Goal: Communication & Community: Answer question/provide support

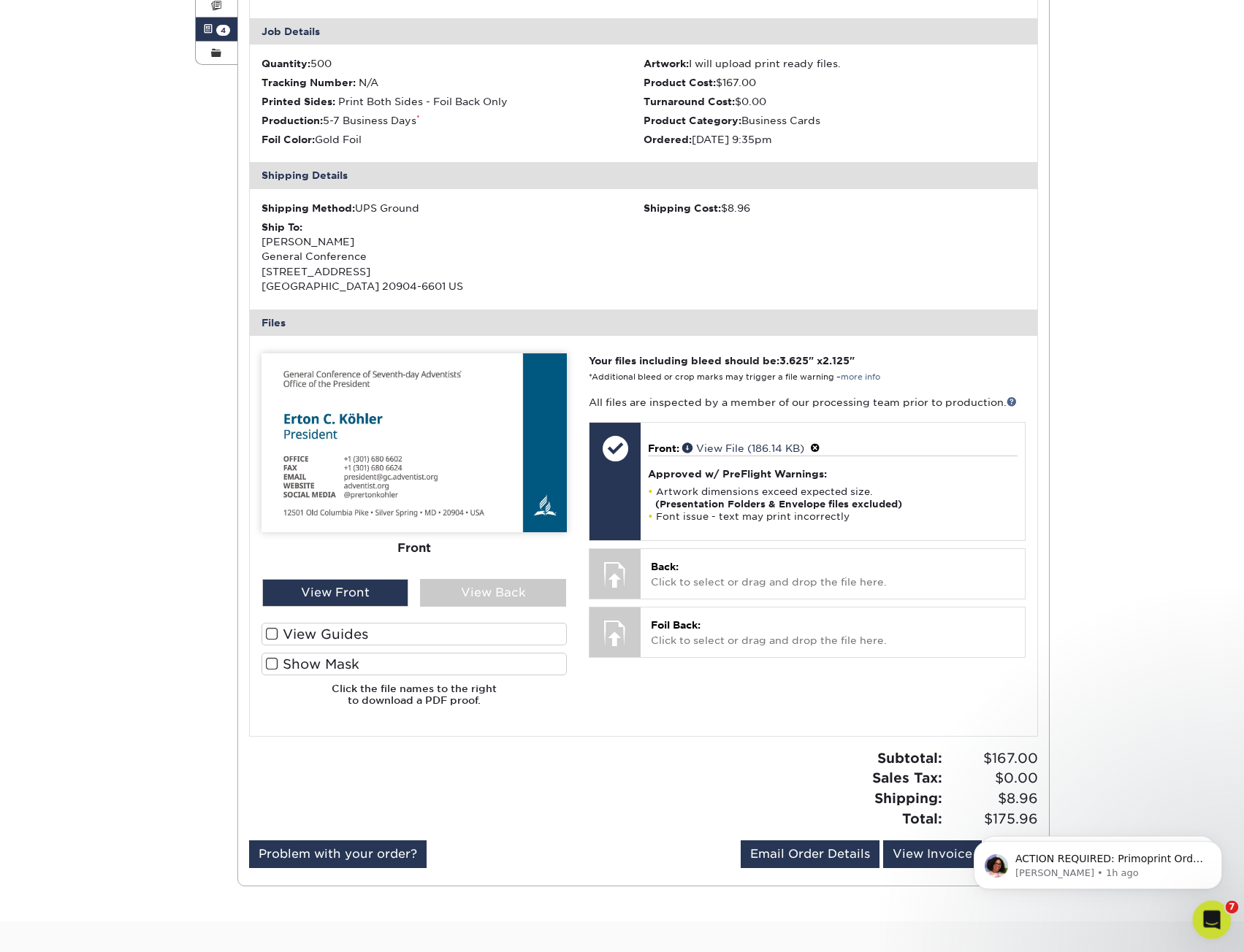
click at [1205, 920] on icon "Open Intercom Messenger" at bounding box center [1209, 918] width 10 height 12
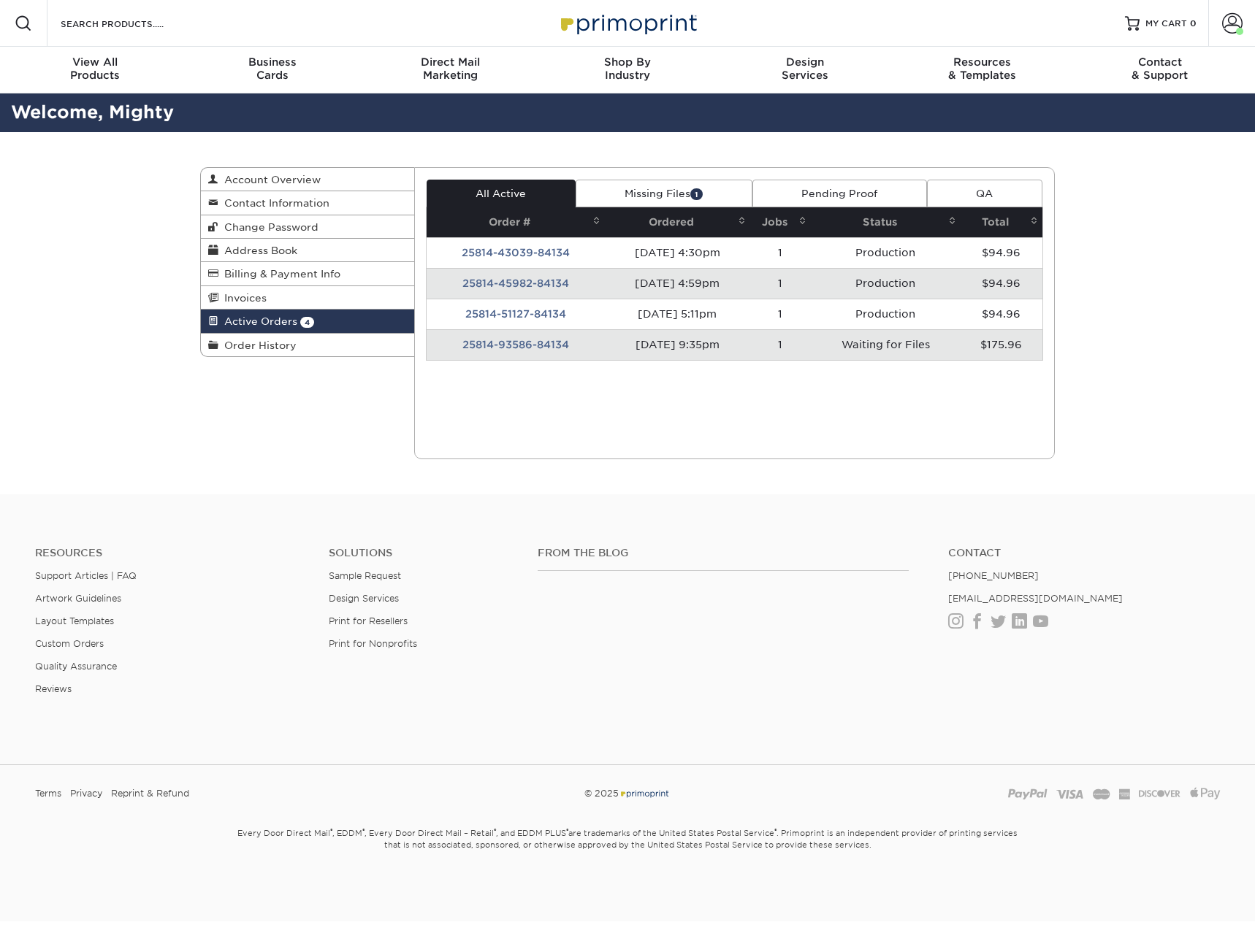
click at [523, 345] on td "25814-93586-84134" at bounding box center [516, 345] width 178 height 31
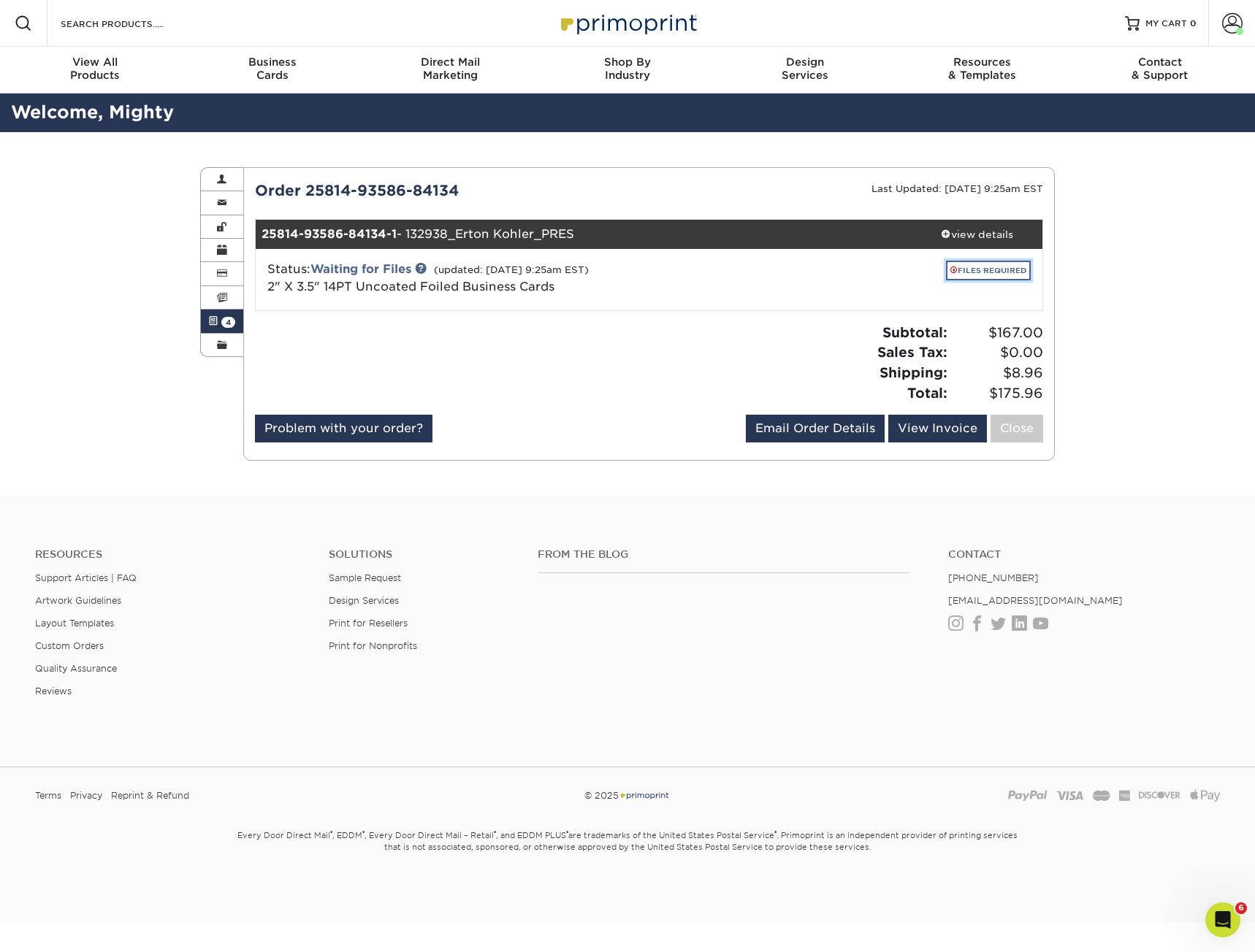
click at [965, 274] on link "FILES REQUIRED" at bounding box center [988, 270] width 85 height 20
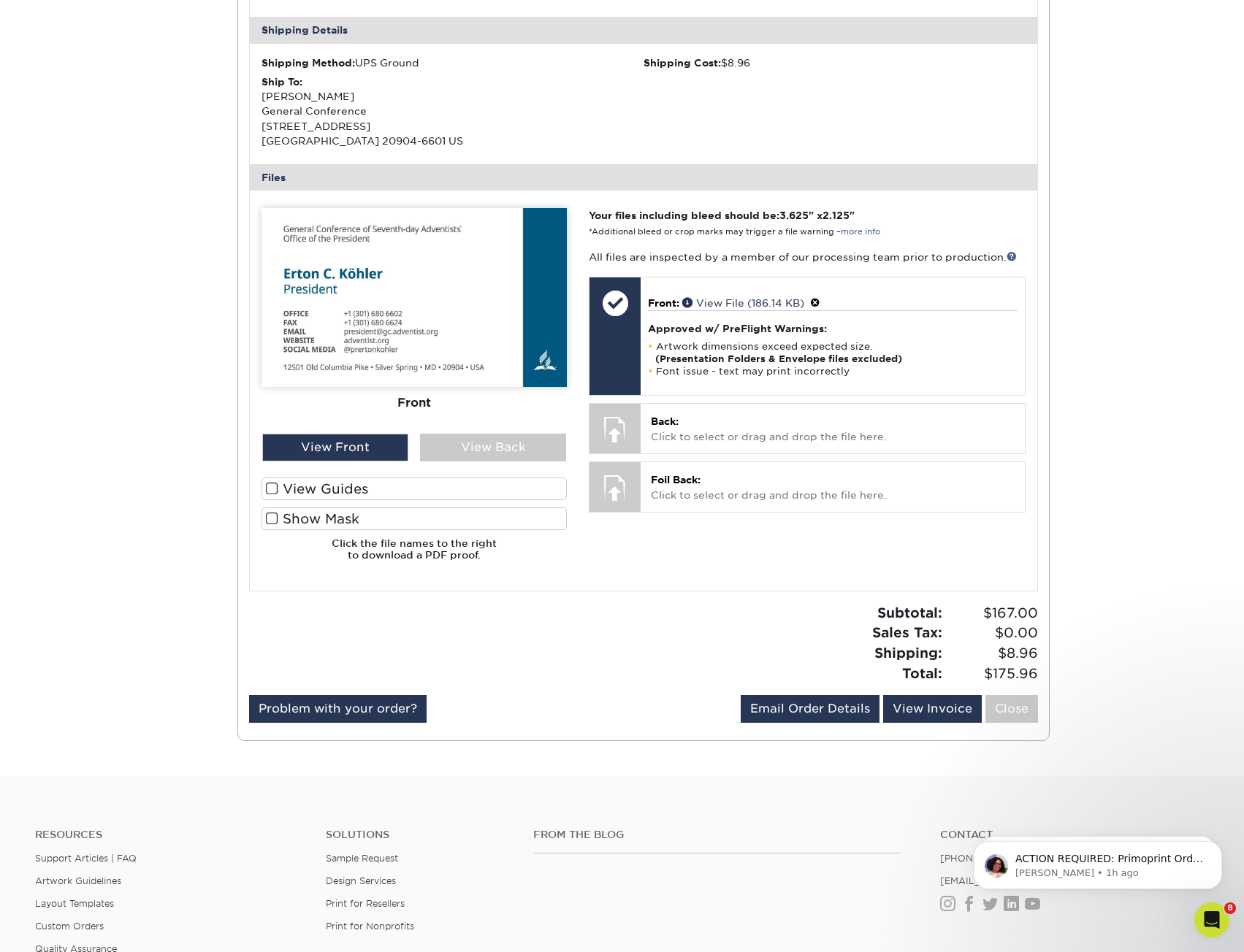
scroll to position [584, 0]
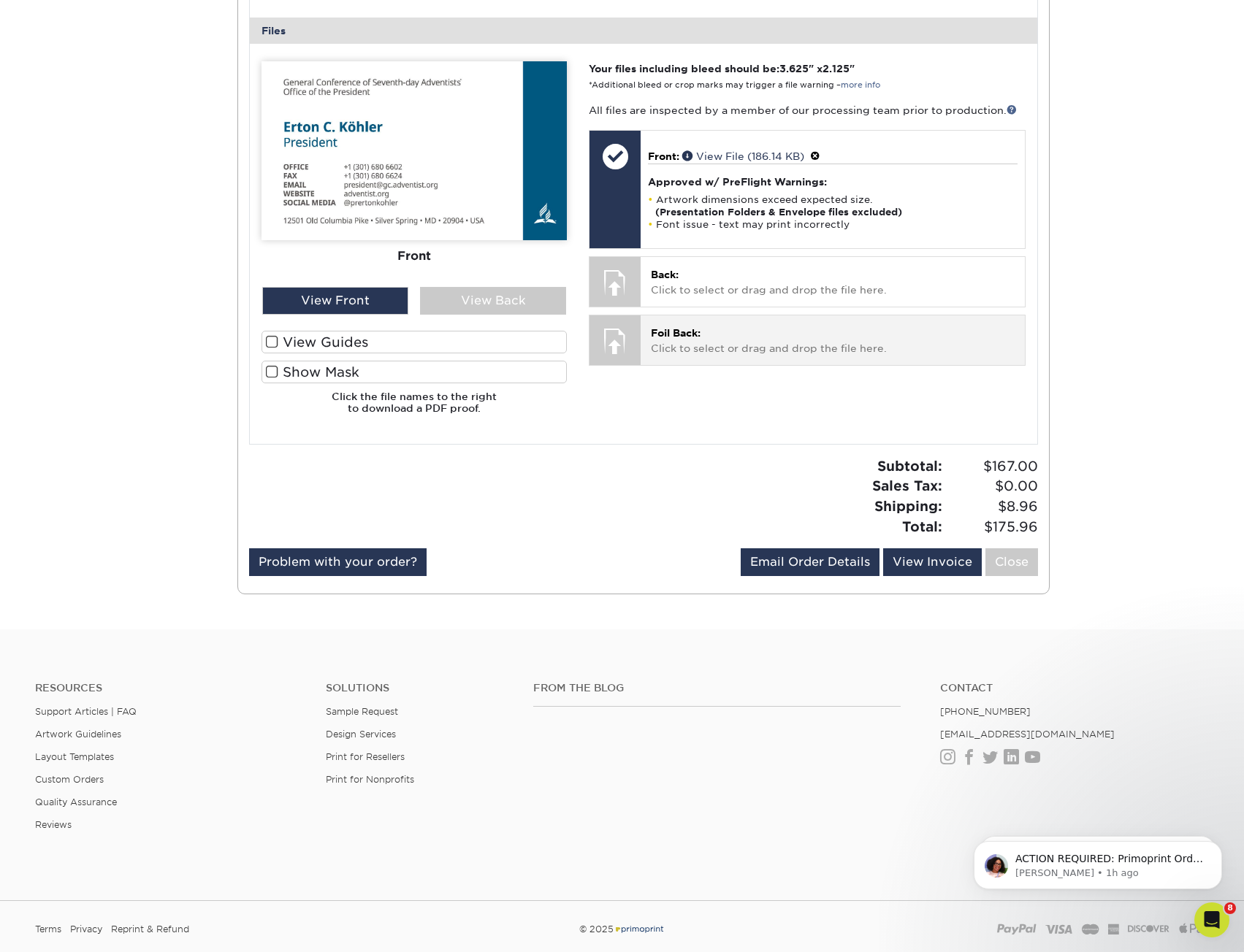
click at [750, 347] on p "Foil Back: Click to select or drag and drop the file here." at bounding box center [832, 341] width 363 height 30
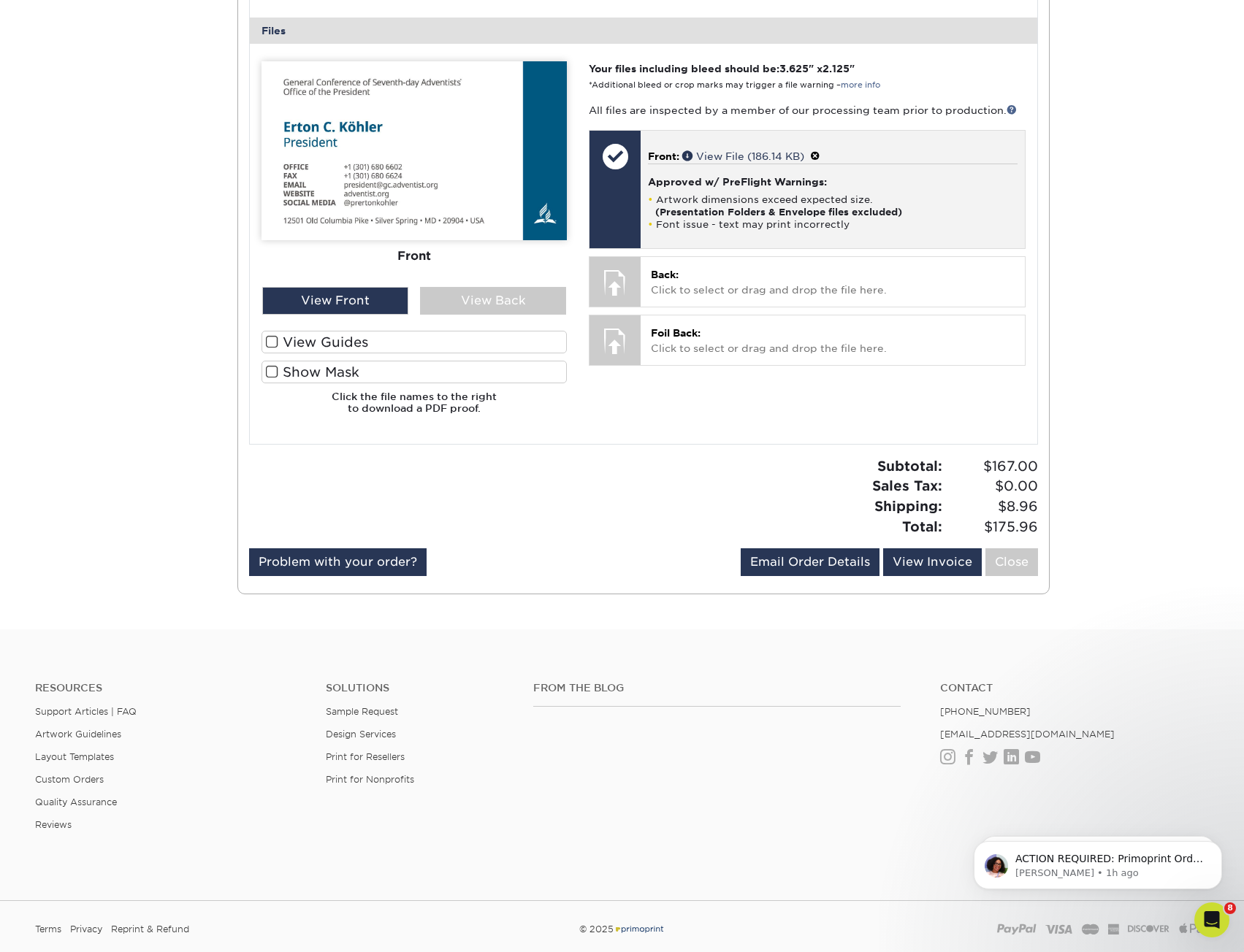
click at [934, 216] on li "Artwork dimensions exceed expected size. (Presentation Folders & Envelope files…" at bounding box center [833, 206] width 369 height 25
click at [821, 154] on span at bounding box center [815, 156] width 10 height 12
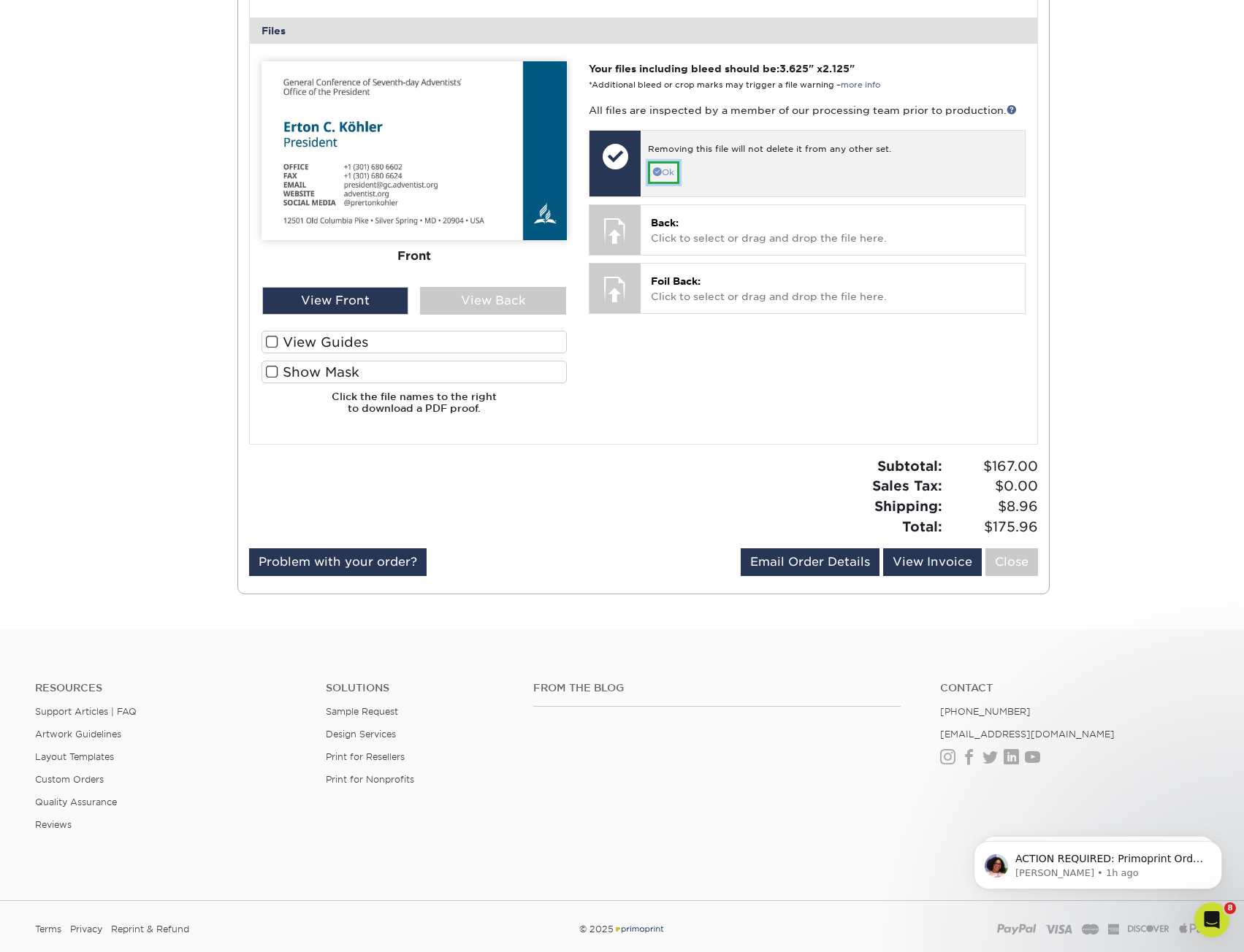
click at [673, 174] on link "Ok" at bounding box center [664, 172] width 32 height 23
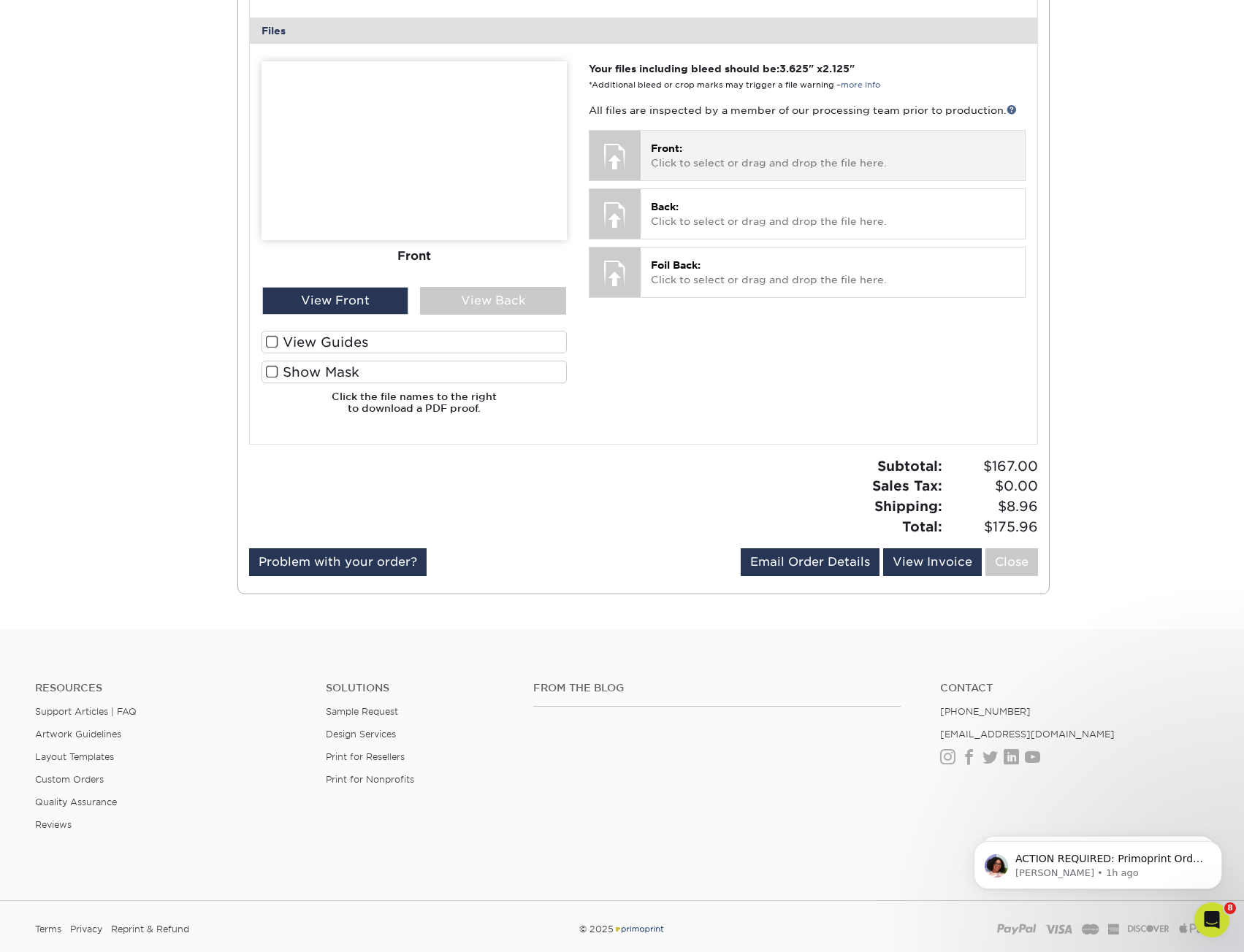
click at [686, 152] on p "Front: Click to select or drag and drop the file here." at bounding box center [832, 156] width 363 height 30
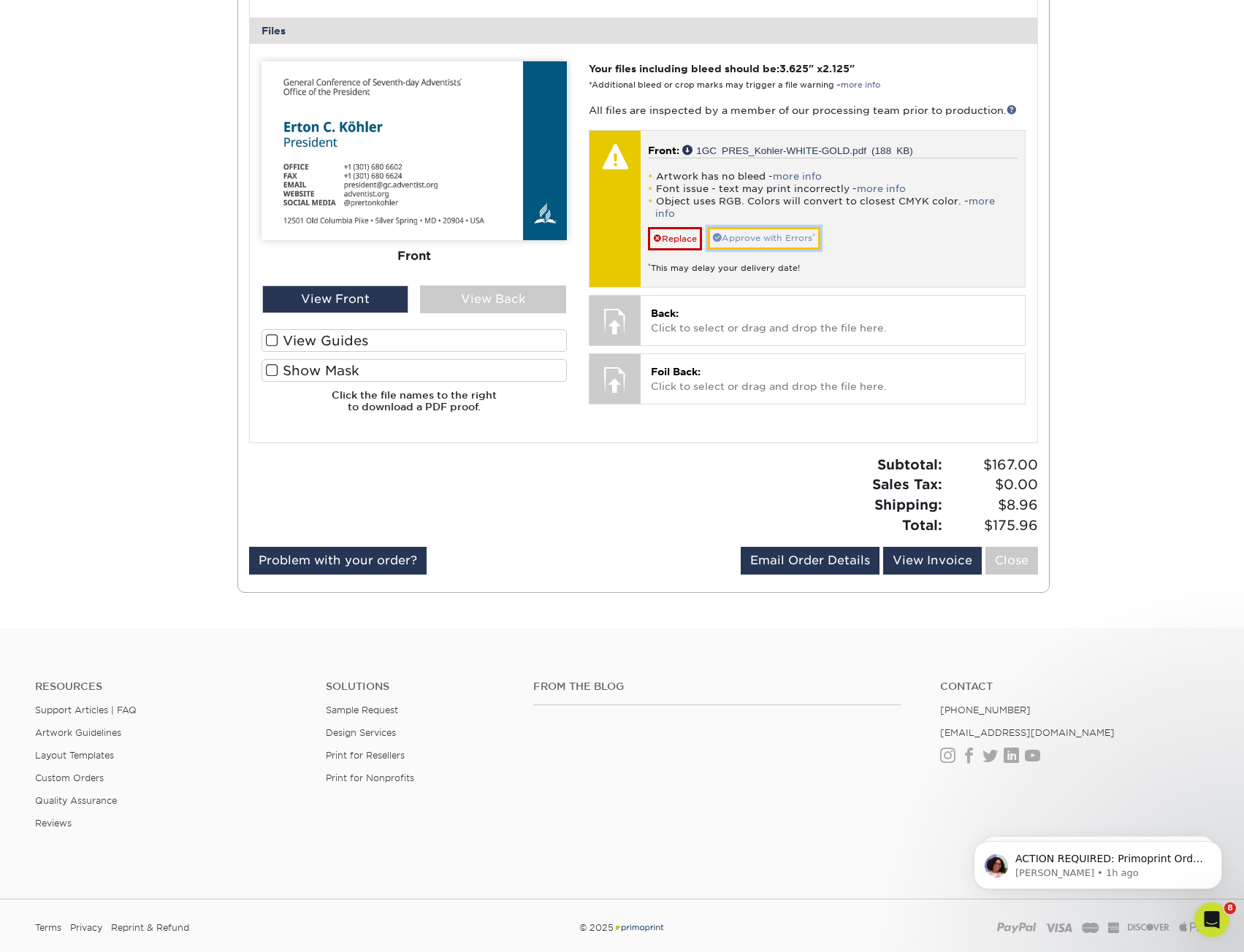
click at [785, 227] on link "Approve with Errors *" at bounding box center [764, 238] width 113 height 23
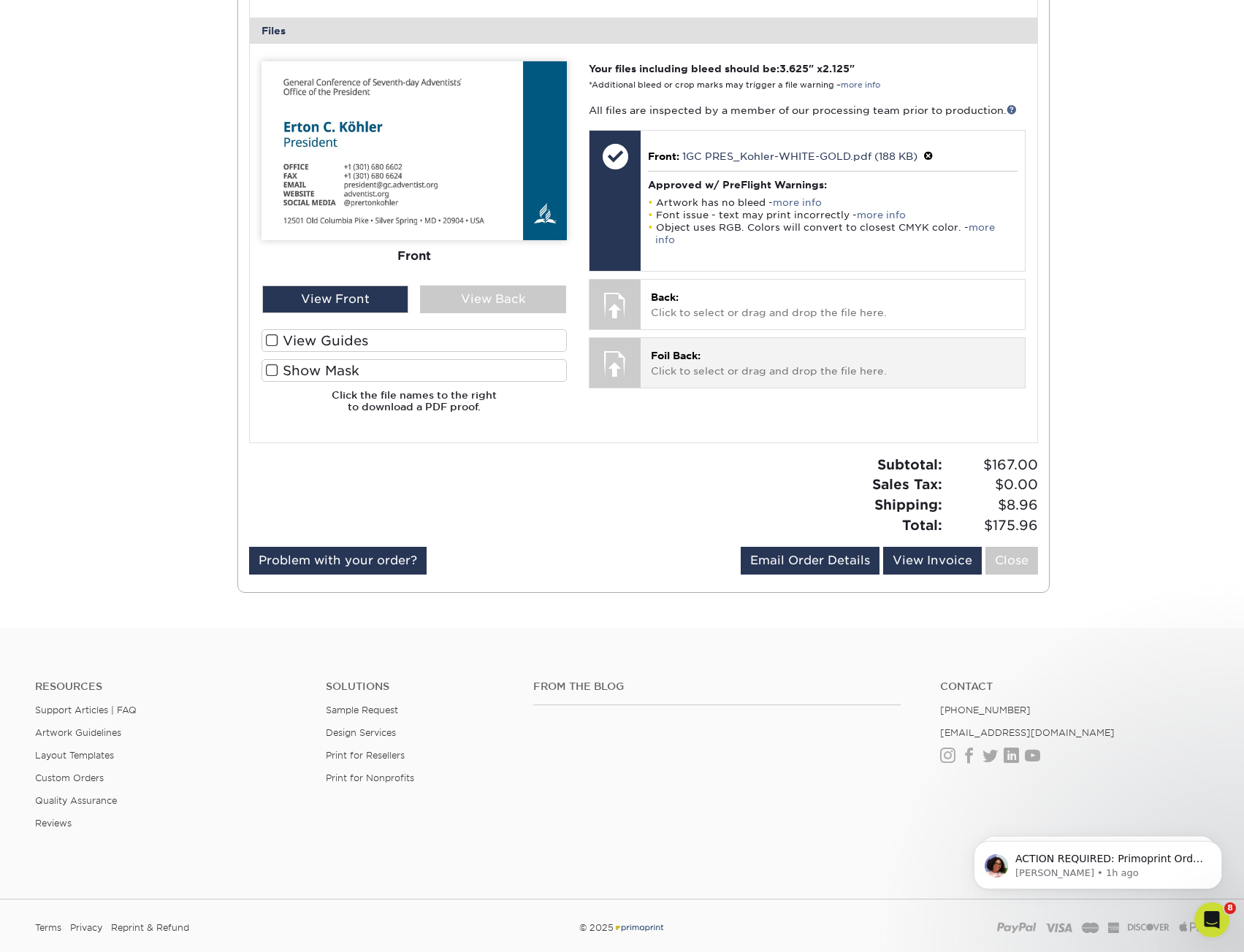
click at [666, 349] on span "Foil Back:" at bounding box center [675, 355] width 50 height 12
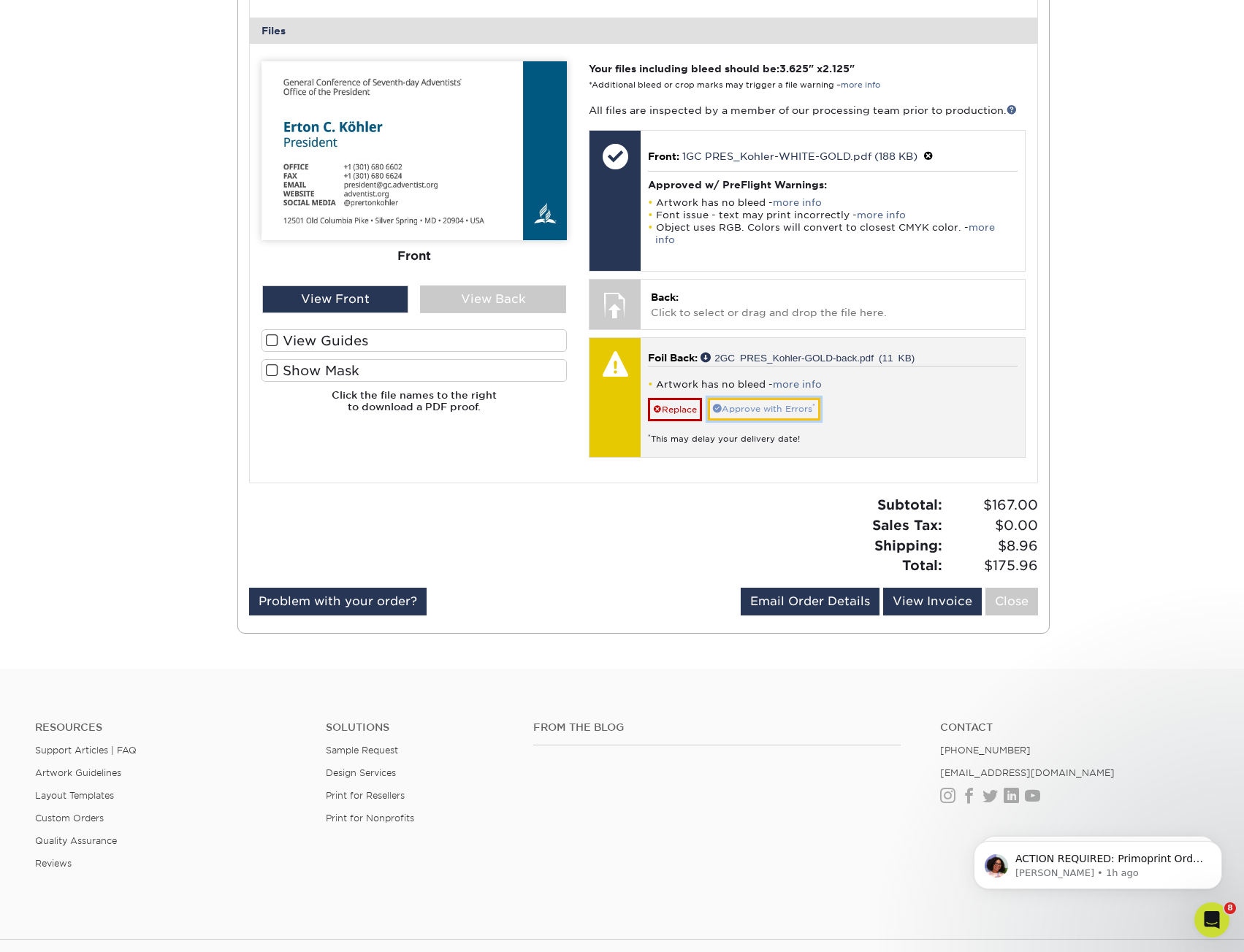
click at [781, 400] on link "Approve with Errors *" at bounding box center [764, 409] width 113 height 23
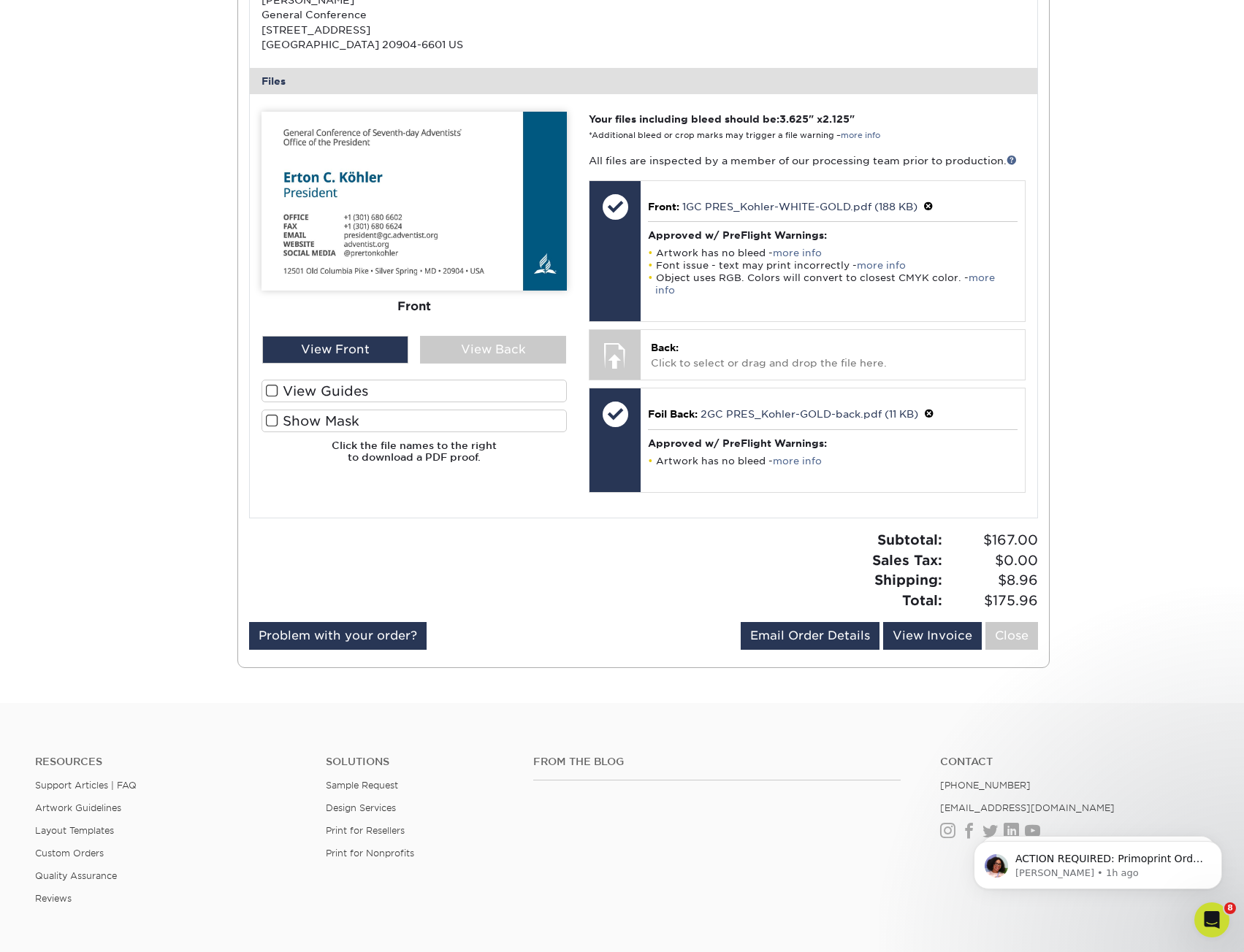
scroll to position [511, 0]
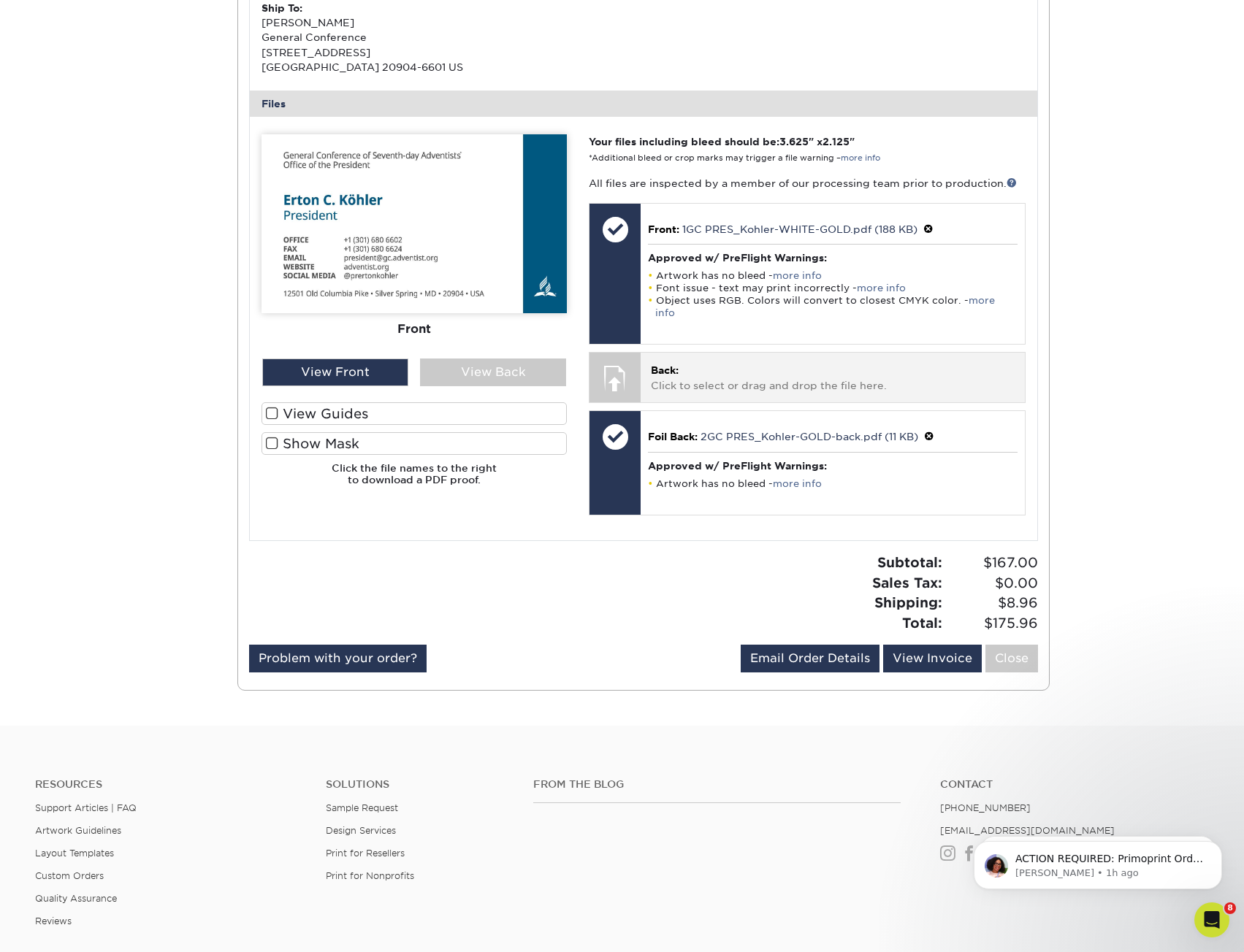
click at [819, 353] on div "Back: Click to select or drag and drop the file here. Choose file" at bounding box center [832, 377] width 384 height 49
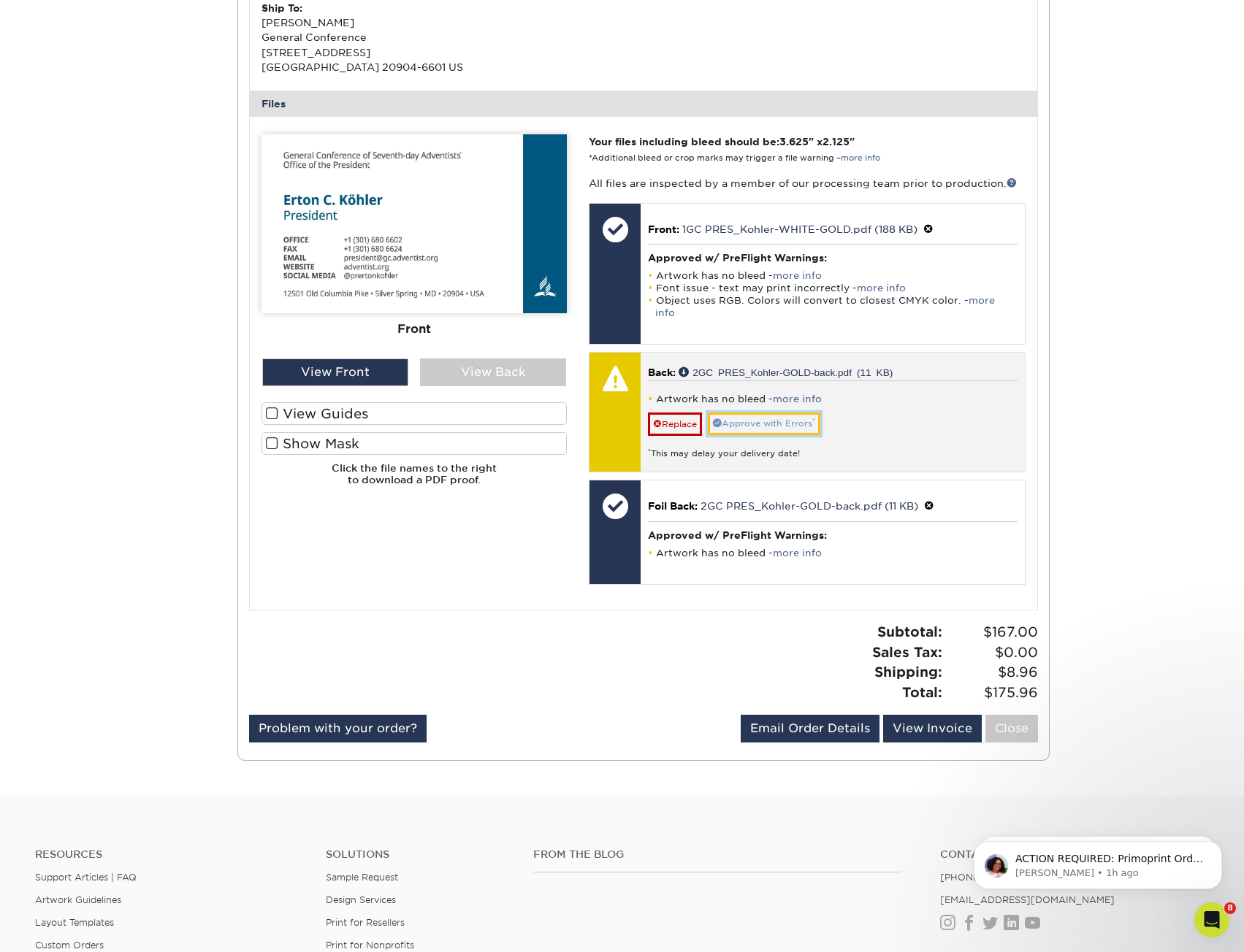
click at [790, 413] on link "Approve with Errors *" at bounding box center [764, 424] width 113 height 23
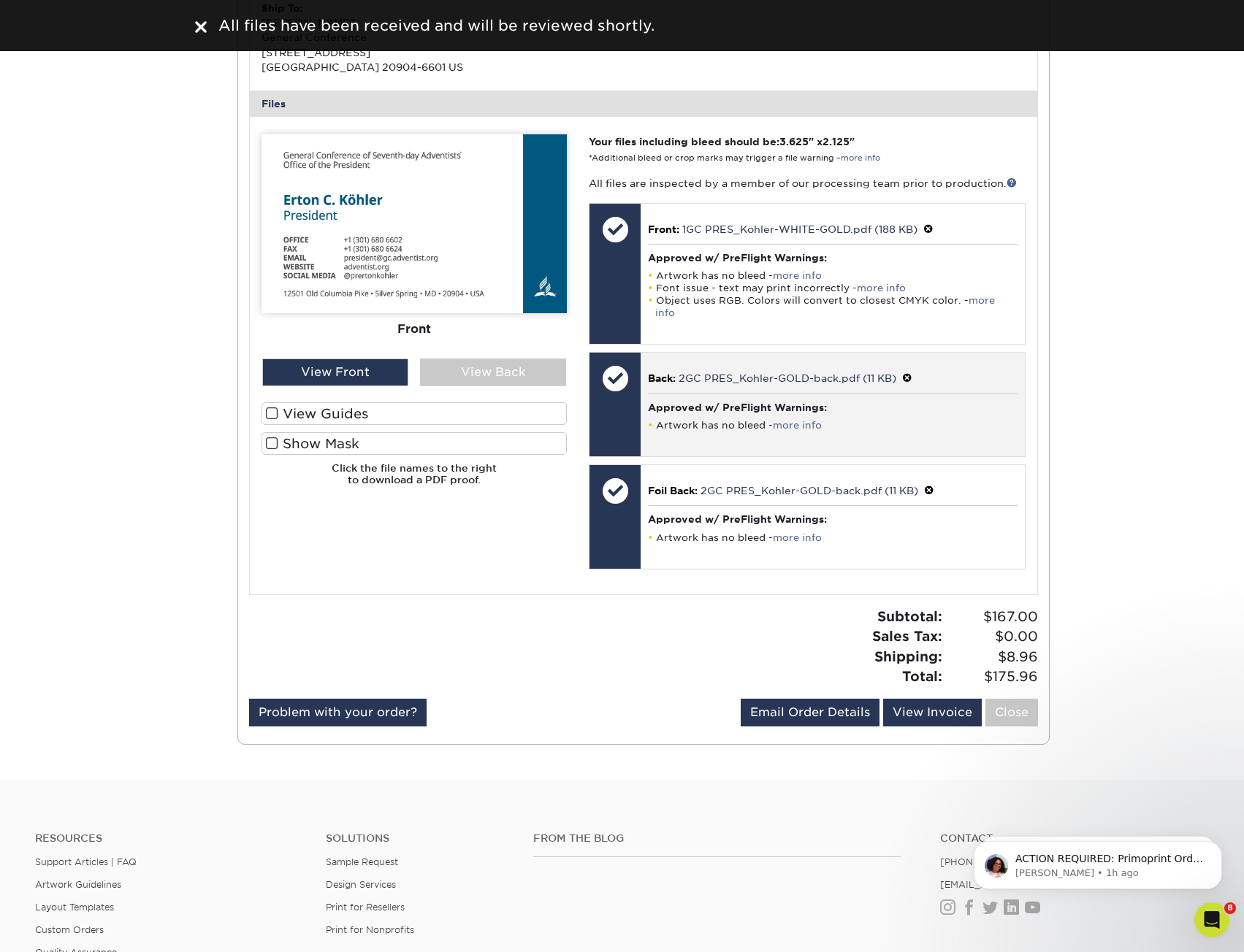
click at [910, 372] on span at bounding box center [907, 378] width 10 height 12
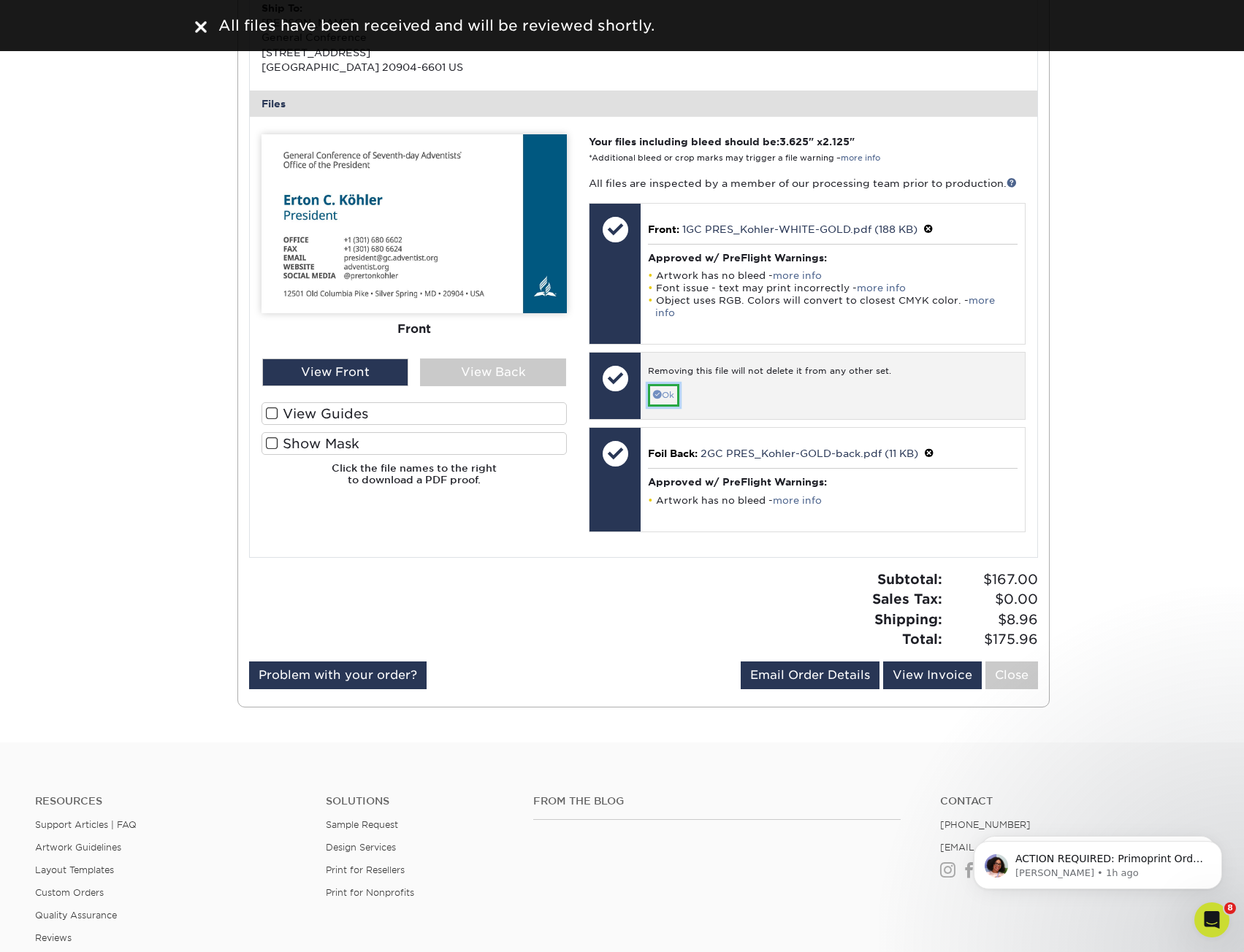
click at [655, 387] on link "Ok" at bounding box center [664, 395] width 32 height 23
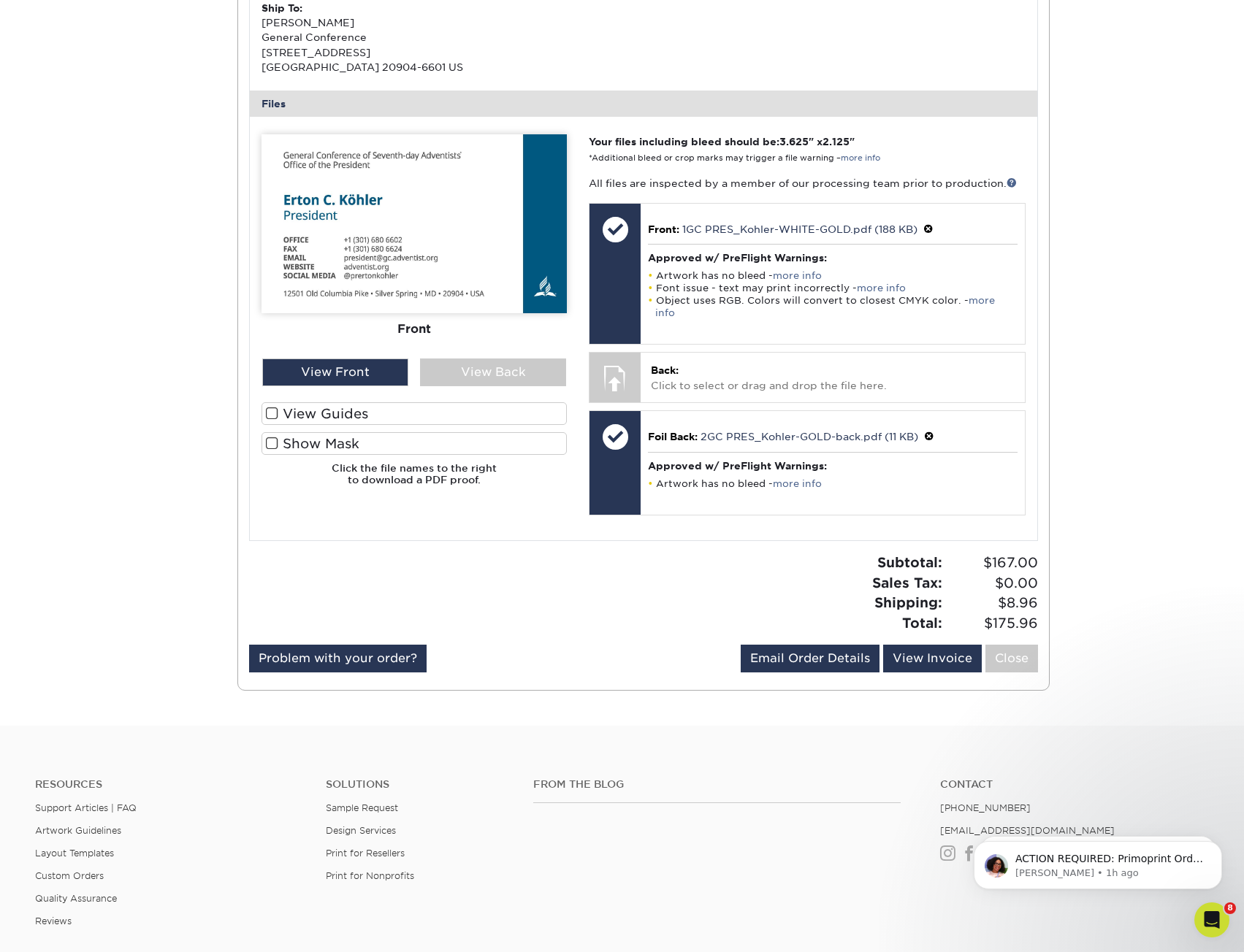
click at [1154, 363] on div "Active Orders Account Overview Contact Information Change Password Address Book…" at bounding box center [622, 174] width 1244 height 1105
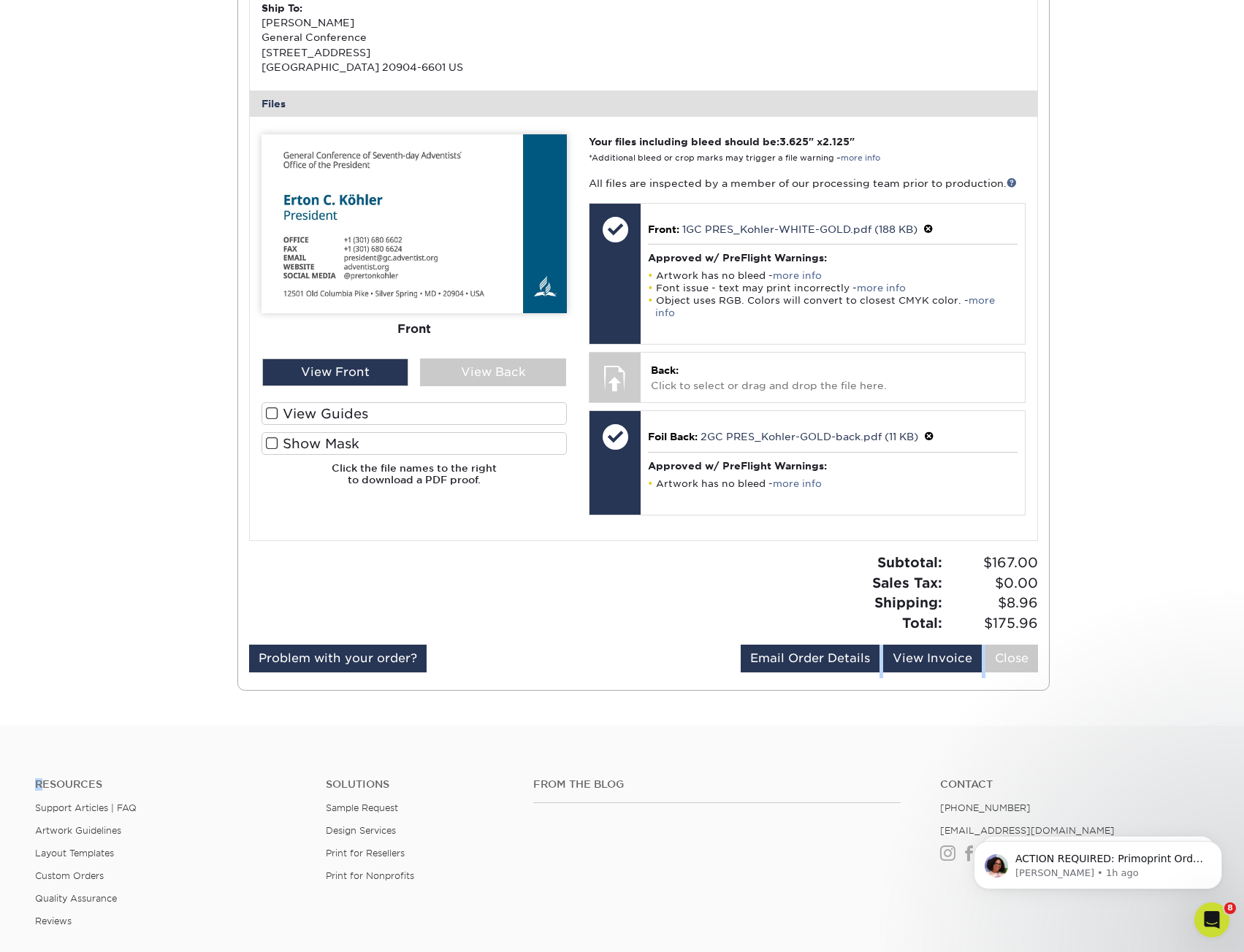
click at [1154, 363] on div "Active Orders Account Overview Contact Information Change Password Address Book…" at bounding box center [622, 174] width 1244 height 1105
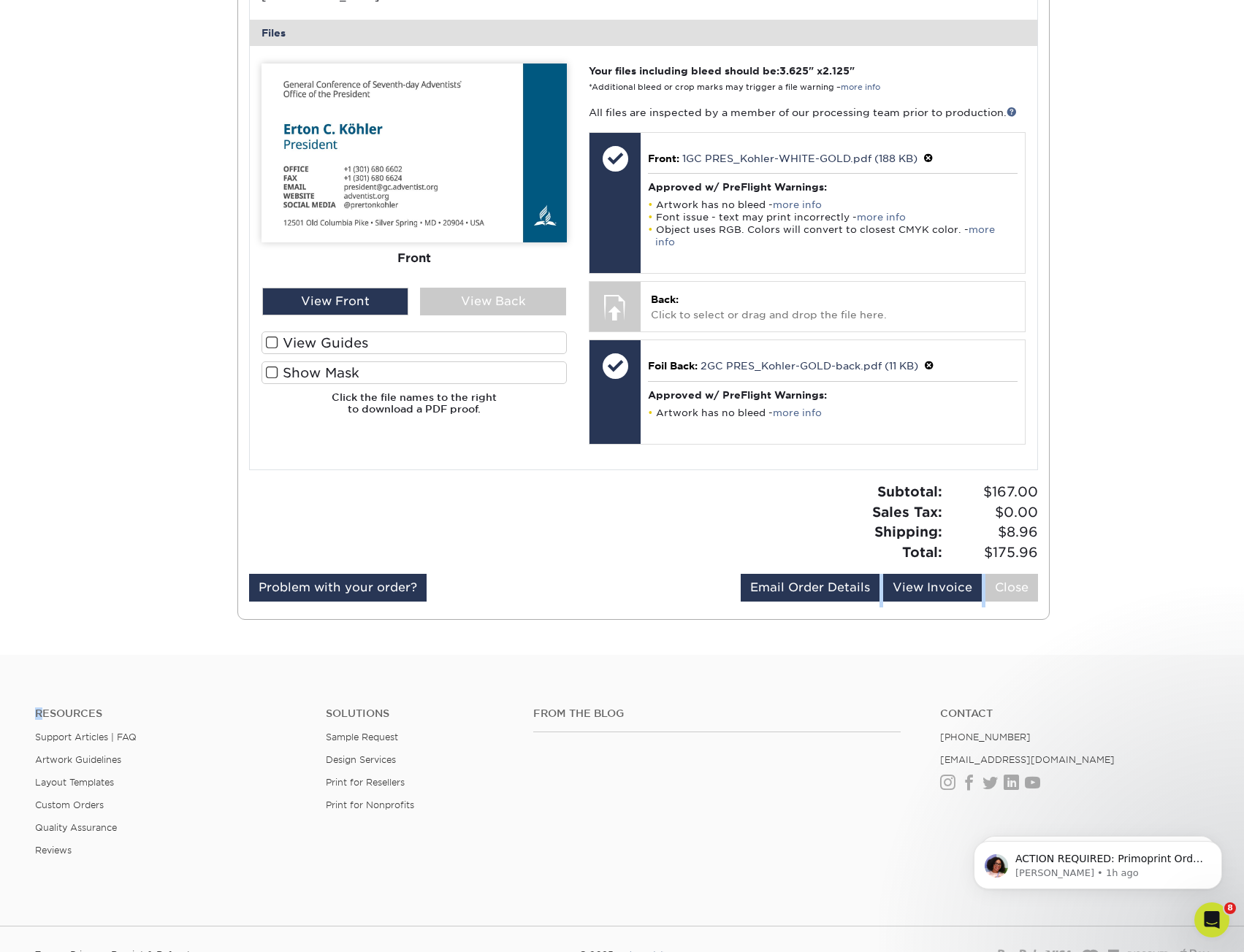
scroll to position [700, 0]
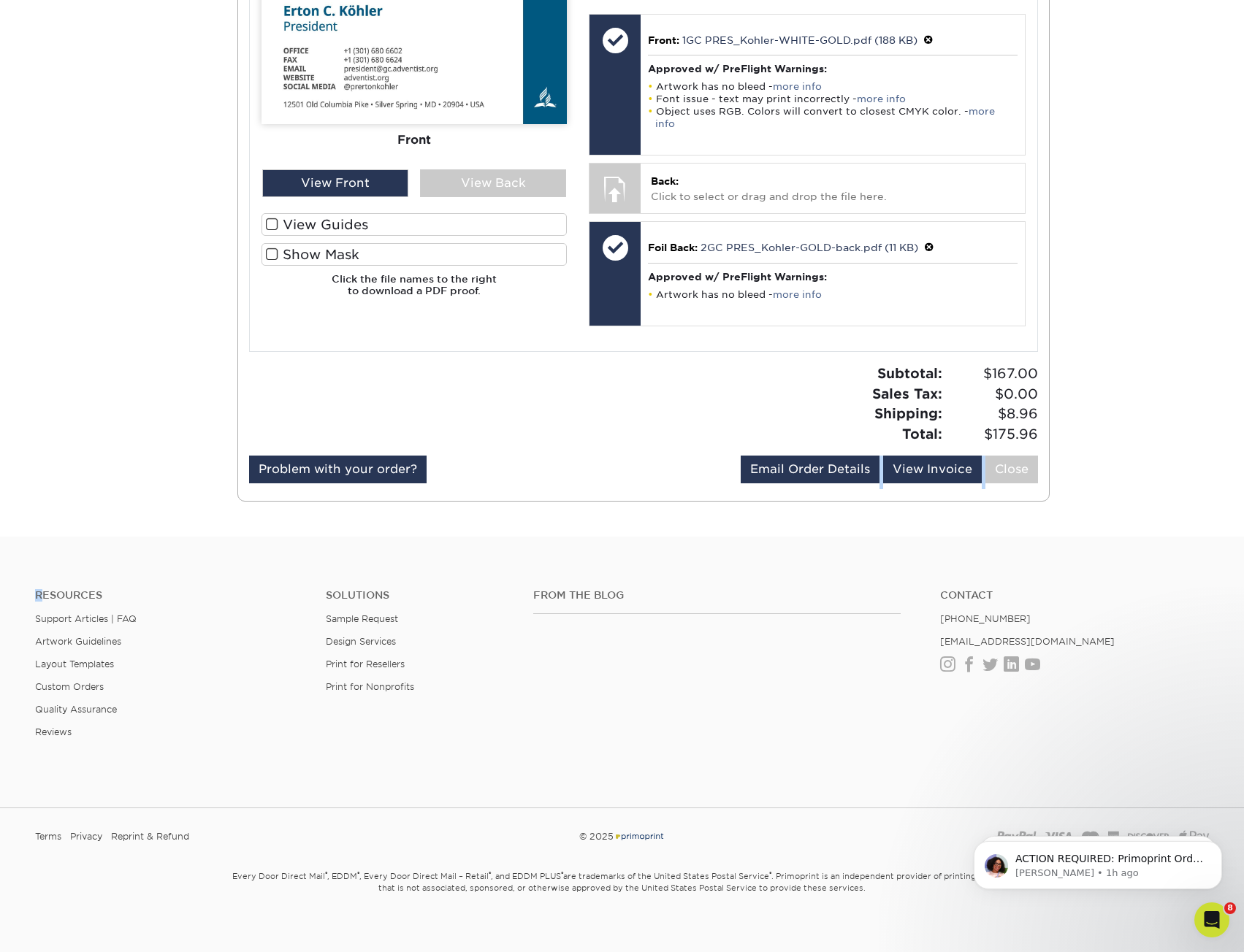
click at [659, 410] on div "Subtotal: $167.00 Sales Tax: $0.00 Shipping: $8.96 Total: $175.96" at bounding box center [846, 403] width 405 height 80
click at [568, 383] on div at bounding box center [441, 410] width 405 height 92
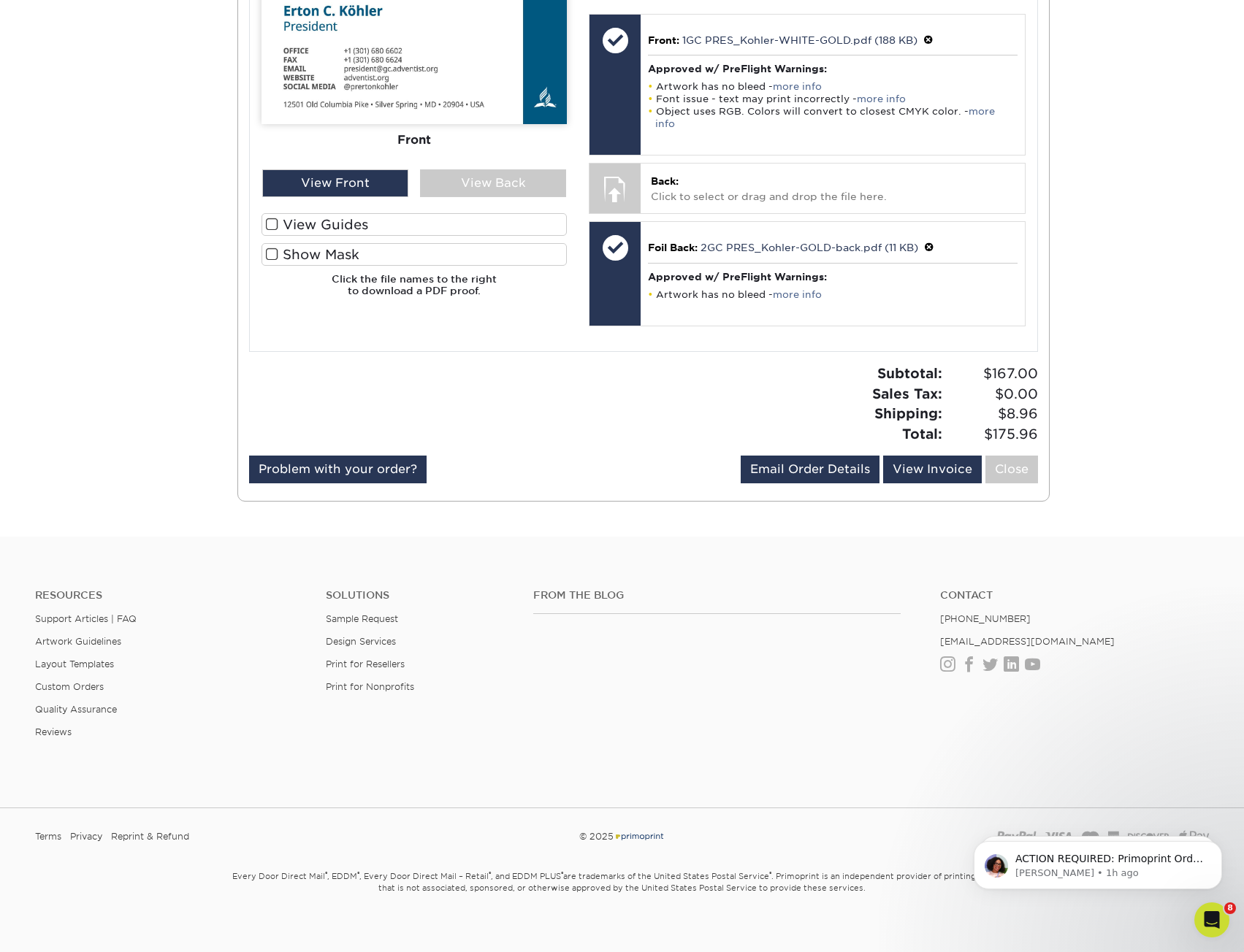
click at [568, 383] on div at bounding box center [441, 410] width 405 height 92
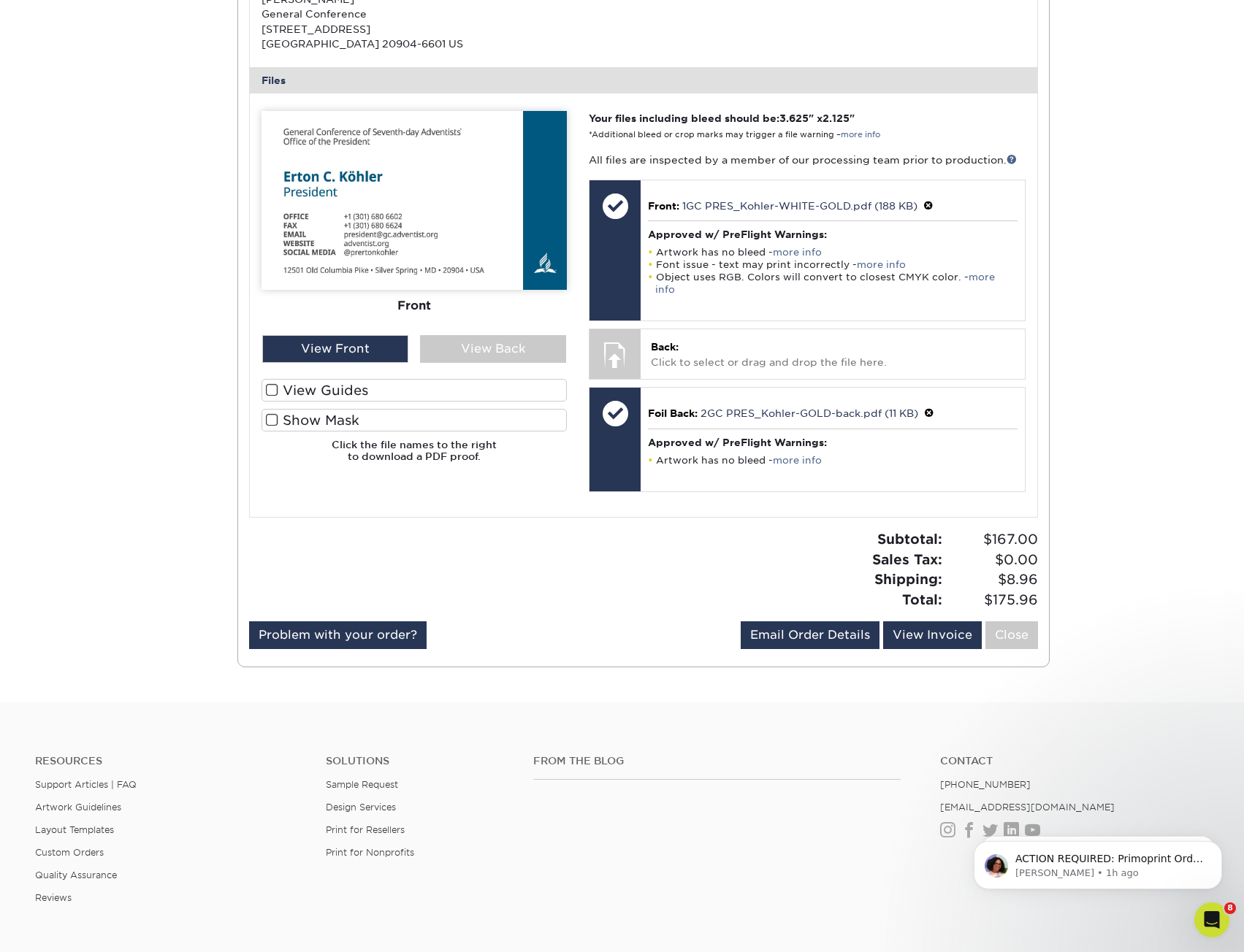
scroll to position [554, 0]
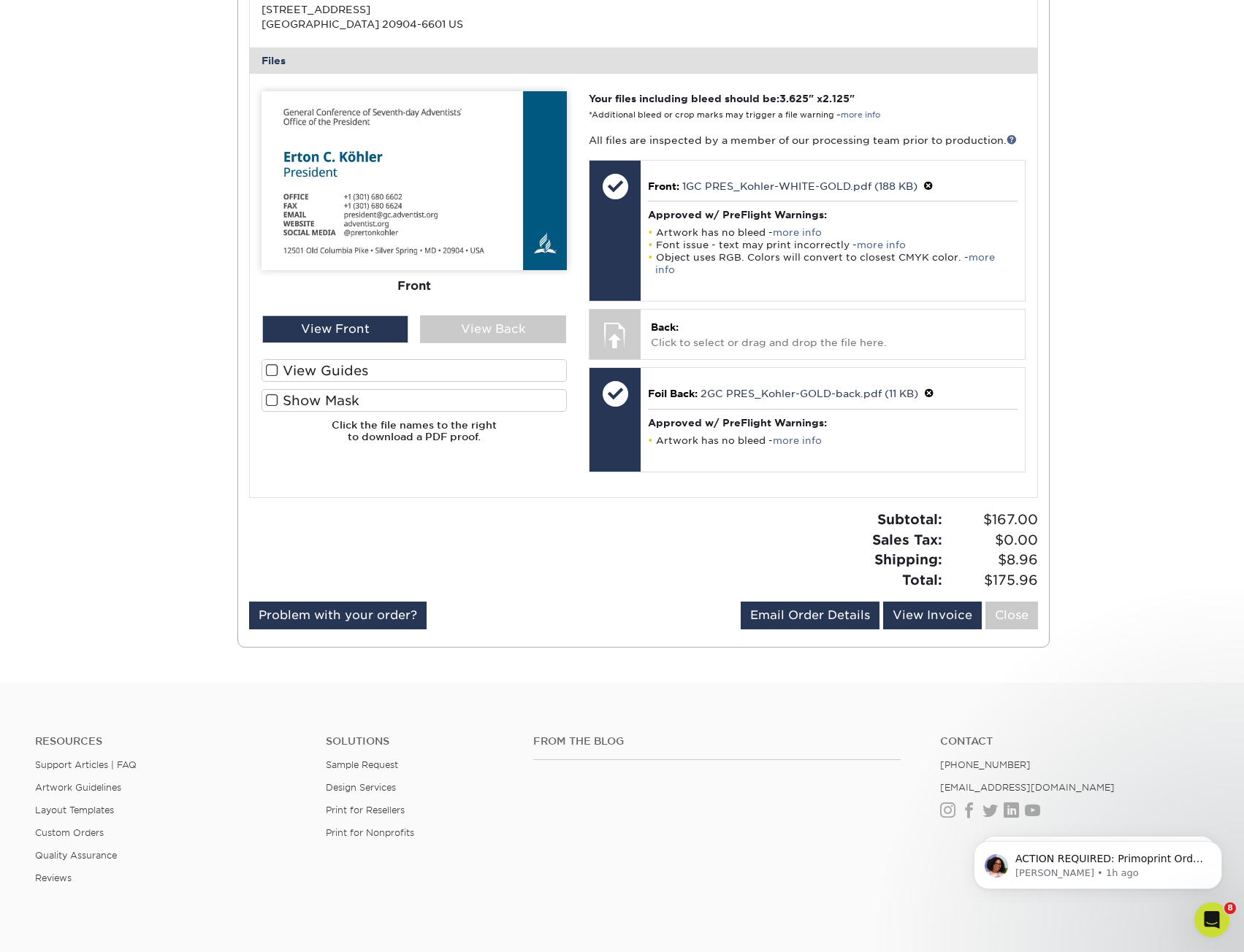
click at [1087, 376] on div "Active Orders Account Overview Contact Information Change Password Address Book…" at bounding box center [622, 130] width 1244 height 1105
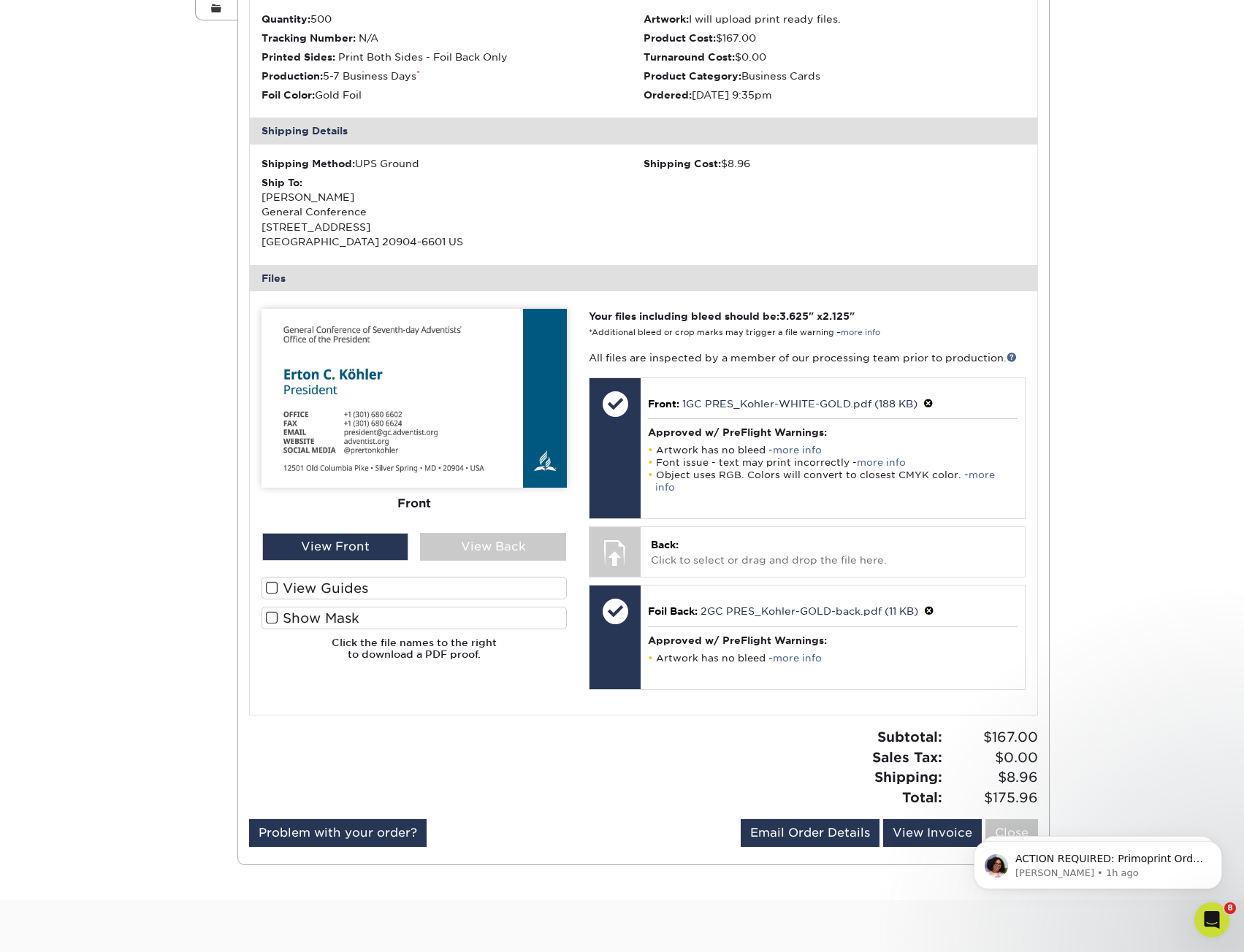
scroll to position [335, 0]
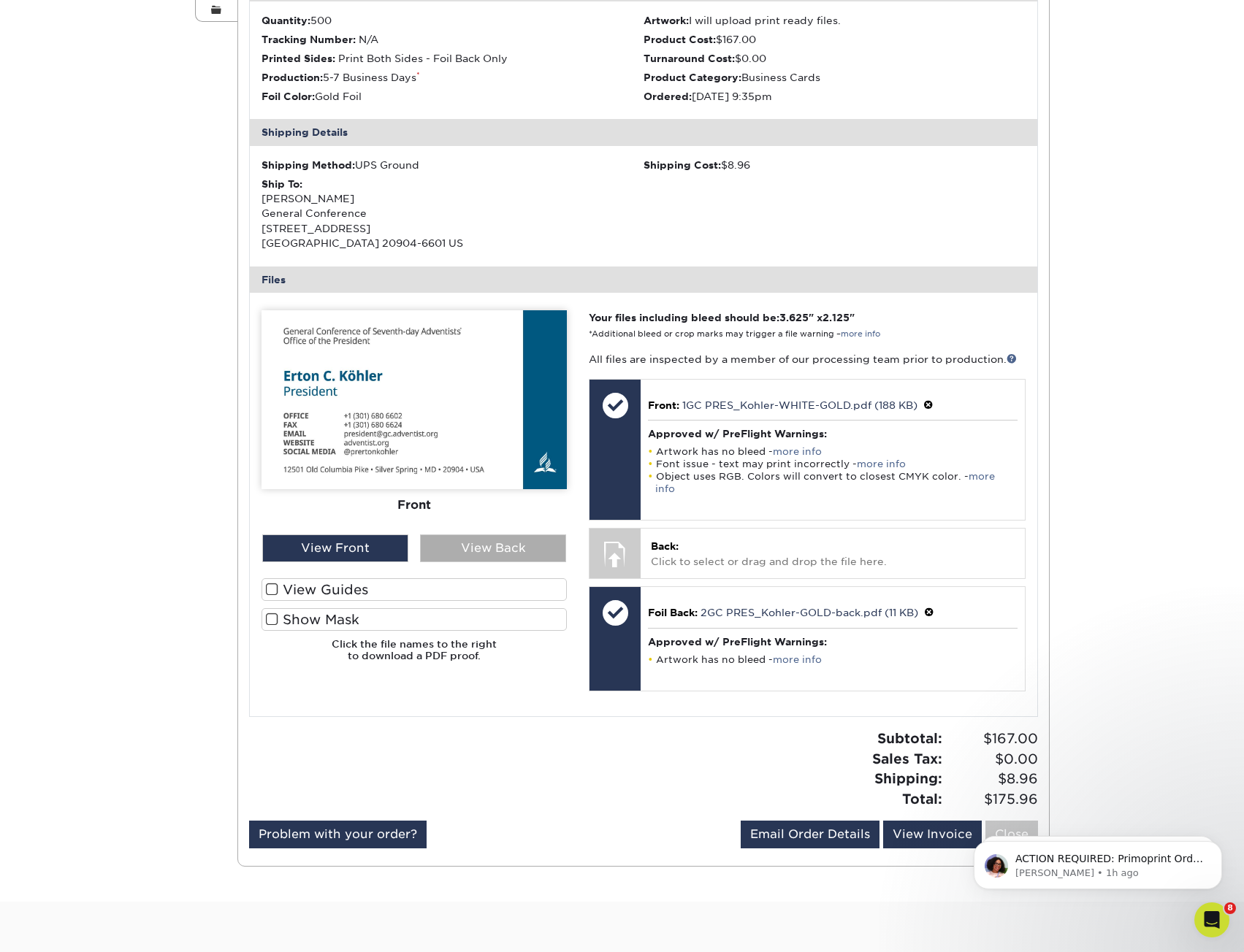
click at [472, 549] on div "View Back" at bounding box center [493, 548] width 146 height 28
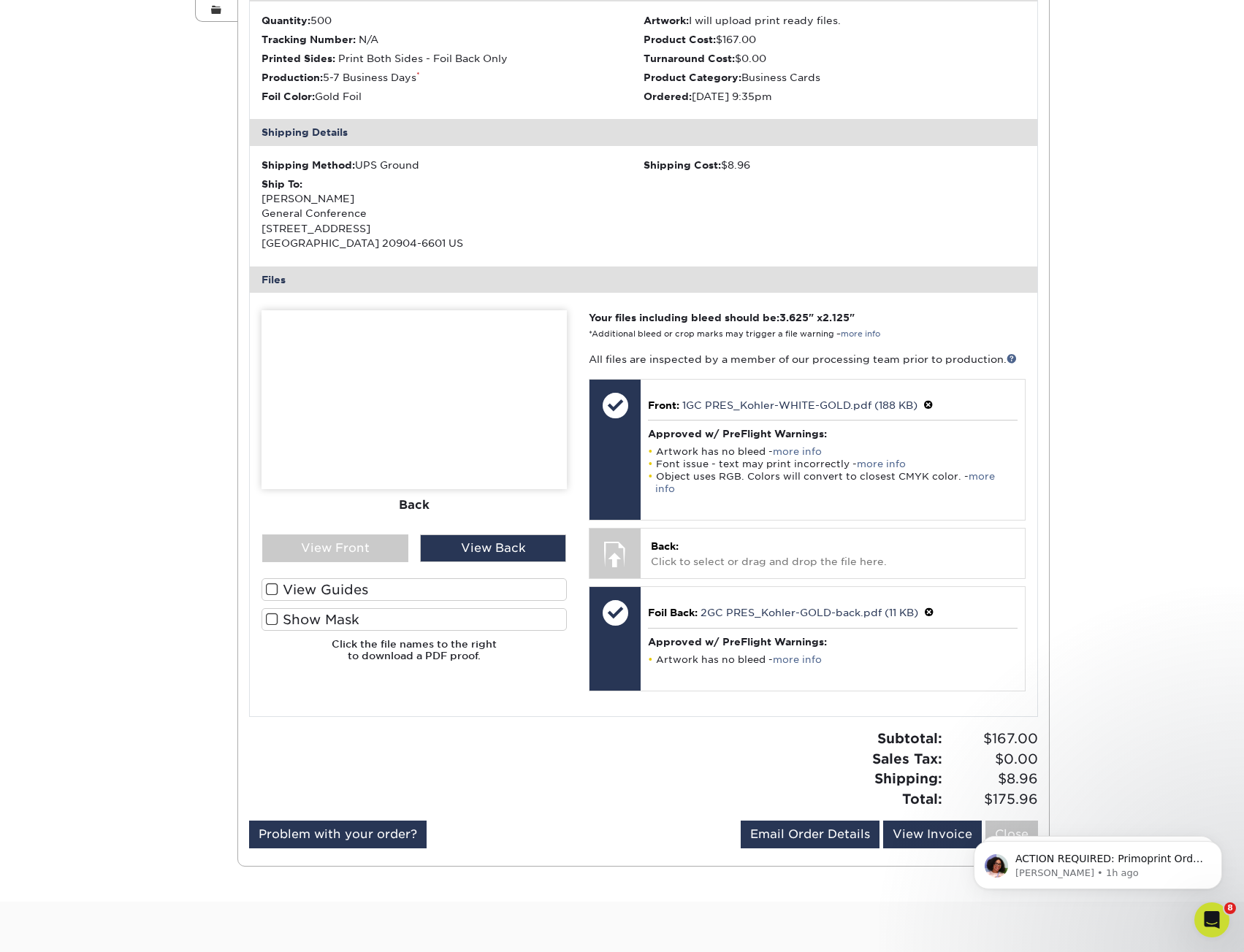
click at [1101, 394] on div "Active Orders Account Overview Contact Information Change Password Address Book…" at bounding box center [622, 349] width 1244 height 1105
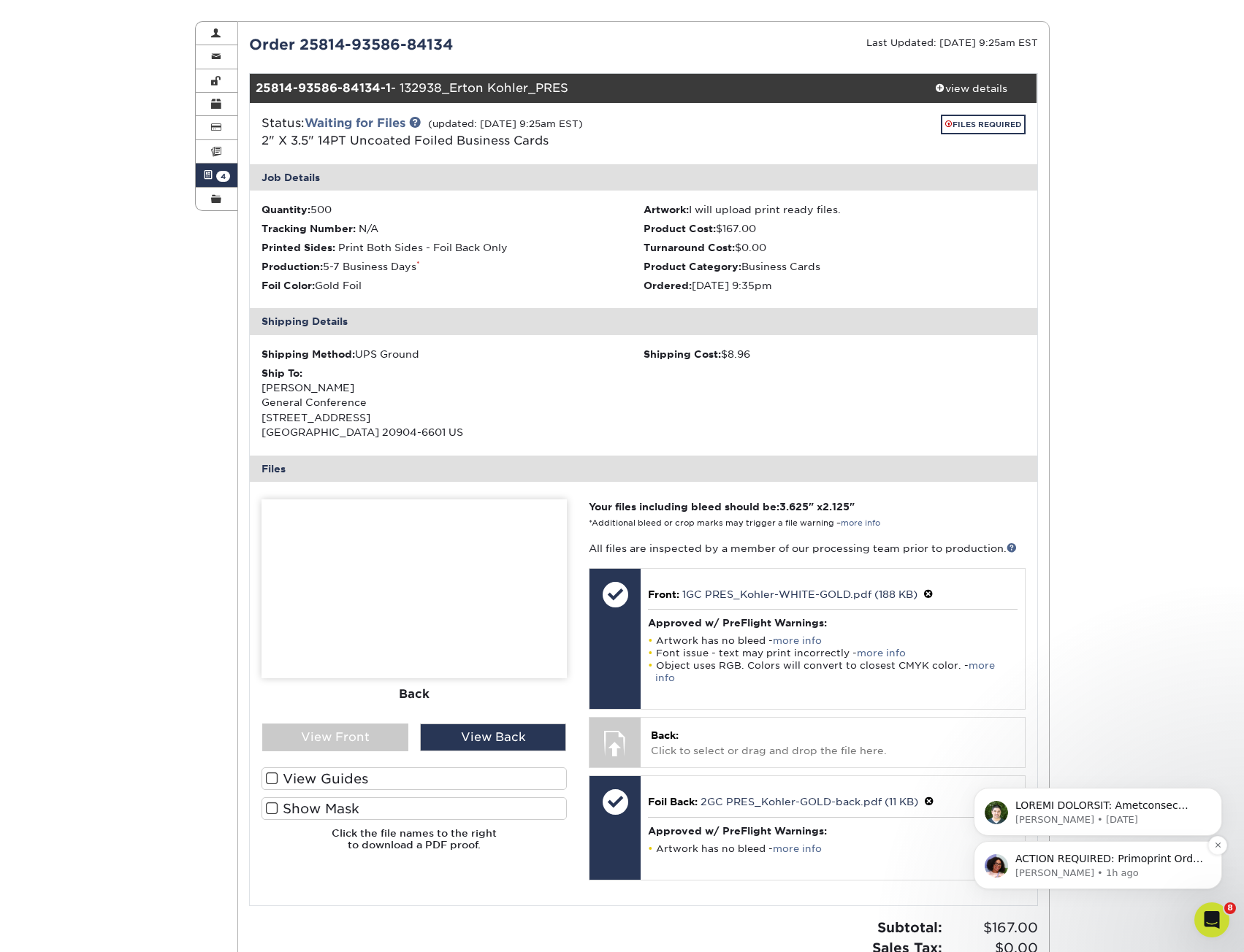
scroll to position [116, 0]
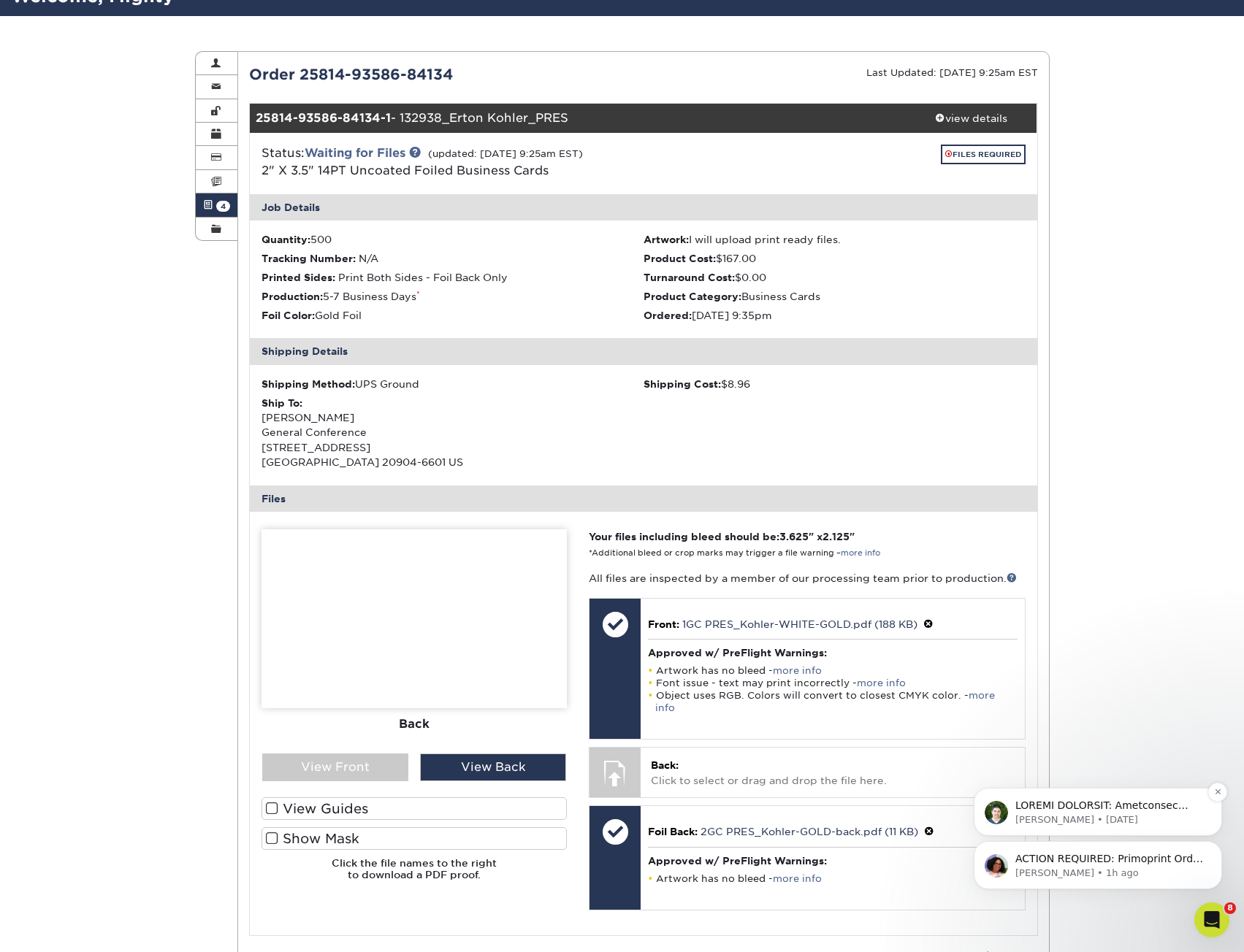
click at [1116, 816] on p "Matthew • 3d ago" at bounding box center [1109, 819] width 188 height 13
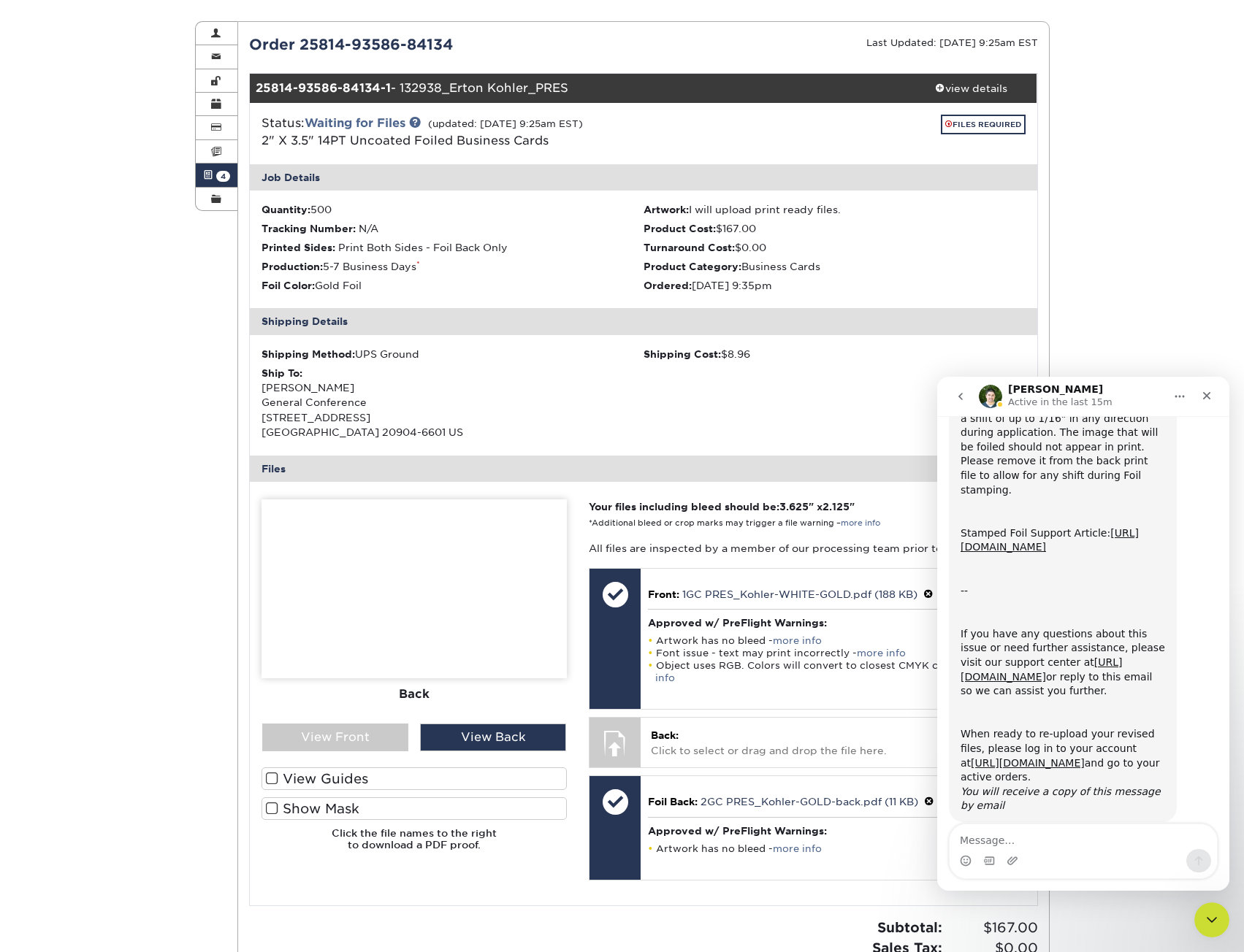
scroll to position [554, 0]
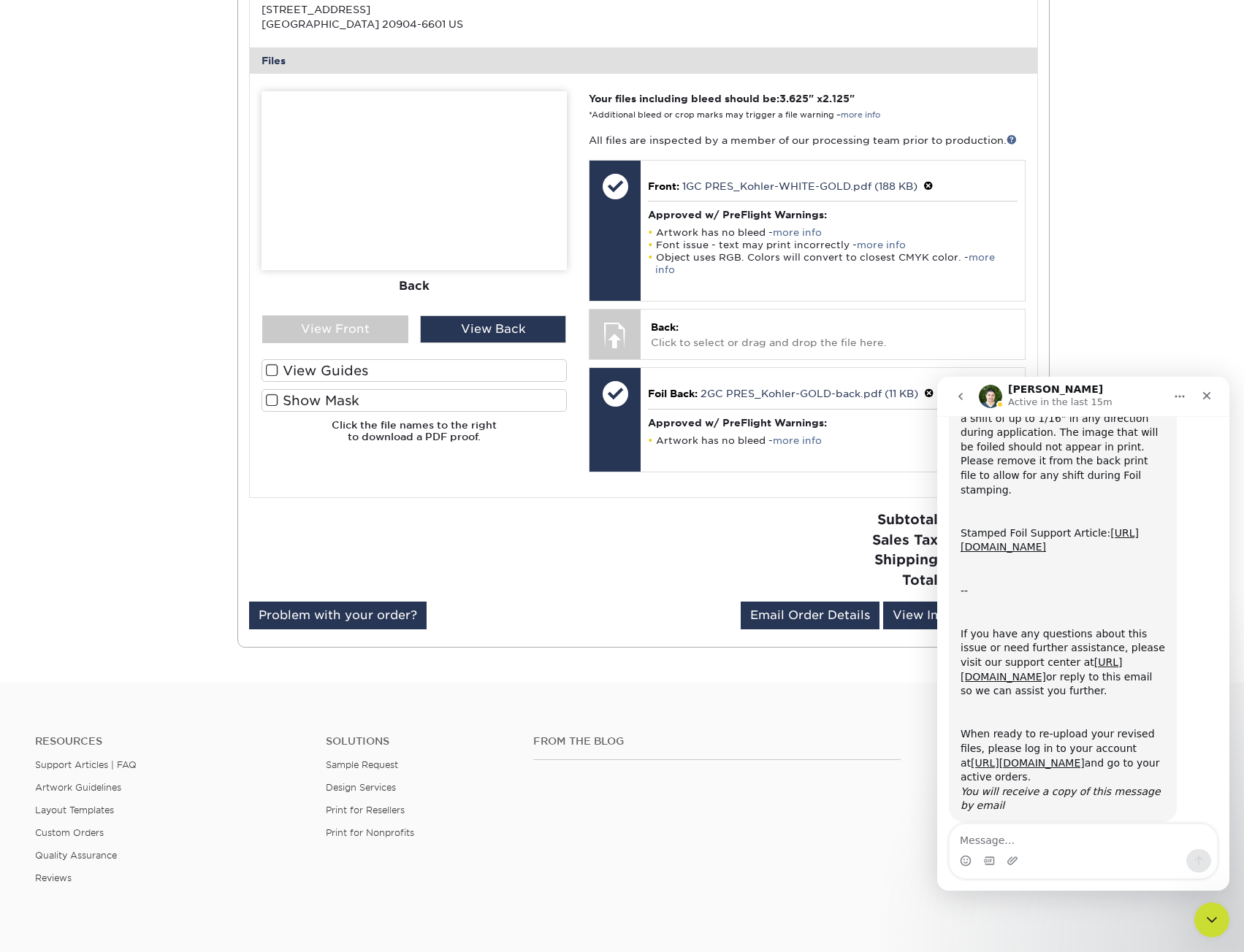
click at [994, 831] on textarea "Message…" at bounding box center [1083, 836] width 268 height 25
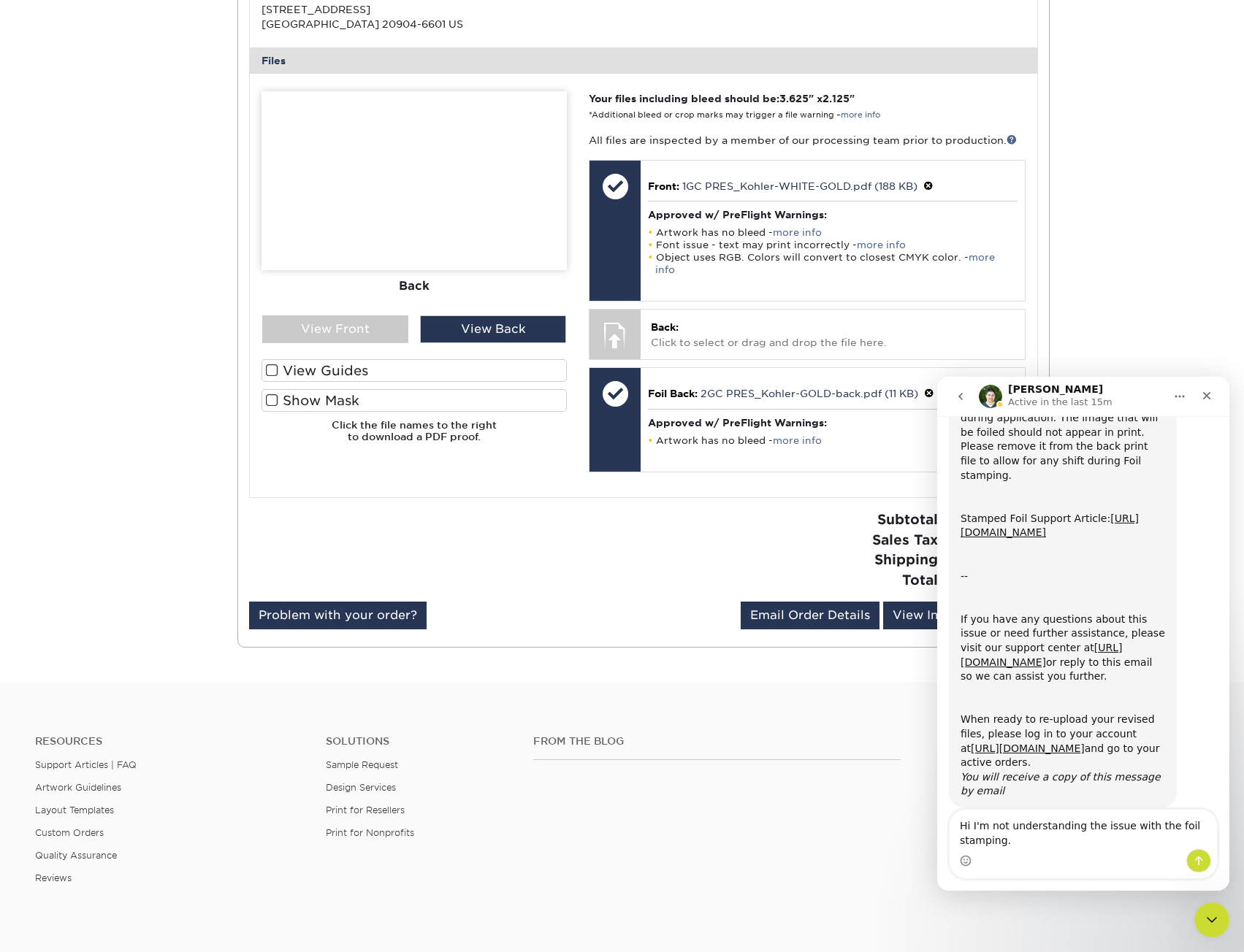
type textarea "Hi I'm not understanding the issue with the foil stamping."
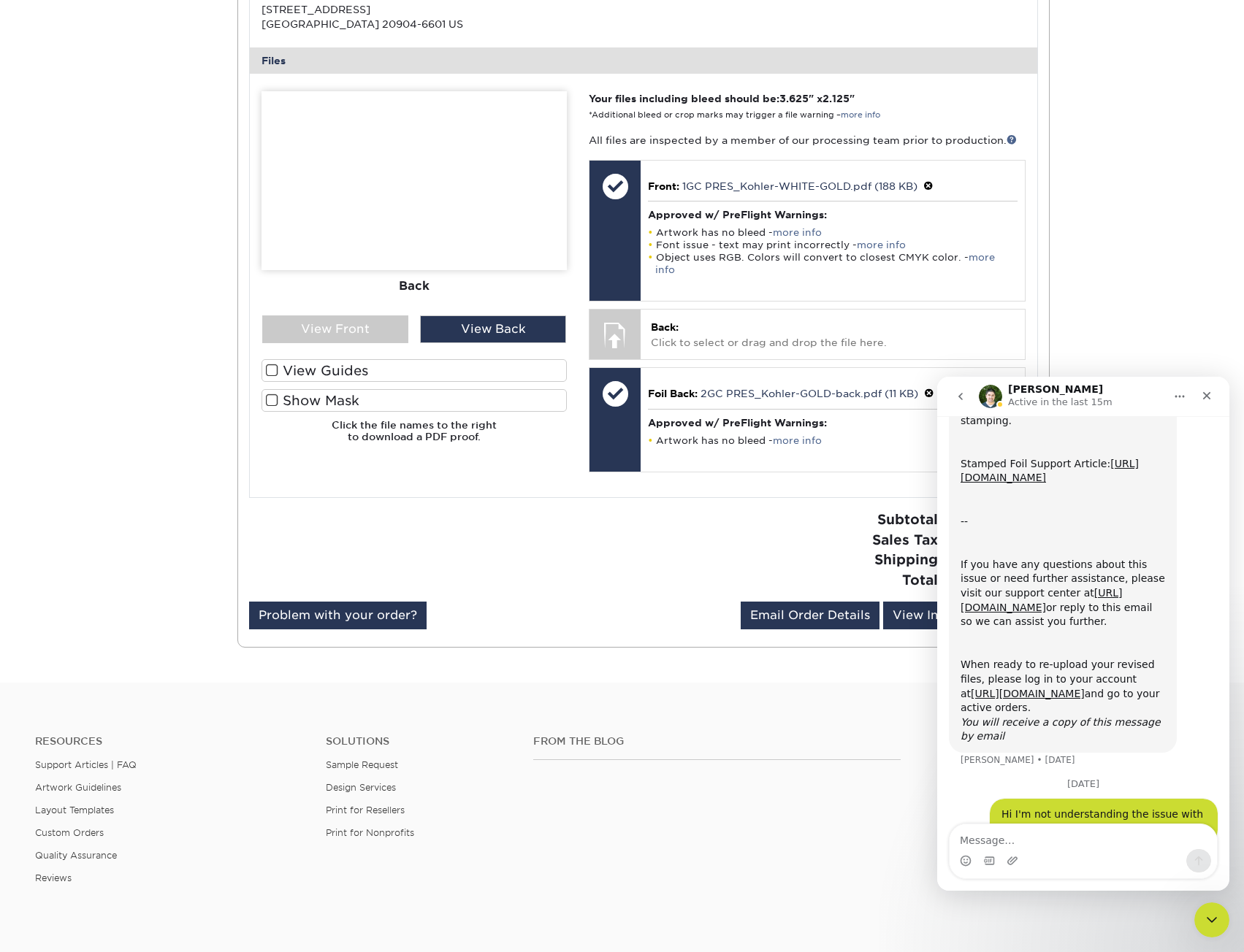
scroll to position [422, 0]
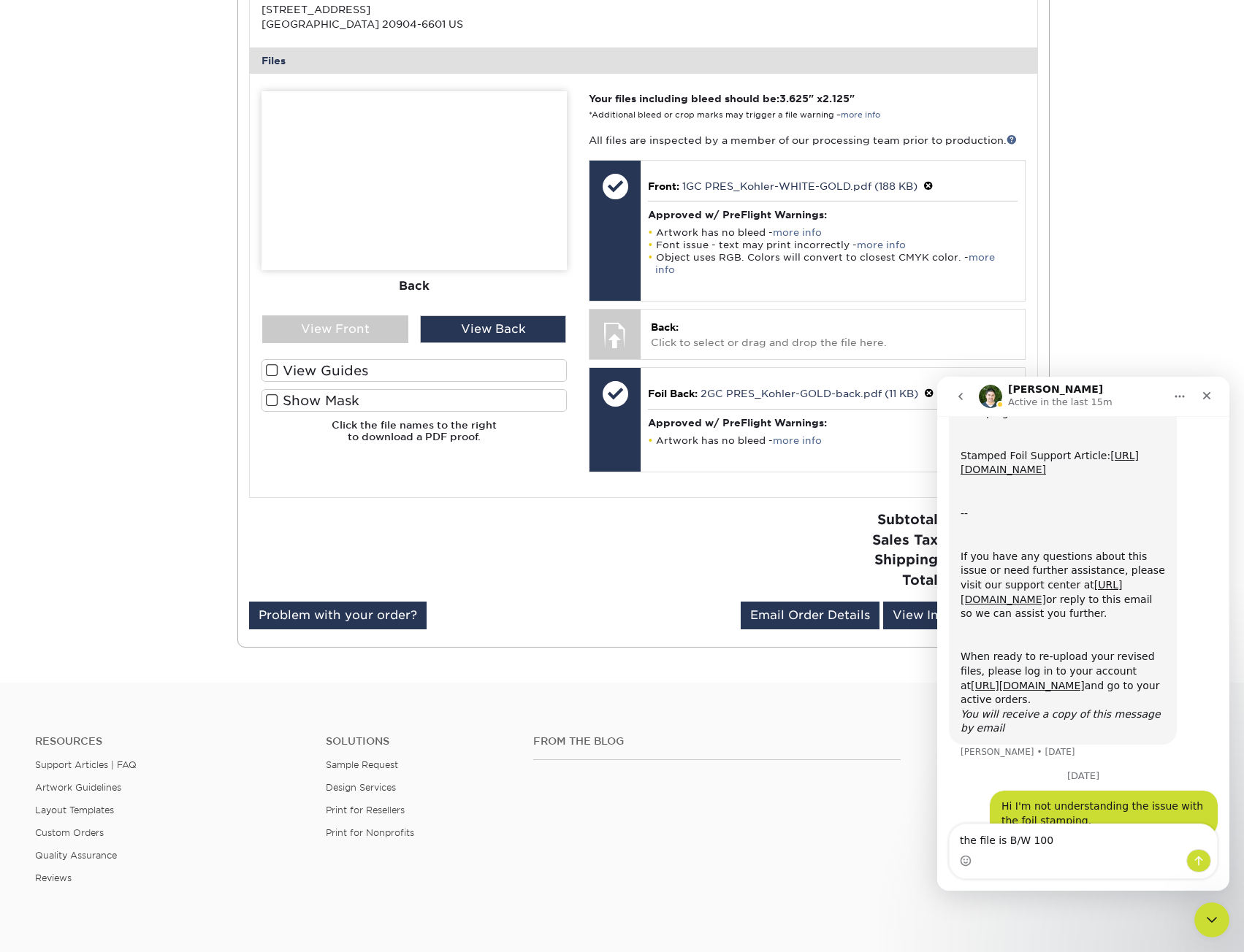
type textarea "the file is B/W 100%"
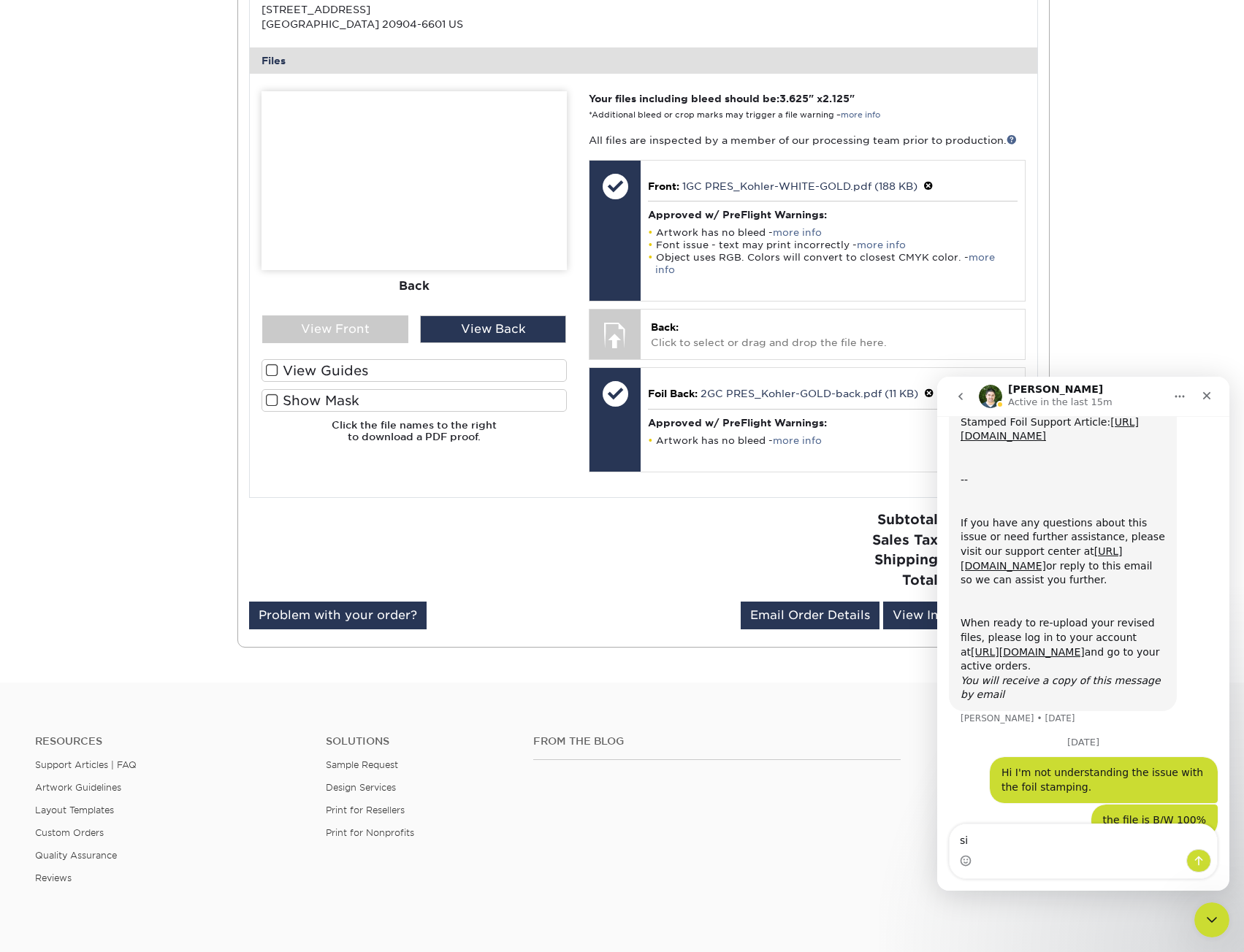
type textarea "s"
type textarea "is there an issue with uploading the back file twice?"
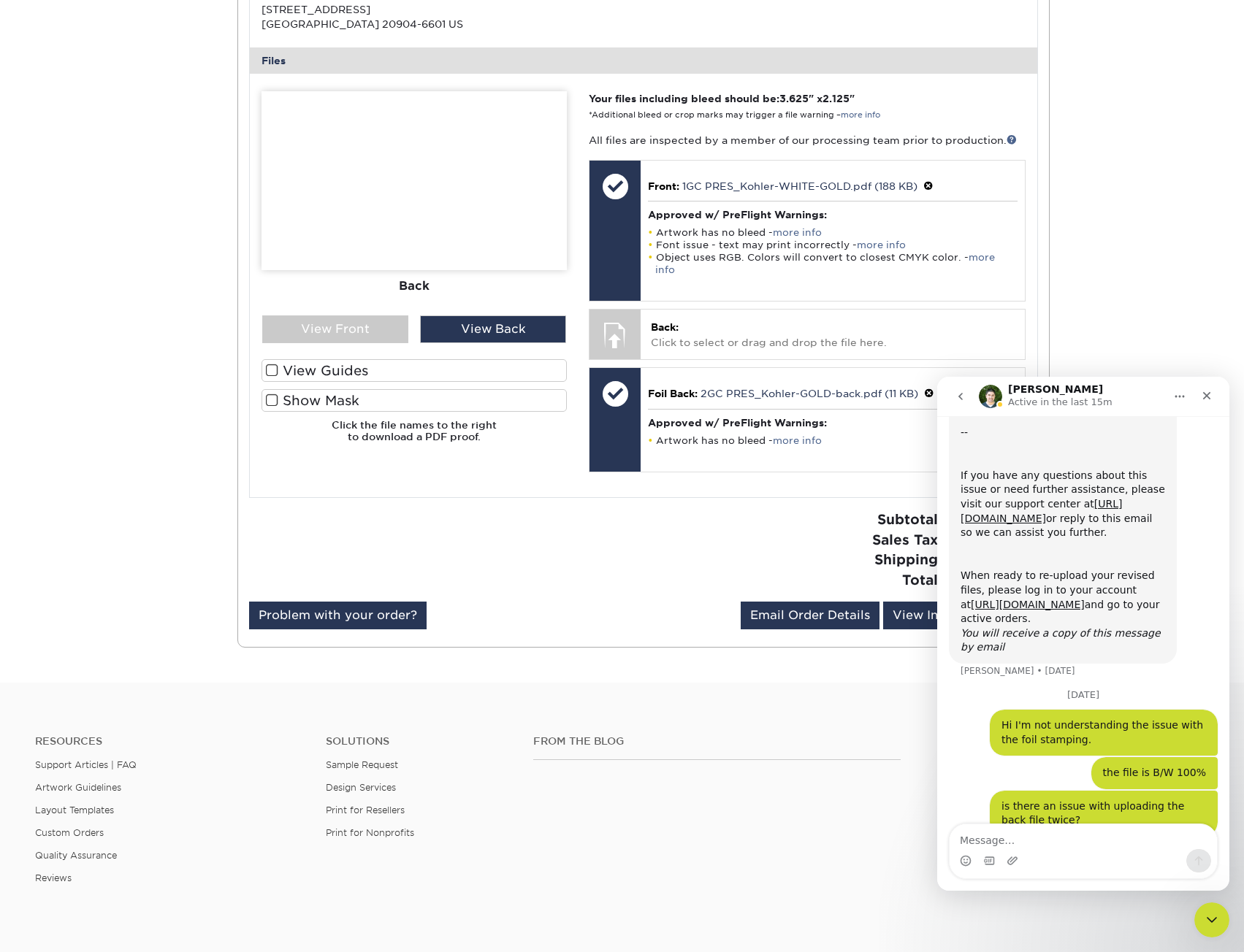
click at [1125, 390] on div "Matthew Active in the last 15m" at bounding box center [1072, 397] width 186 height 25
click at [1139, 410] on div "Matthew Active in the last 15m" at bounding box center [1084, 396] width 273 height 28
click at [960, 395] on icon "go back" at bounding box center [961, 396] width 5 height 7
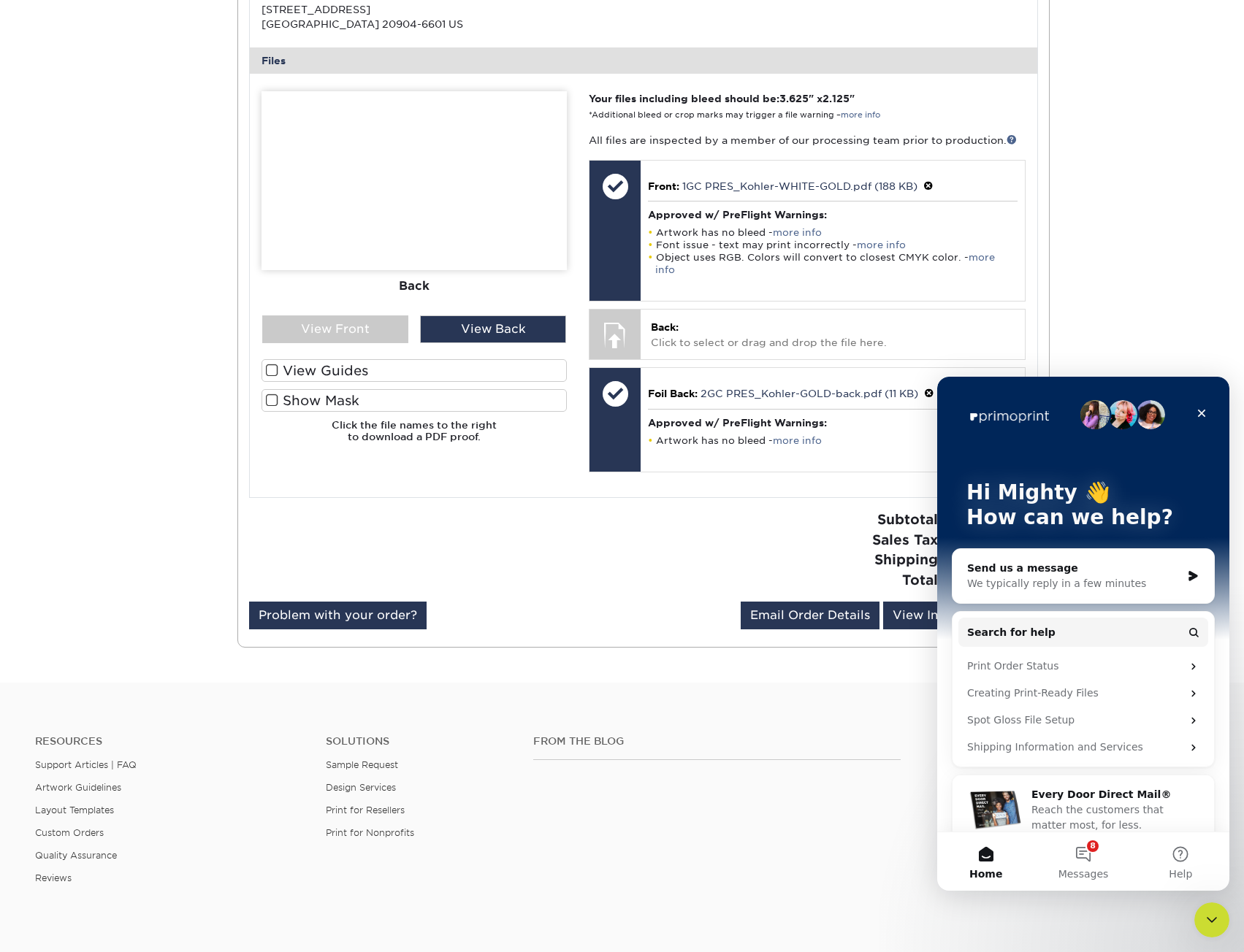
scroll to position [0, 0]
click at [1154, 327] on div "Active Orders Account Overview Contact Information Change Password Address Book…" at bounding box center [622, 130] width 1244 height 1105
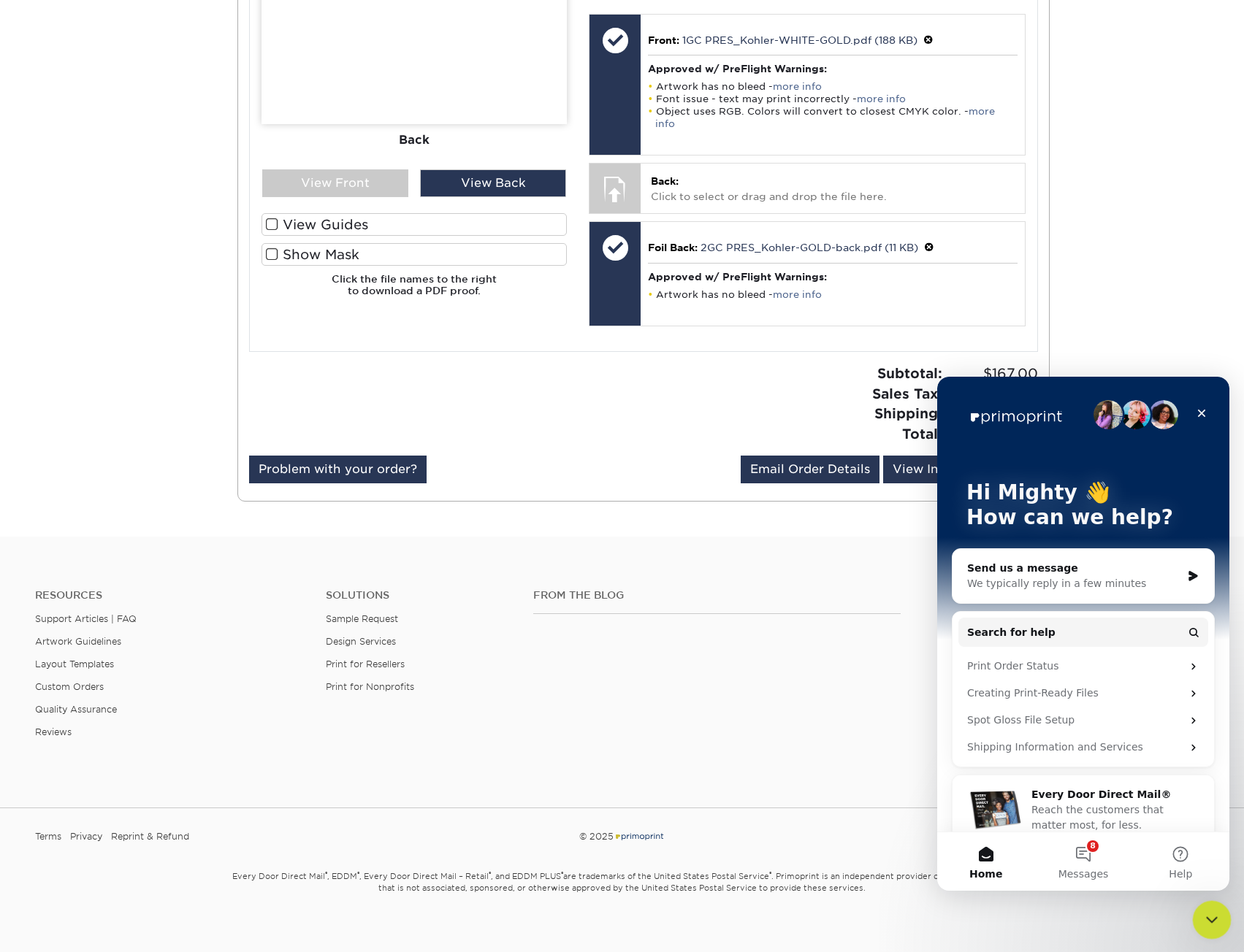
click at [1216, 905] on div "Close Intercom Messenger" at bounding box center [1210, 918] width 35 height 35
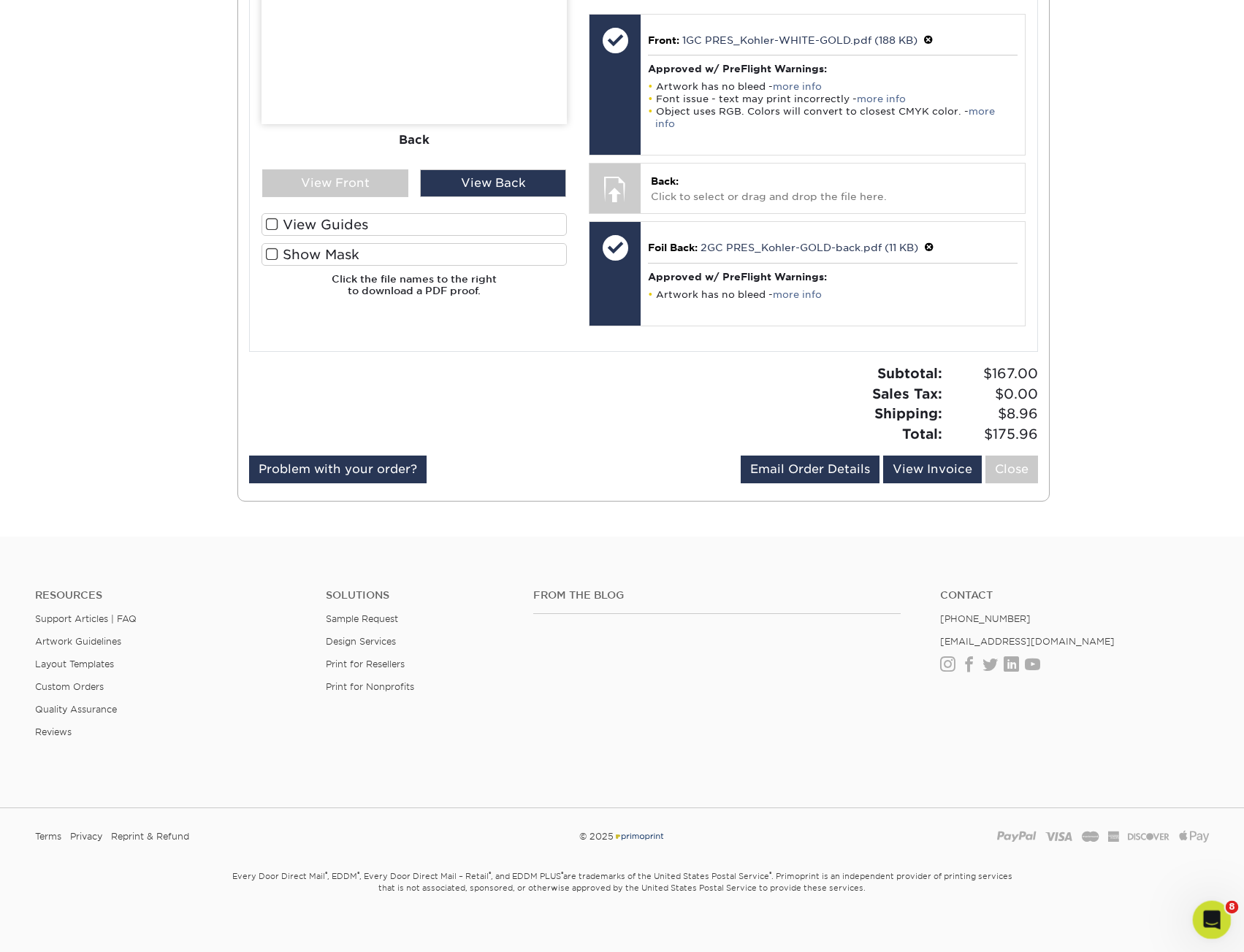
scroll to position [0, 0]
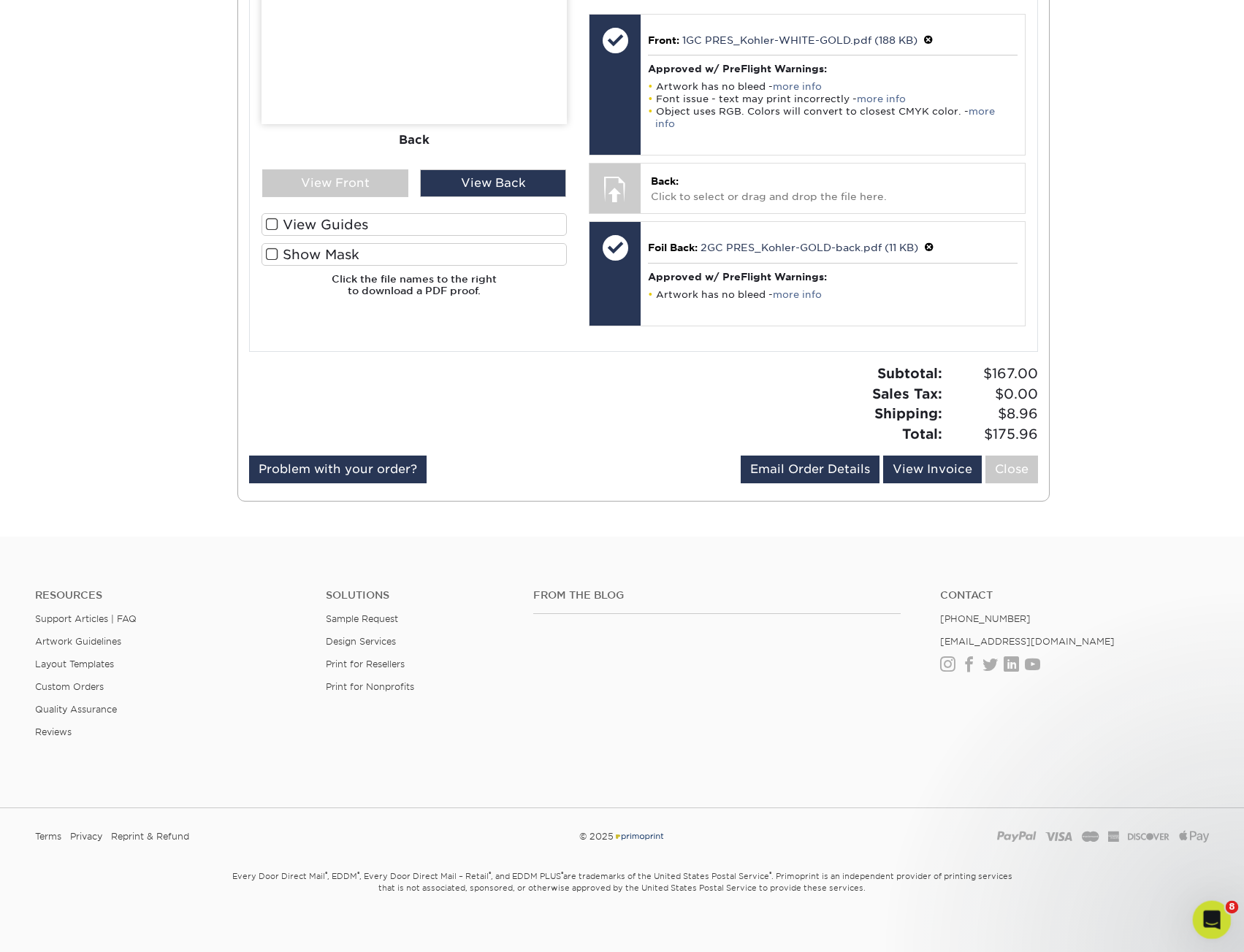
click at [1214, 913] on icon "Open Intercom Messenger" at bounding box center [1210, 918] width 24 height 24
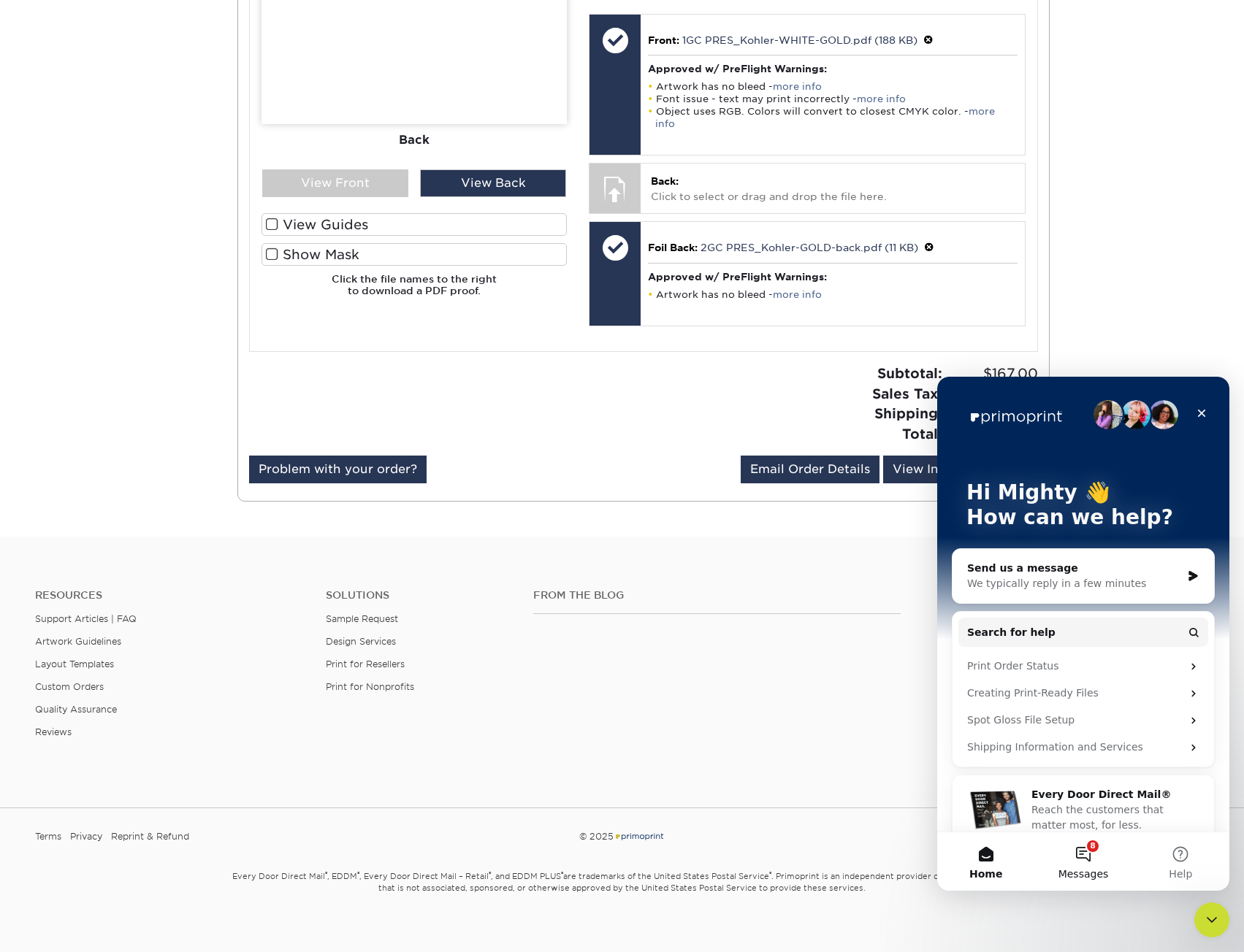
click at [1095, 850] on button "8 Messages" at bounding box center [1083, 861] width 97 height 59
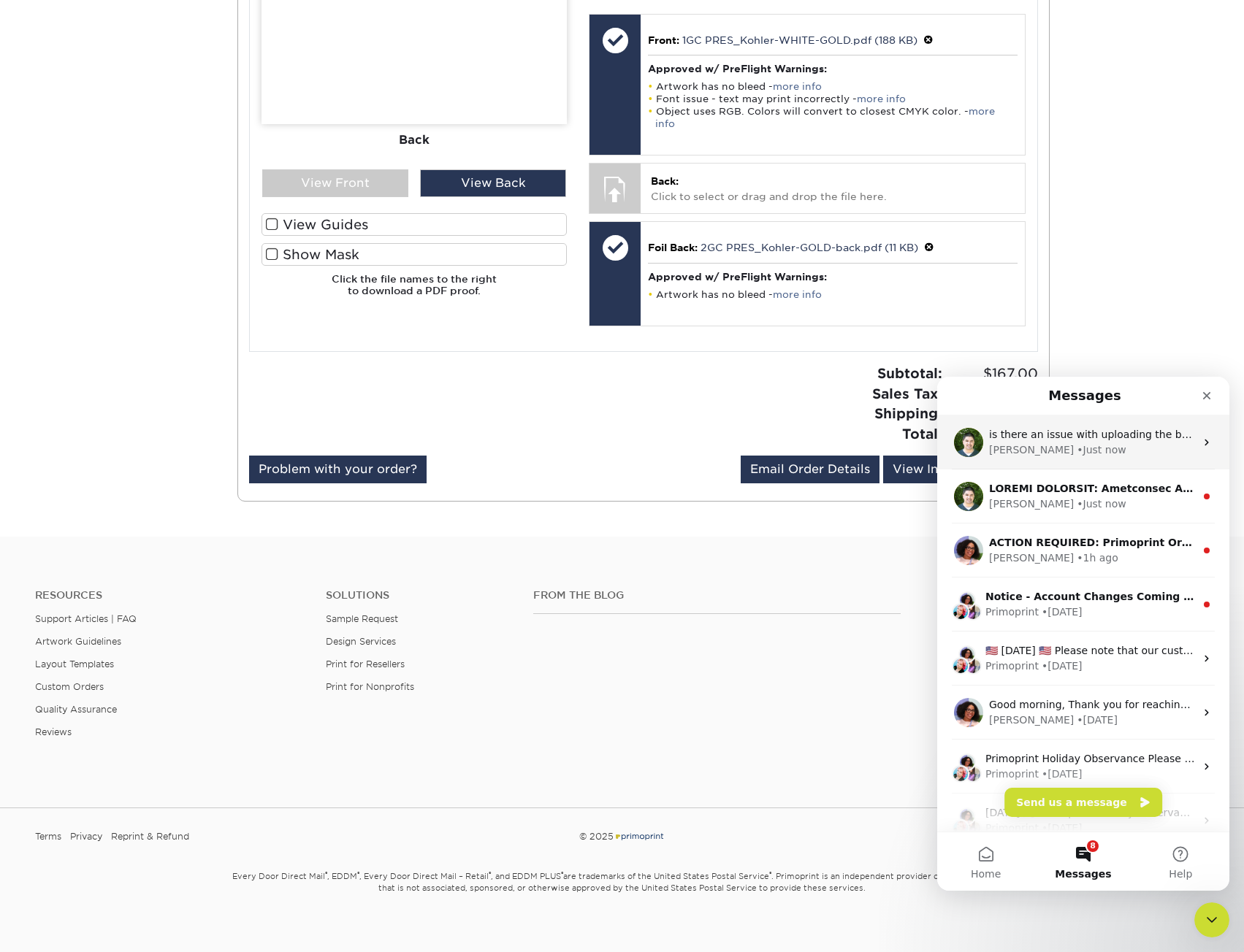
click at [1076, 456] on div "• Just now" at bounding box center [1101, 449] width 49 height 15
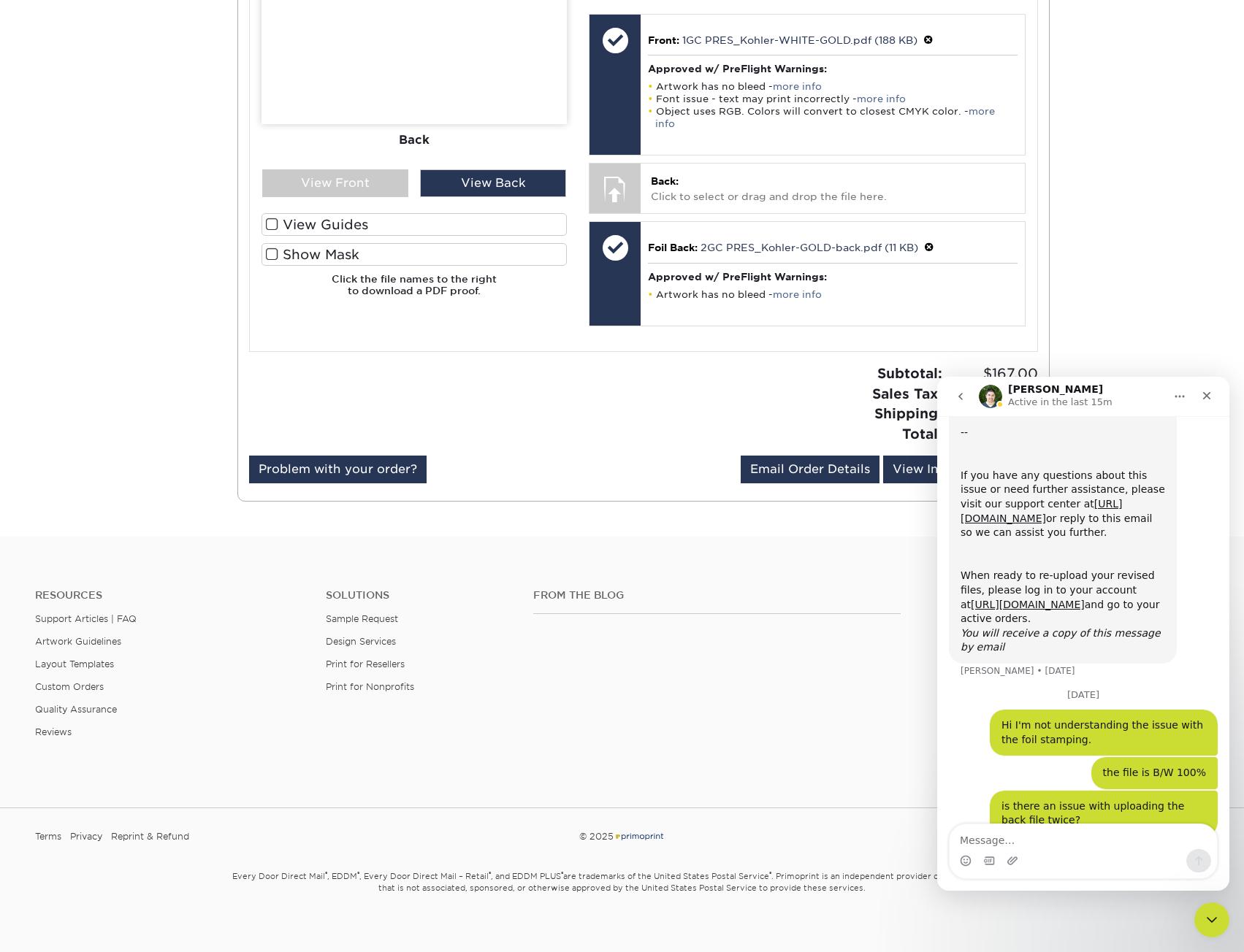
scroll to position [559, 0]
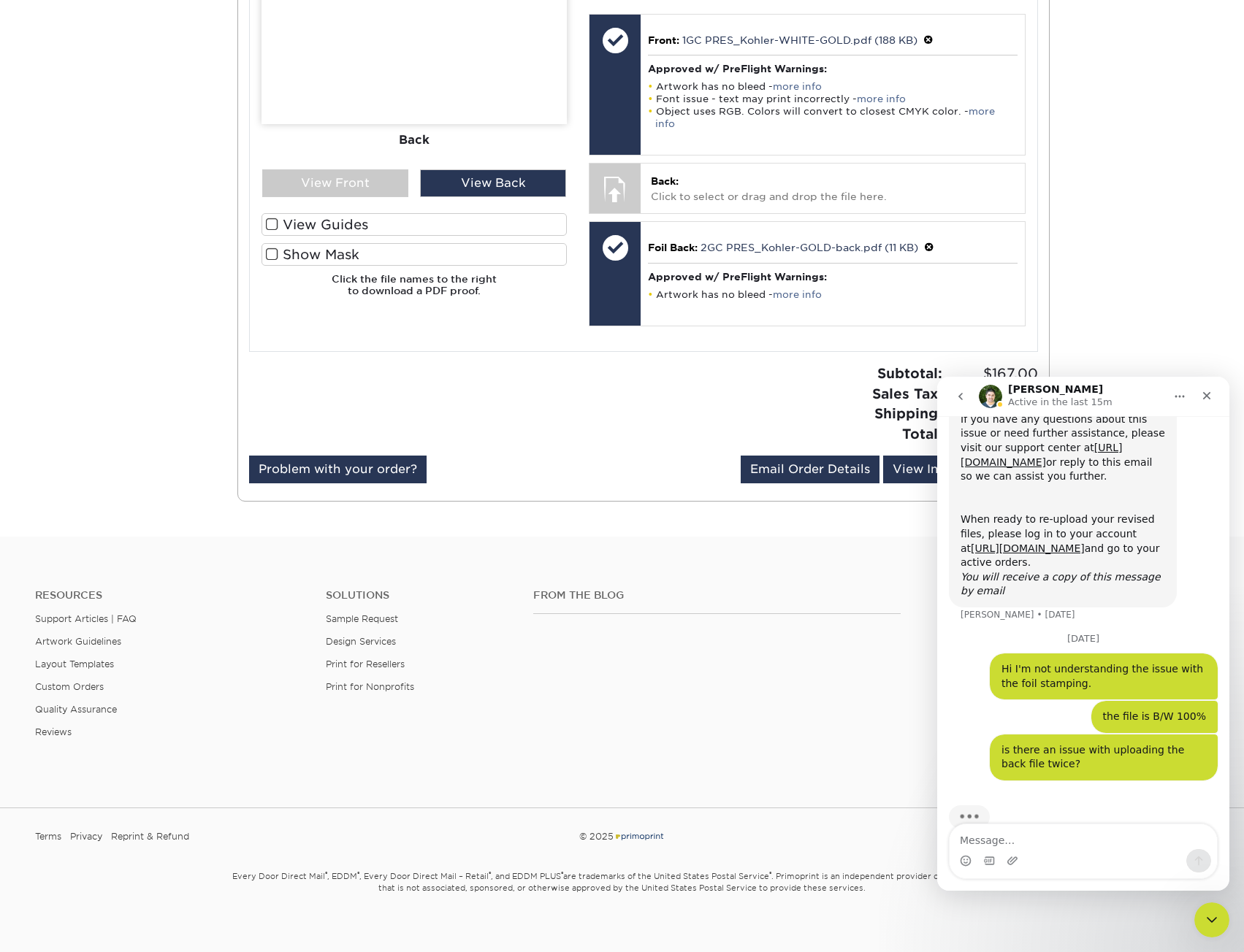
click at [1229, 927] on body "Resources Menu Search Products Account Welcome, Mighty Primo Client Account Das…" at bounding box center [622, 132] width 1244 height 1665
click at [1219, 920] on div "Close Intercom Messenger" at bounding box center [1210, 918] width 35 height 35
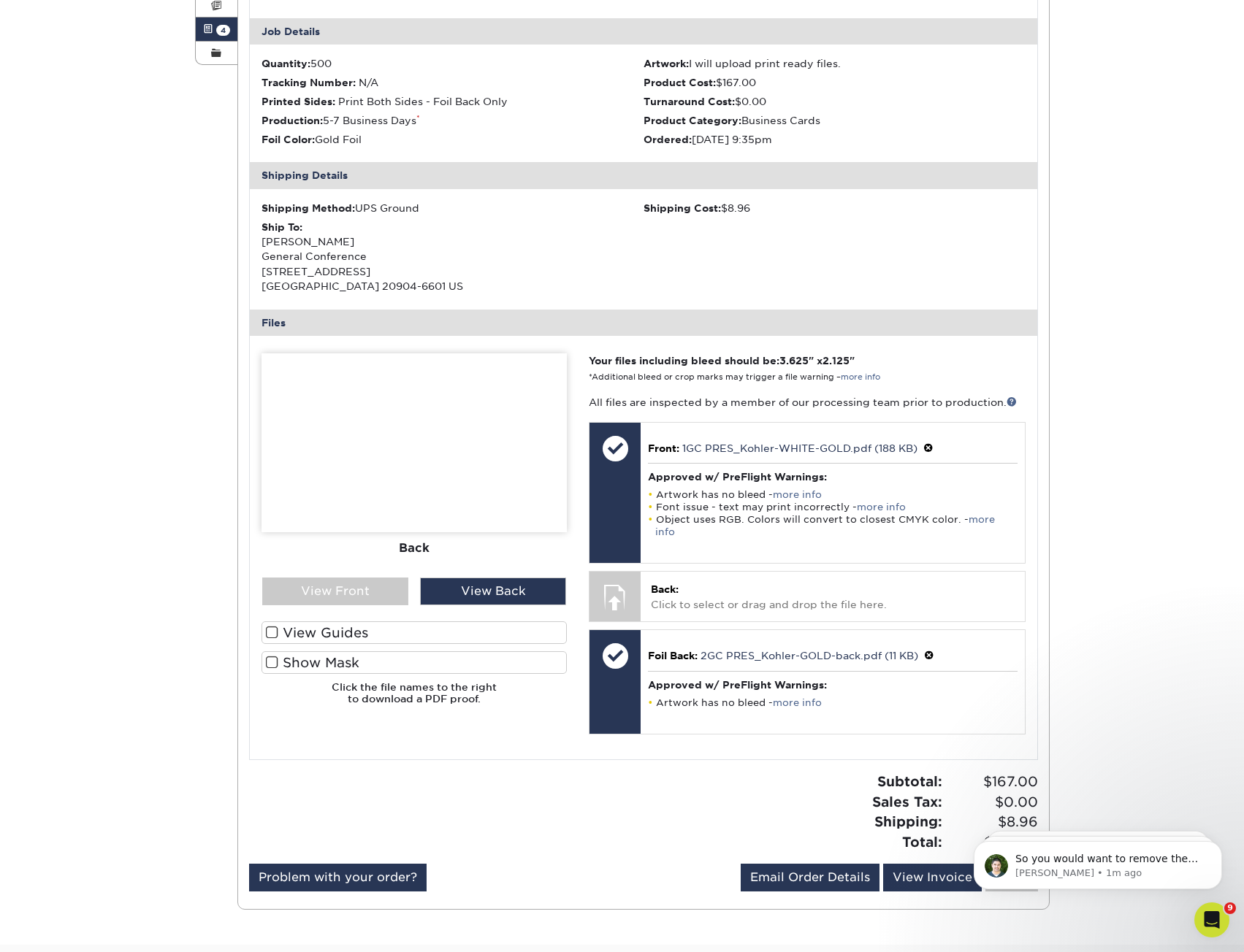
scroll to position [713, 0]
click at [1210, 913] on icon "Open Intercom Messenger" at bounding box center [1210, 918] width 24 height 24
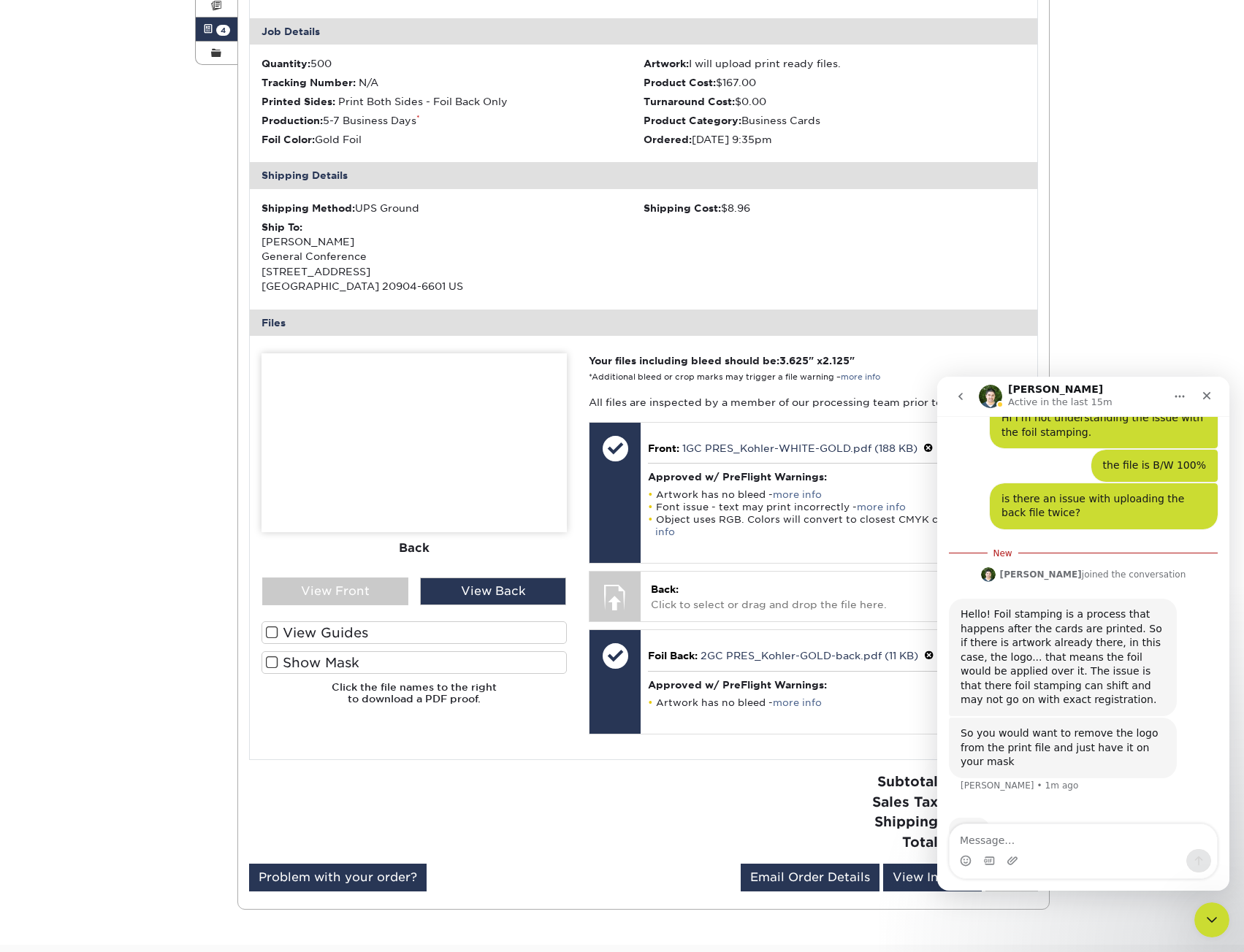
scroll to position [738, 0]
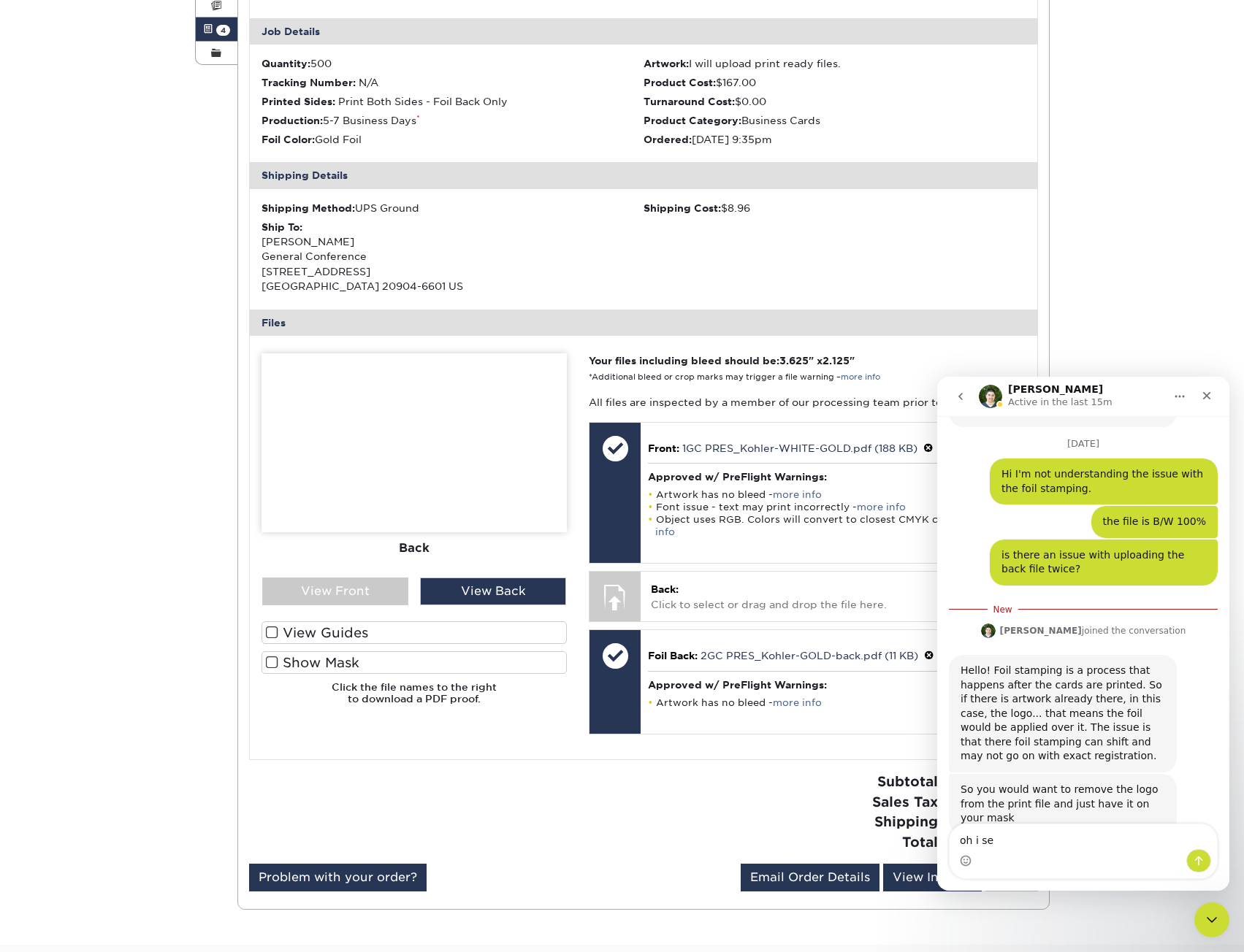
type textarea "oh i see"
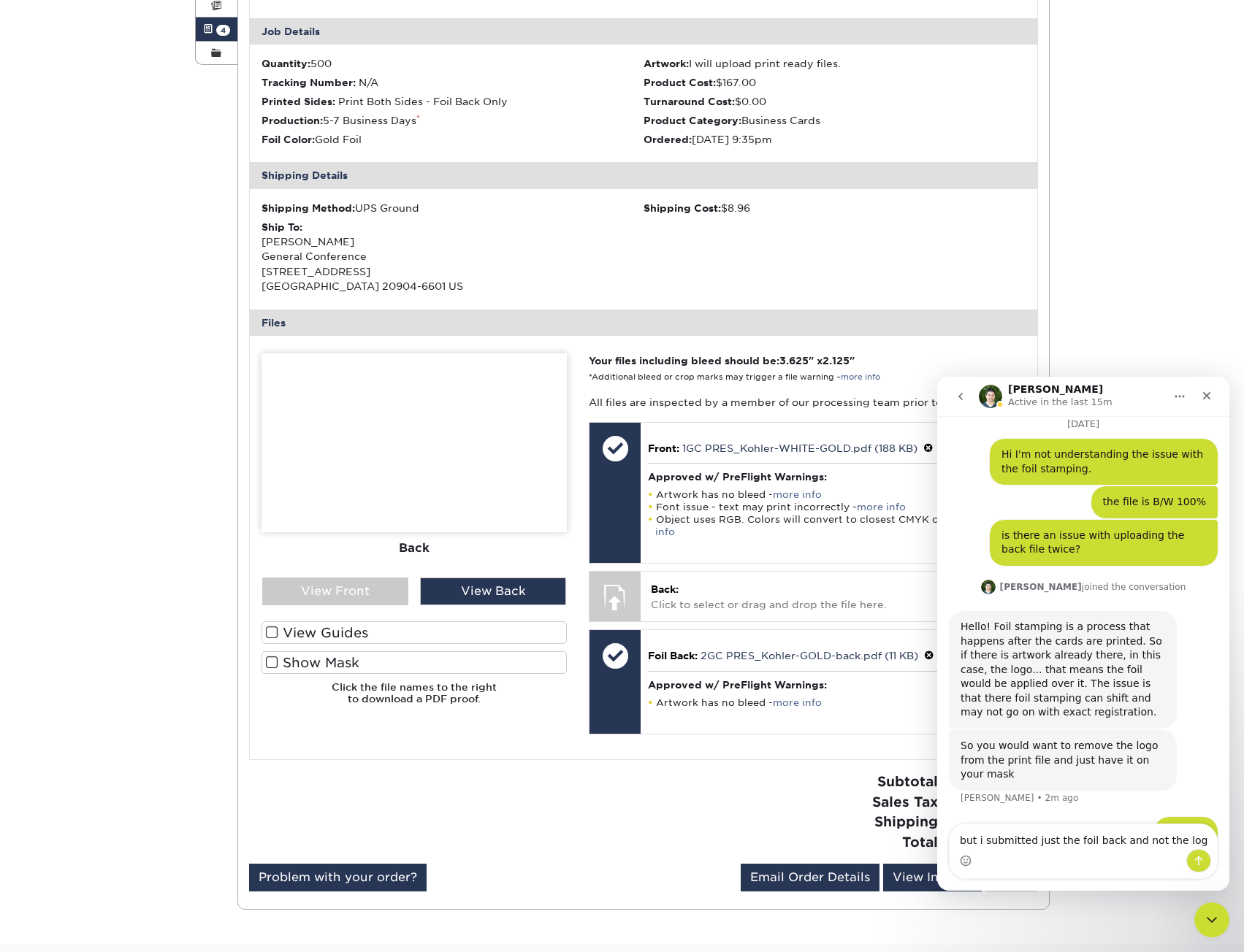
type textarea "but i submitted just the foil back and not the logo"
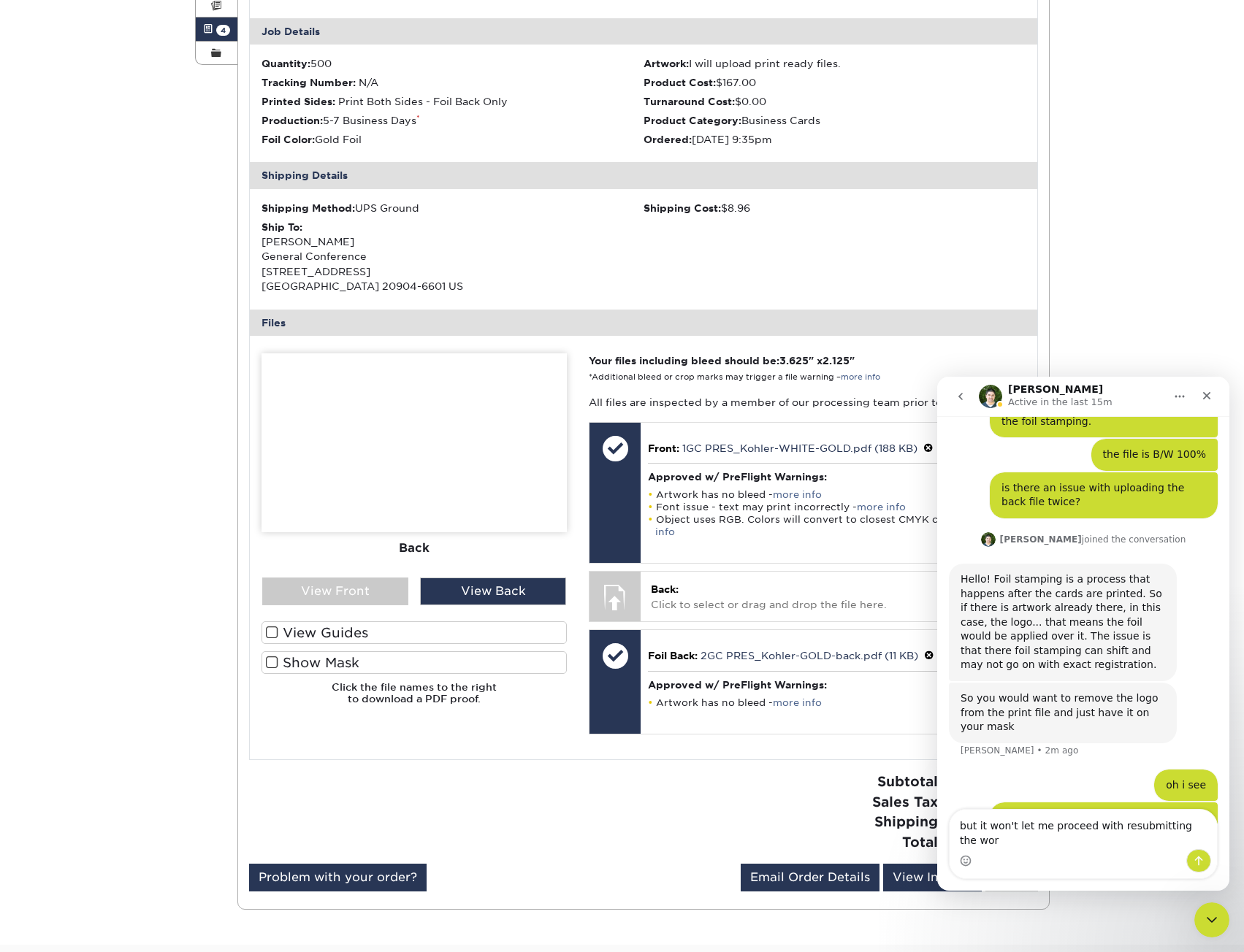
type textarea "but it won't let me proceed with resubmitting the work"
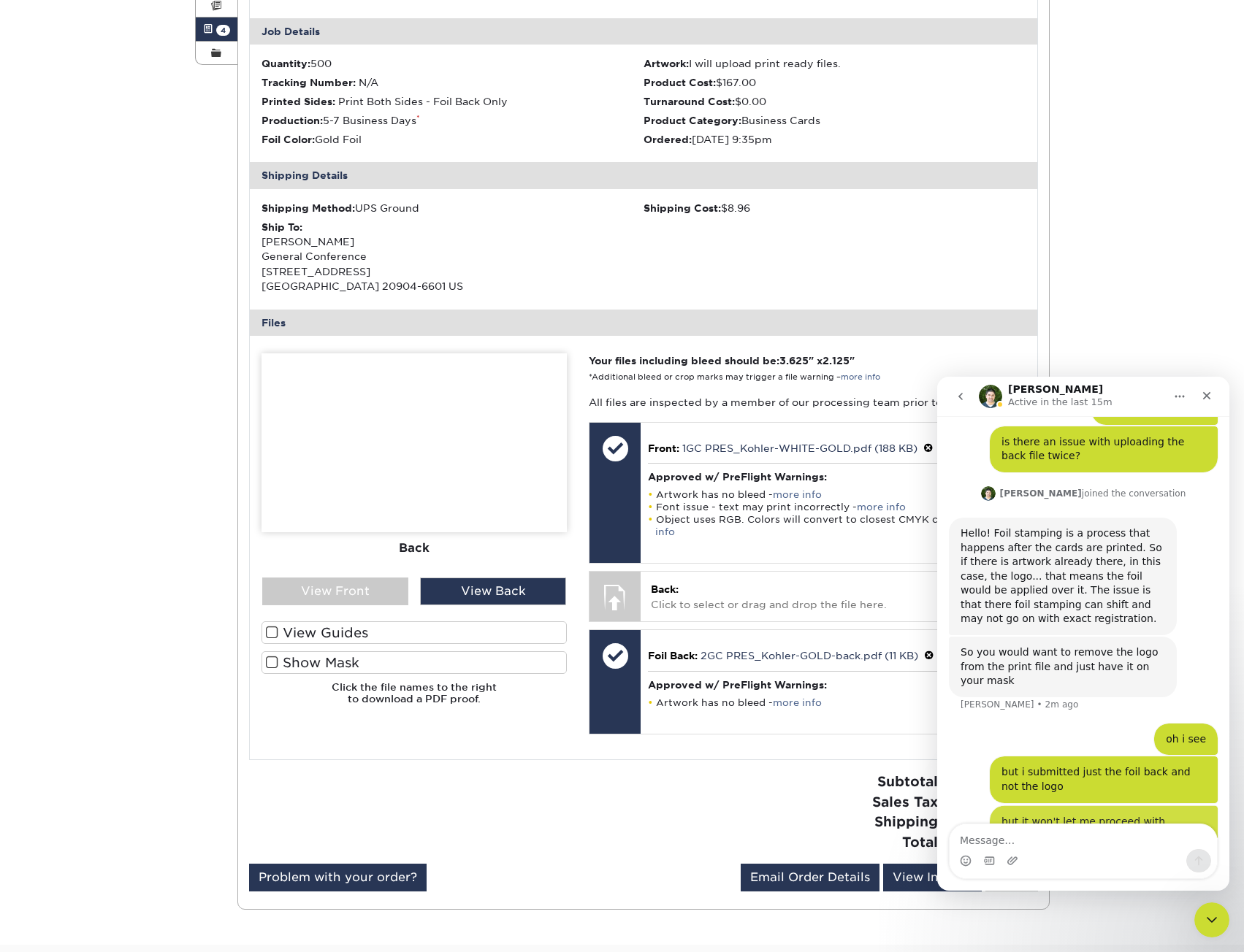
scroll to position [852, 0]
click at [1149, 294] on div "Active Orders Account Overview Contact Information Change Password Address Book…" at bounding box center [622, 393] width 1244 height 1105
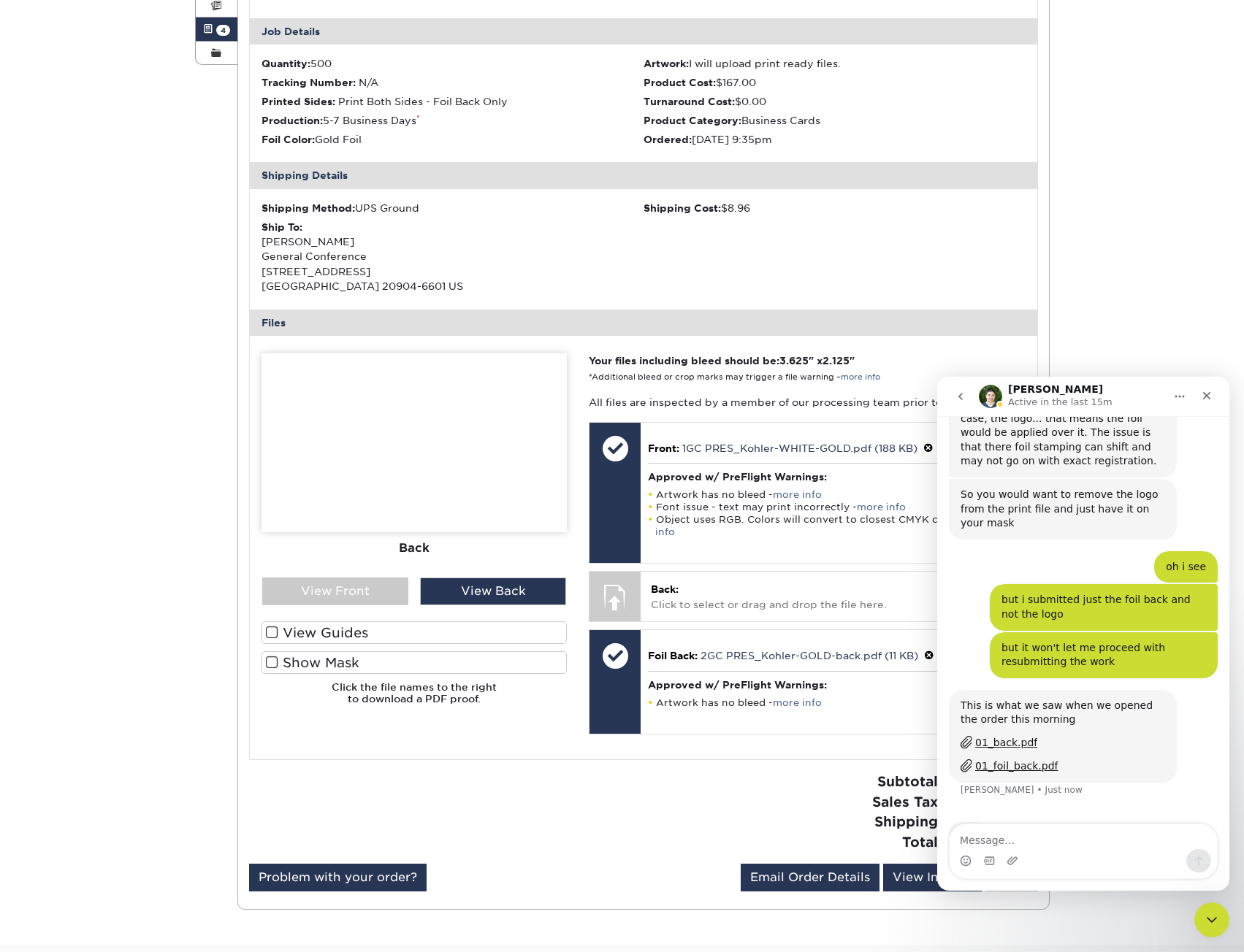
scroll to position [1012, 0]
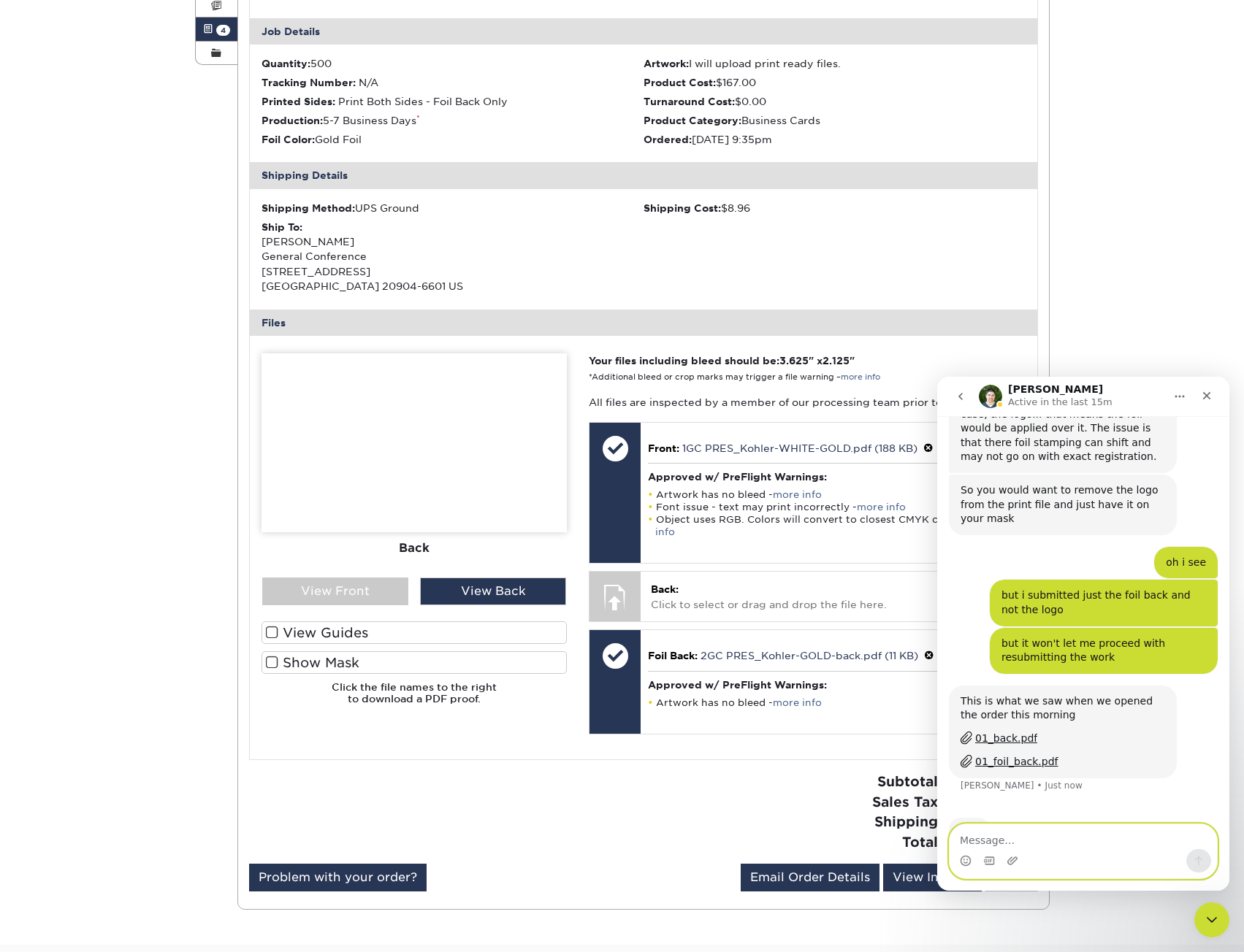
click at [1021, 846] on textarea "Message…" at bounding box center [1083, 836] width 268 height 25
type textarea "i"
type textarea "o"
type textarea "sorry i meant just now"
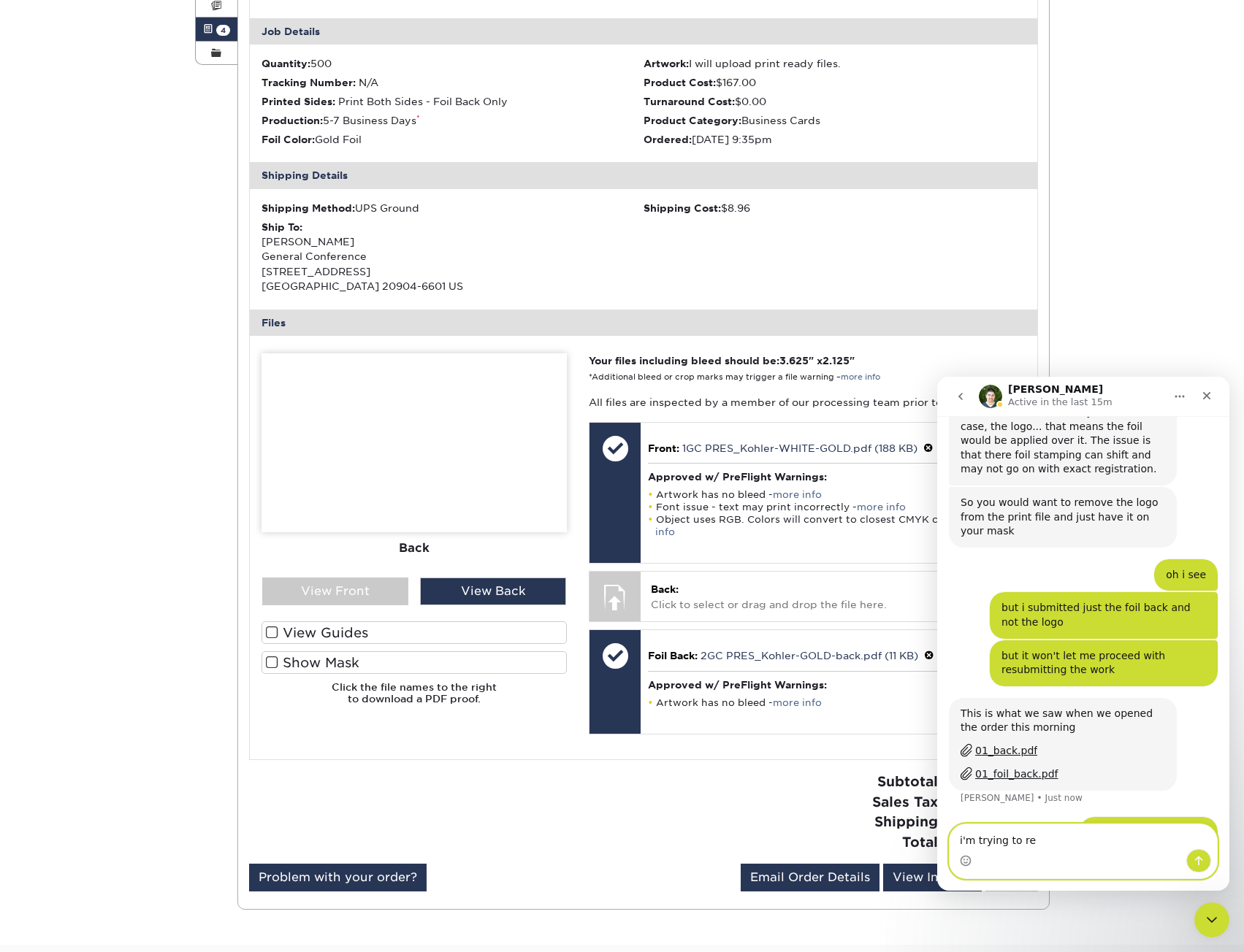
scroll to position [1057, 0]
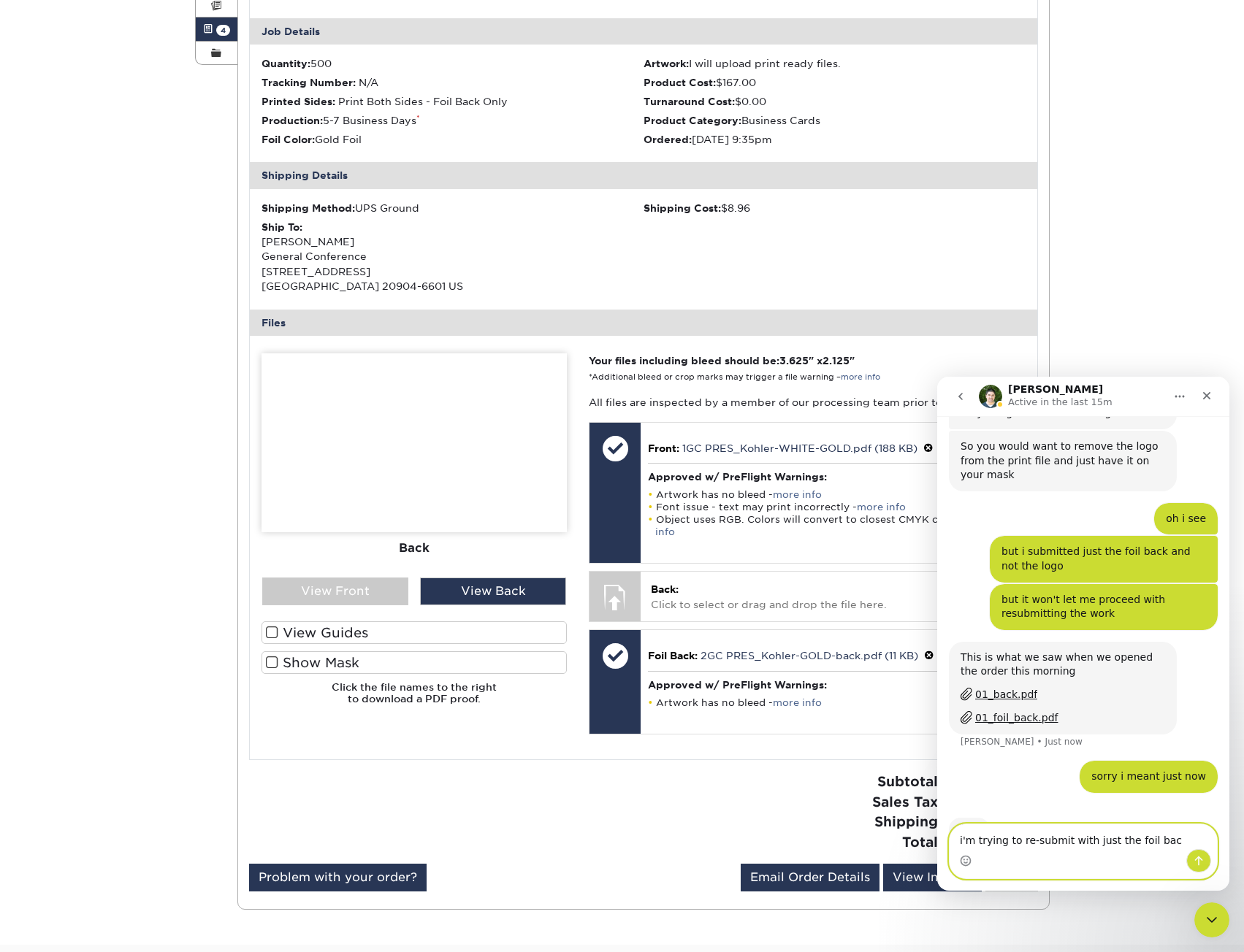
type textarea "i'm trying to re-submit with just the foil back"
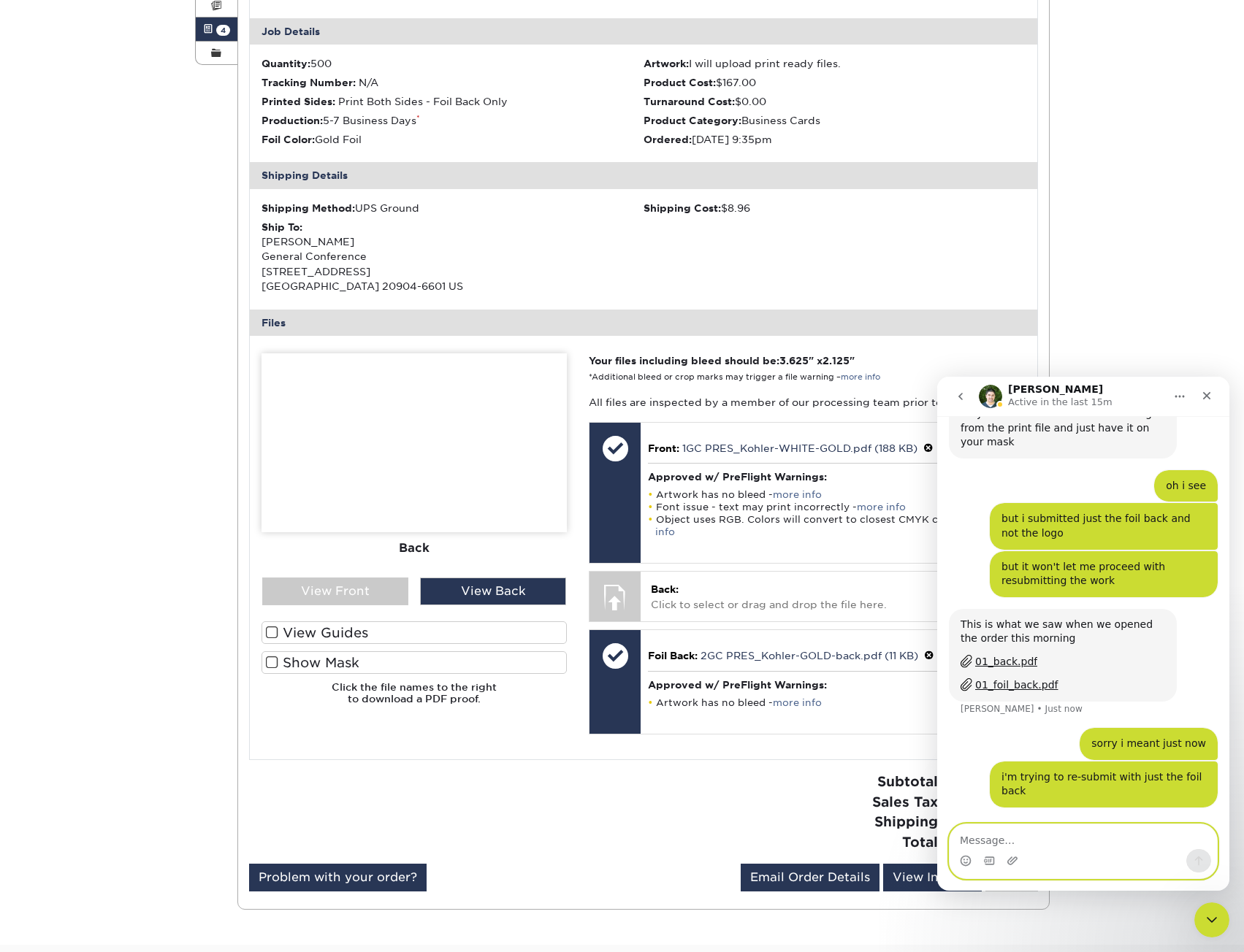
scroll to position [1033, 0]
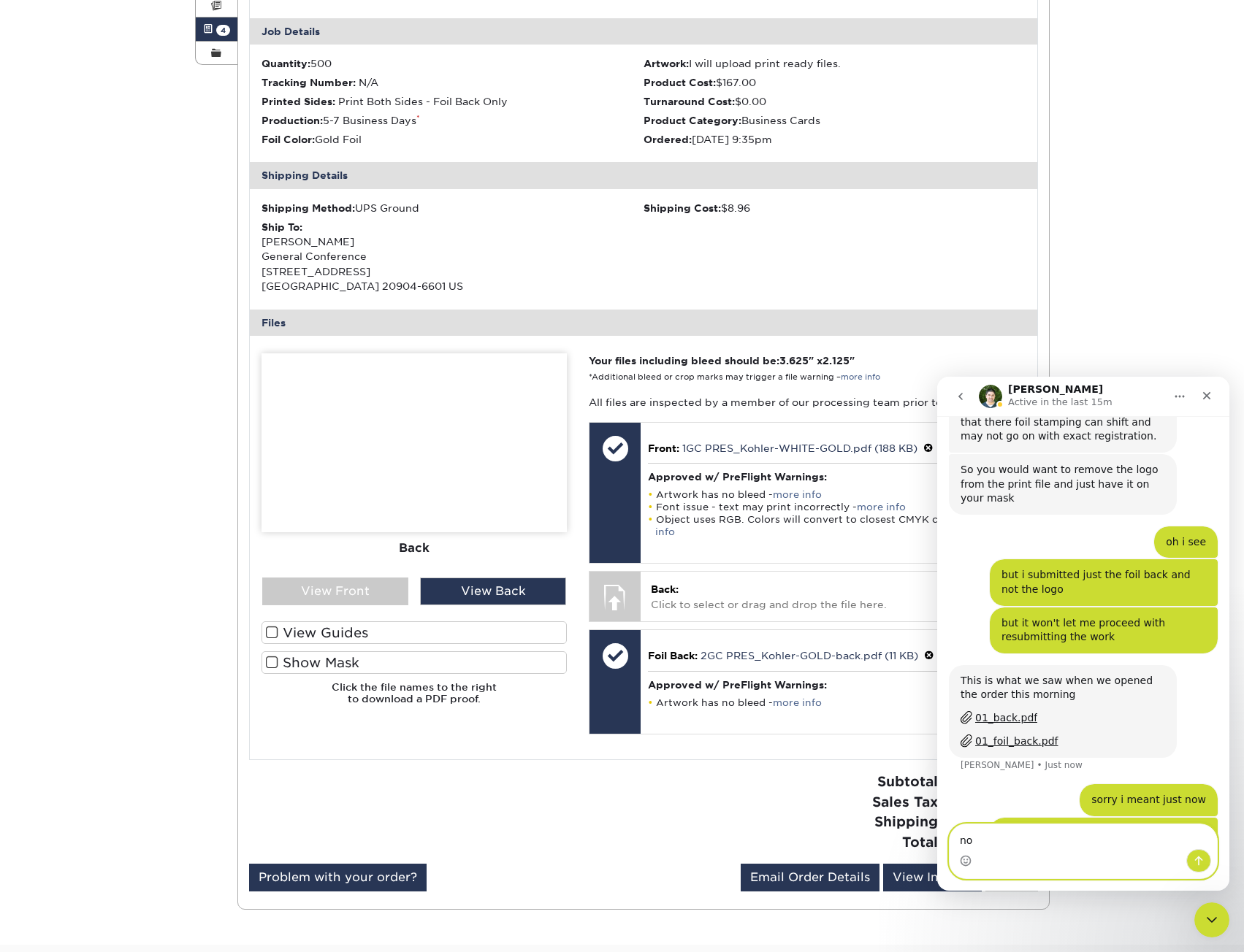
type textarea "n"
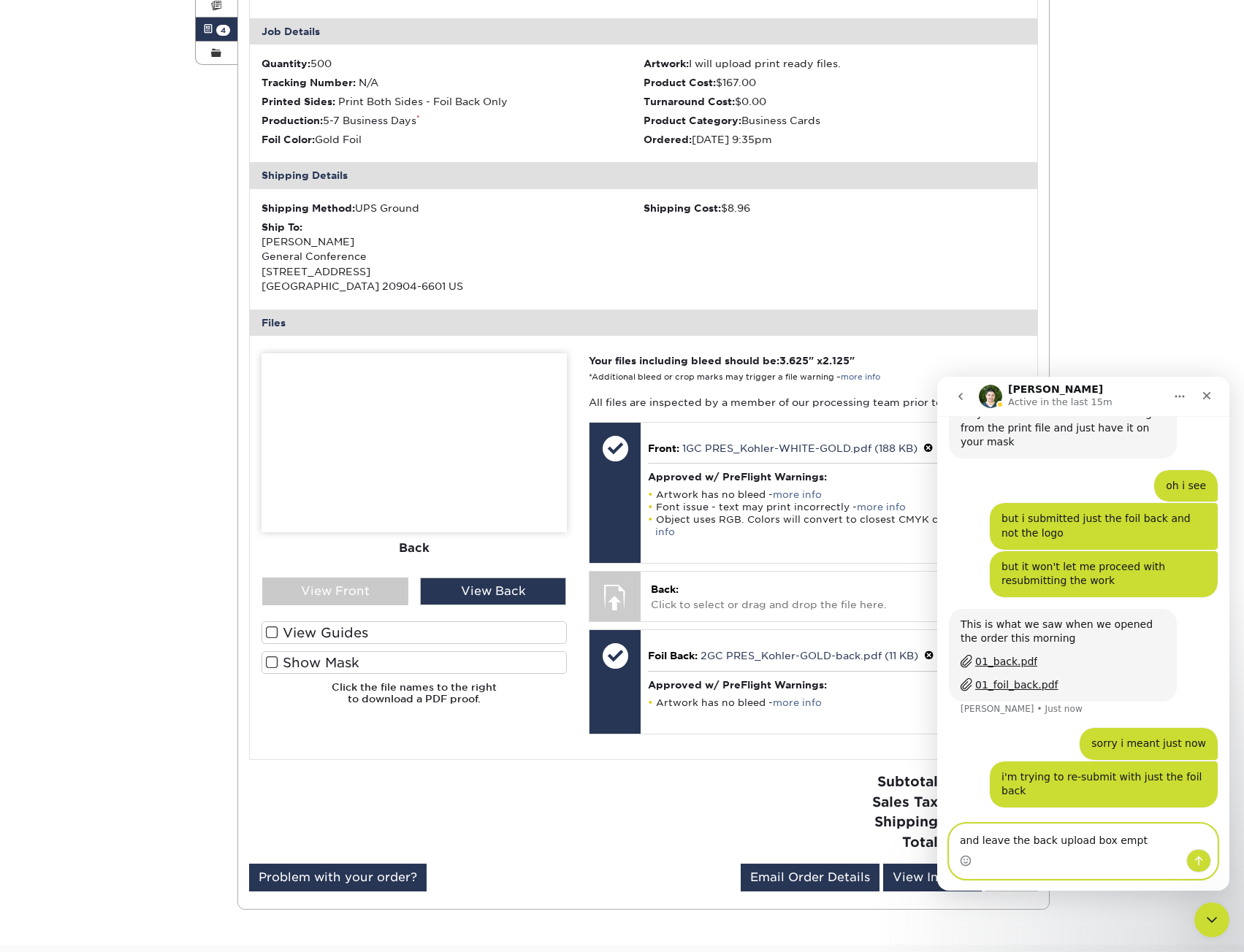
type textarea "and leave the back upload box empty"
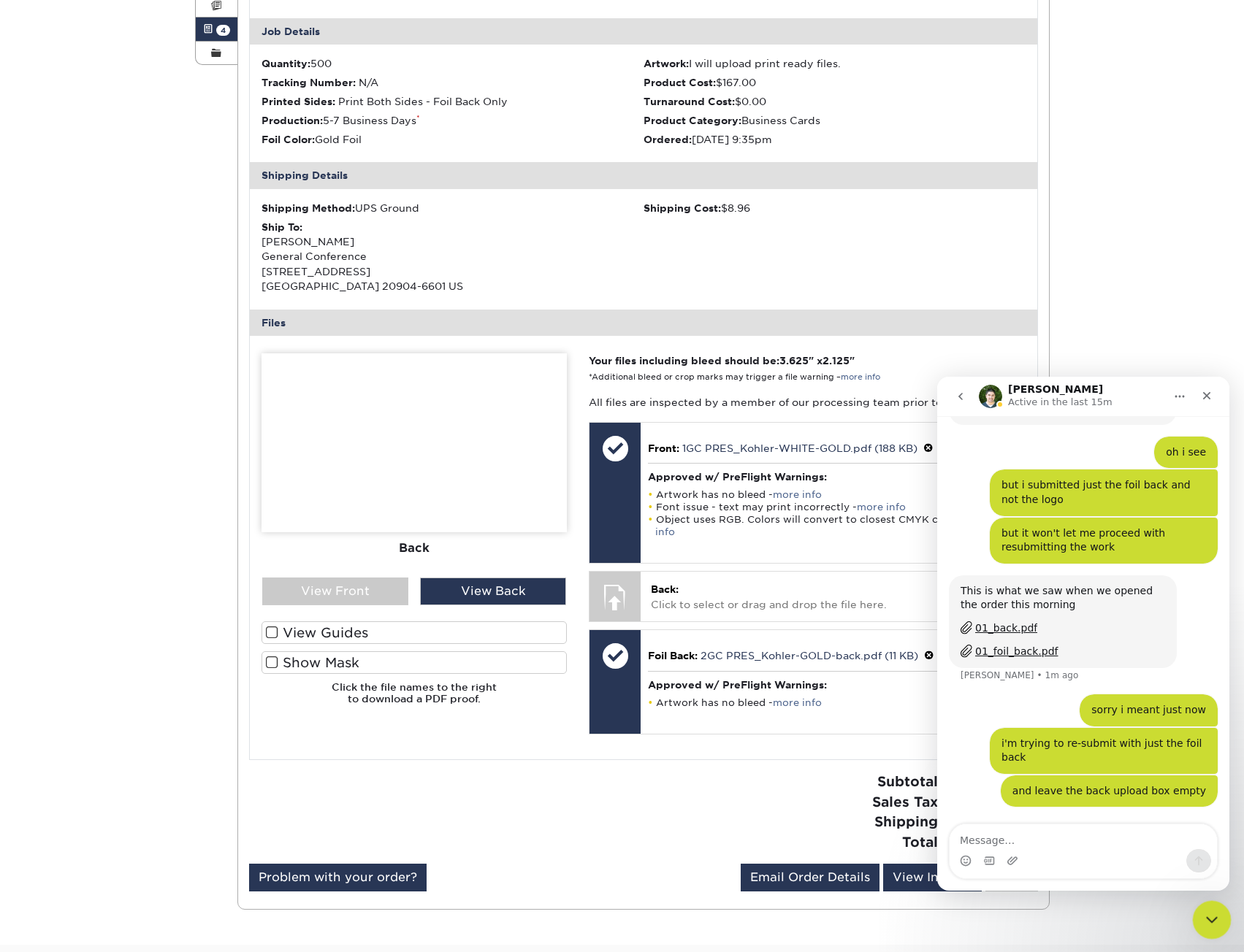
click html
click at [1205, 913] on icon "Close Intercom Messenger" at bounding box center [1210, 918] width 17 height 17
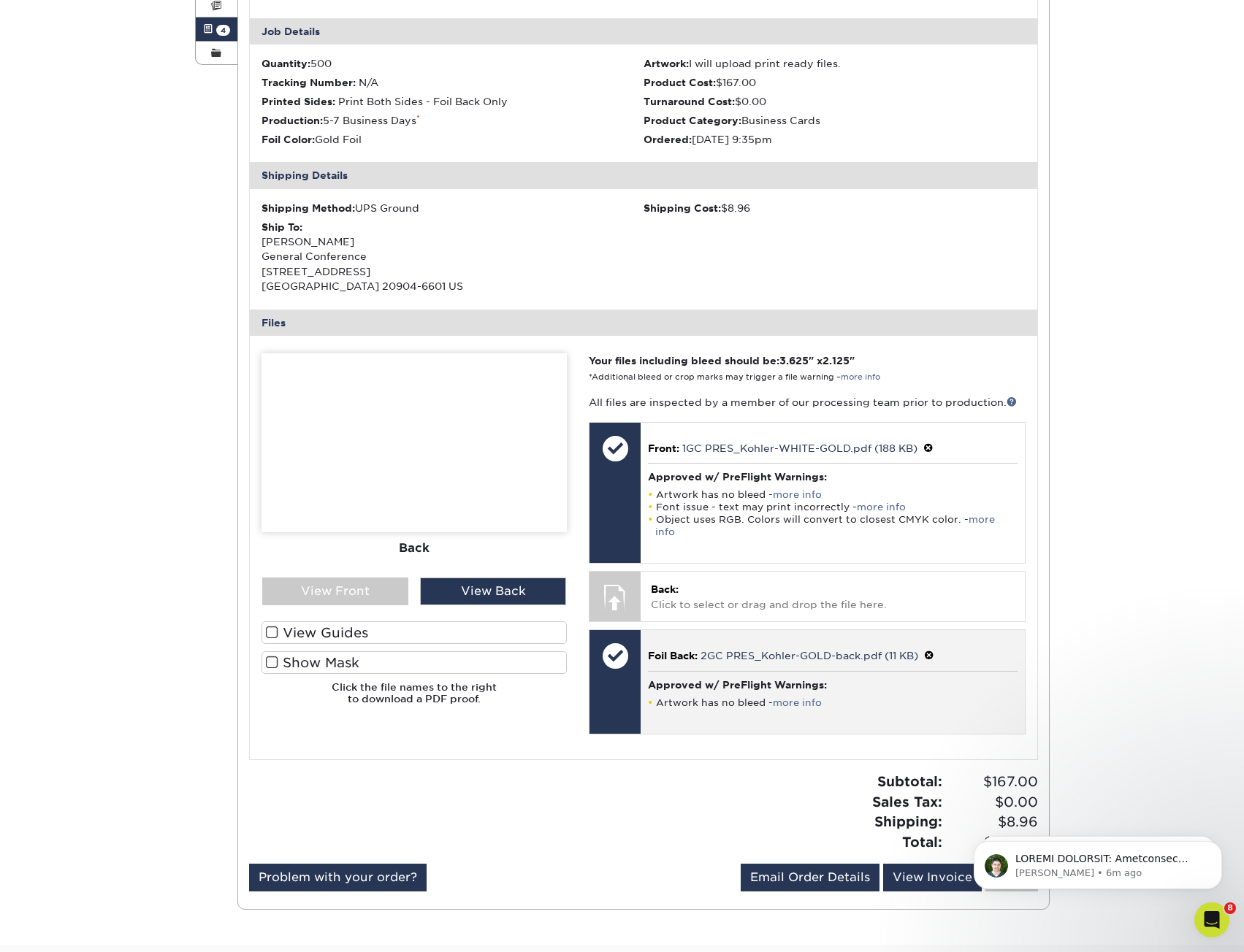
scroll to position [0, 0]
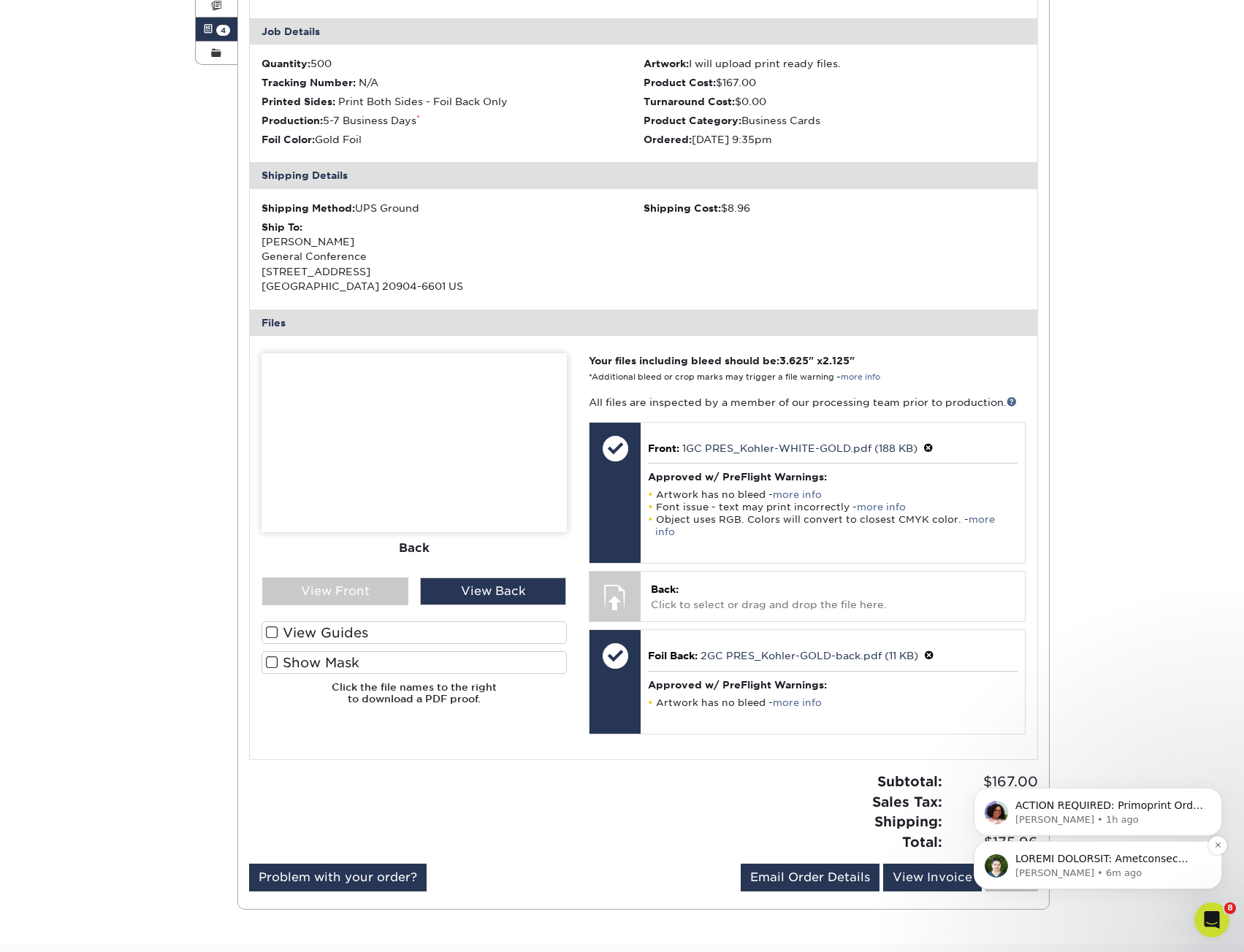
click at [1093, 871] on p "Matthew • 6m ago" at bounding box center [1109, 873] width 188 height 13
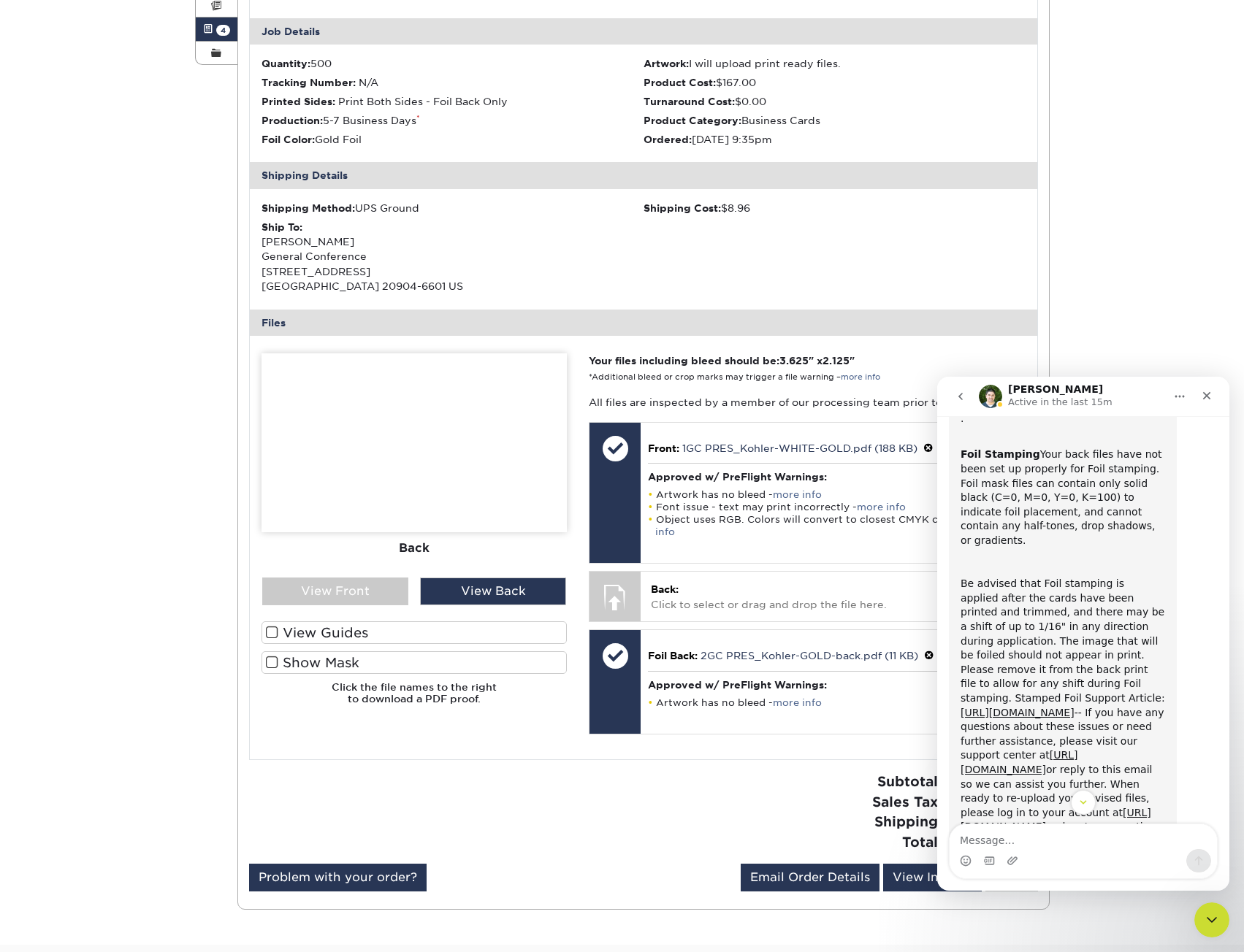
scroll to position [484, 0]
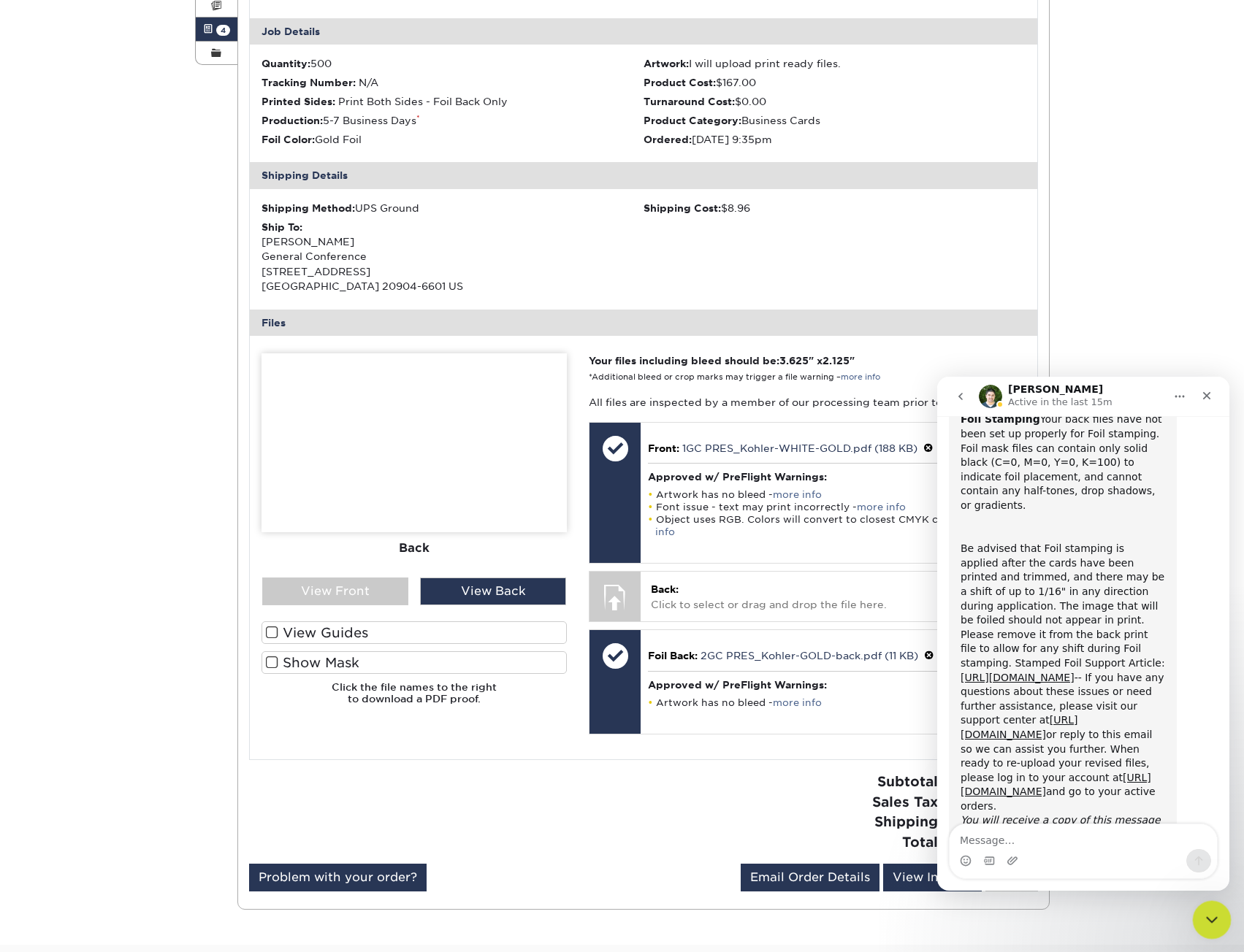
click at [1207, 930] on div "Close Intercom Messenger" at bounding box center [1210, 918] width 35 height 35
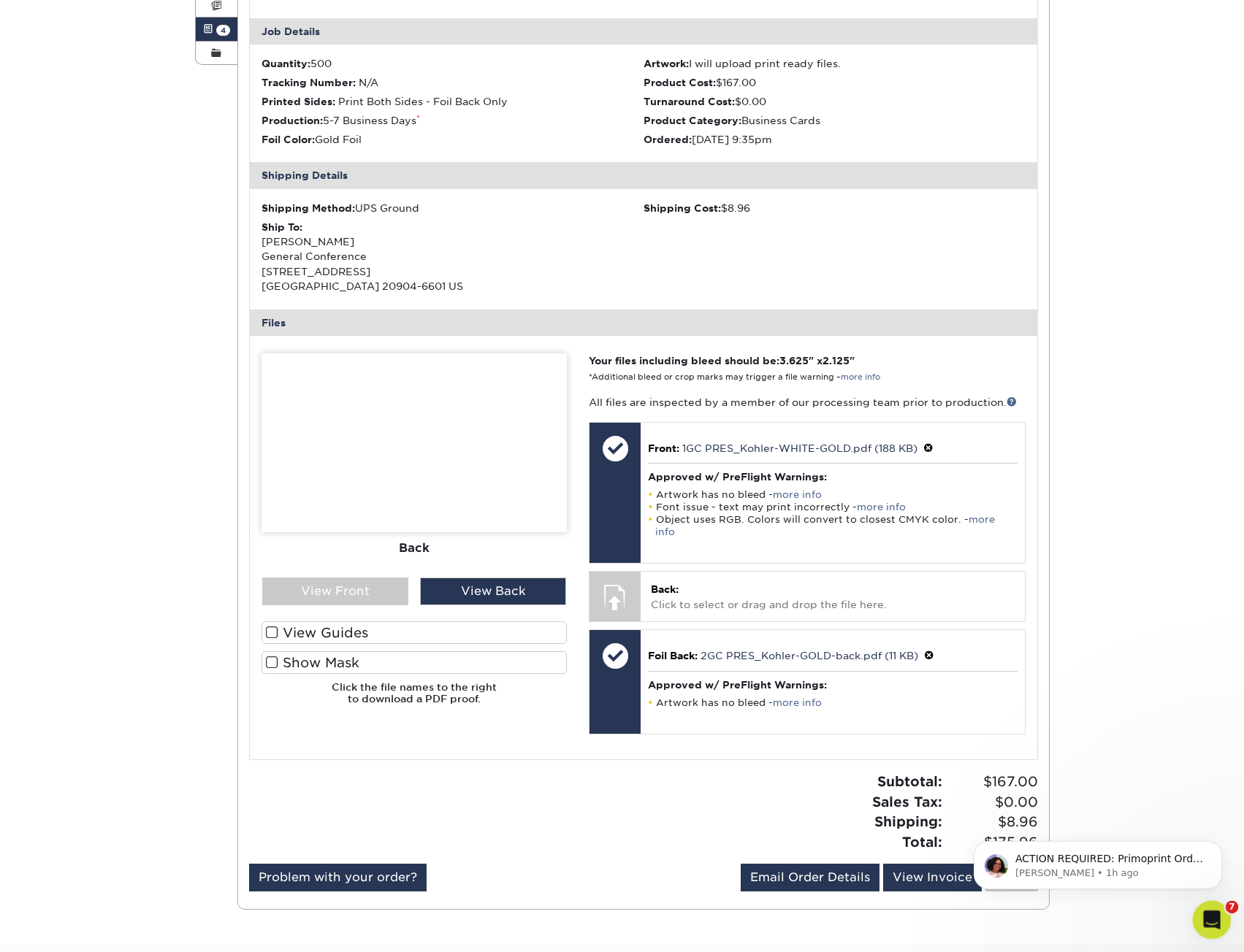
scroll to position [0, 0]
click at [1211, 924] on icon "Open Intercom Messenger" at bounding box center [1210, 918] width 24 height 24
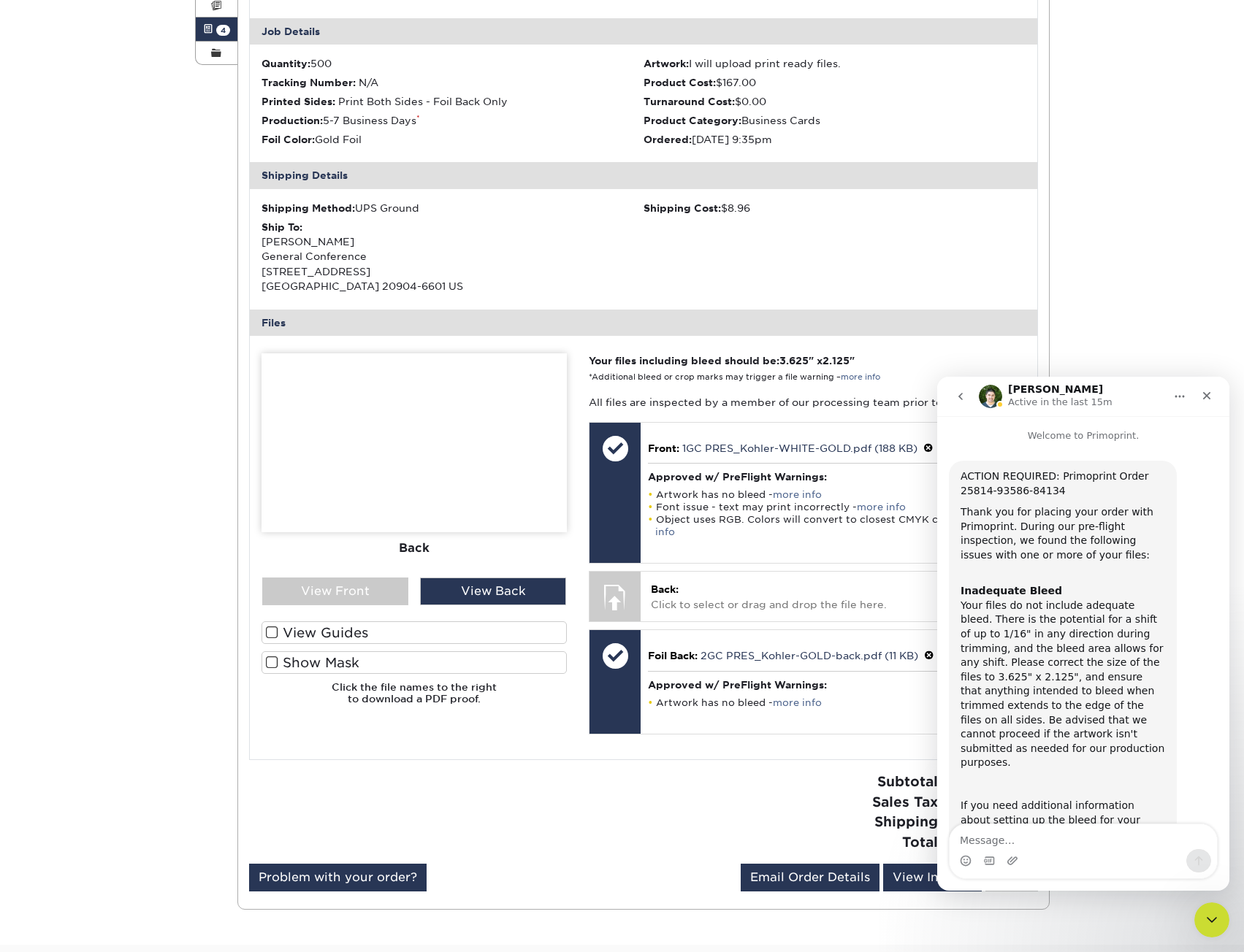
scroll to position [484, 0]
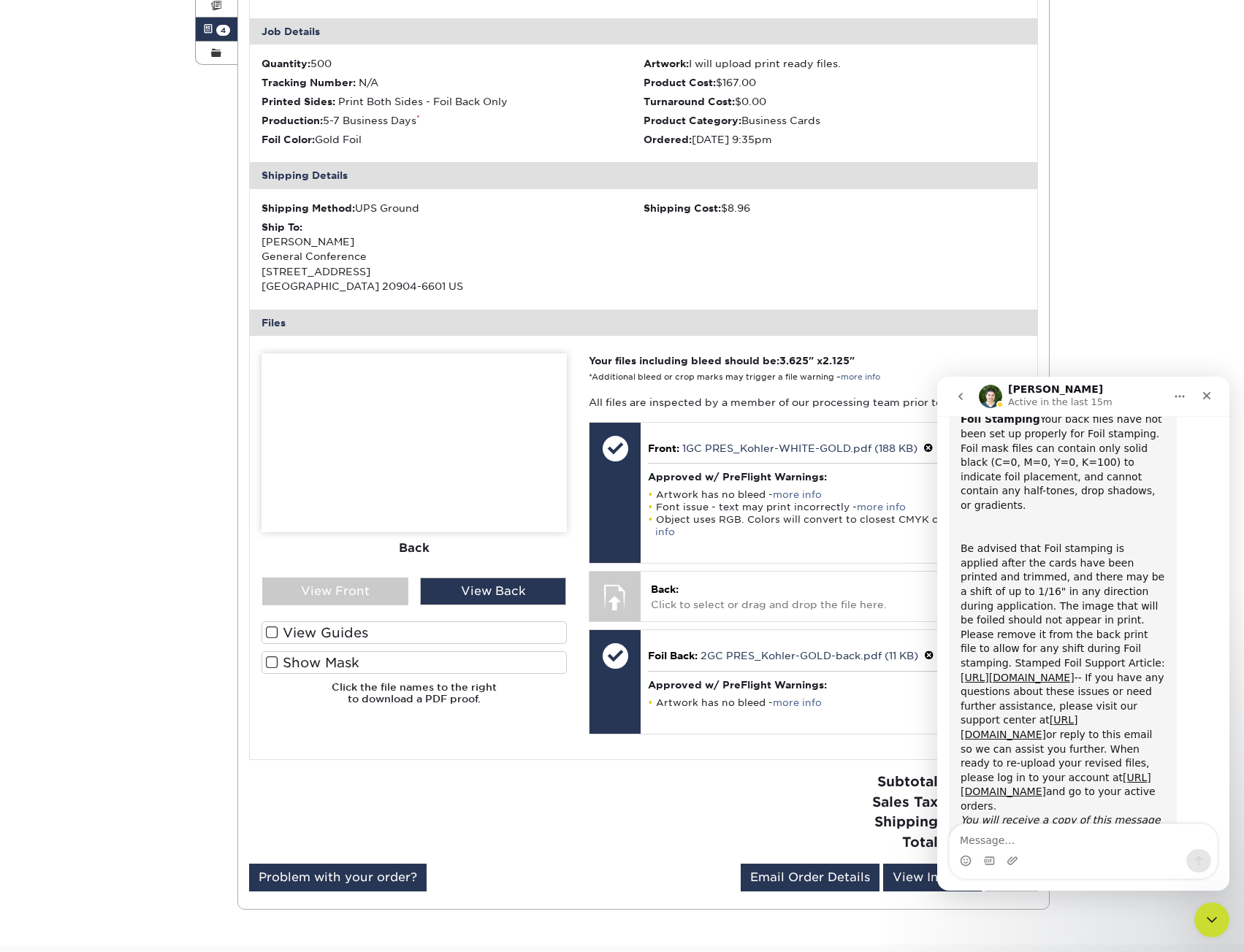
click at [968, 410] on nav "Matthew Active in the last 15m" at bounding box center [1084, 397] width 292 height 40
click at [964, 402] on icon "go back" at bounding box center [960, 396] width 12 height 12
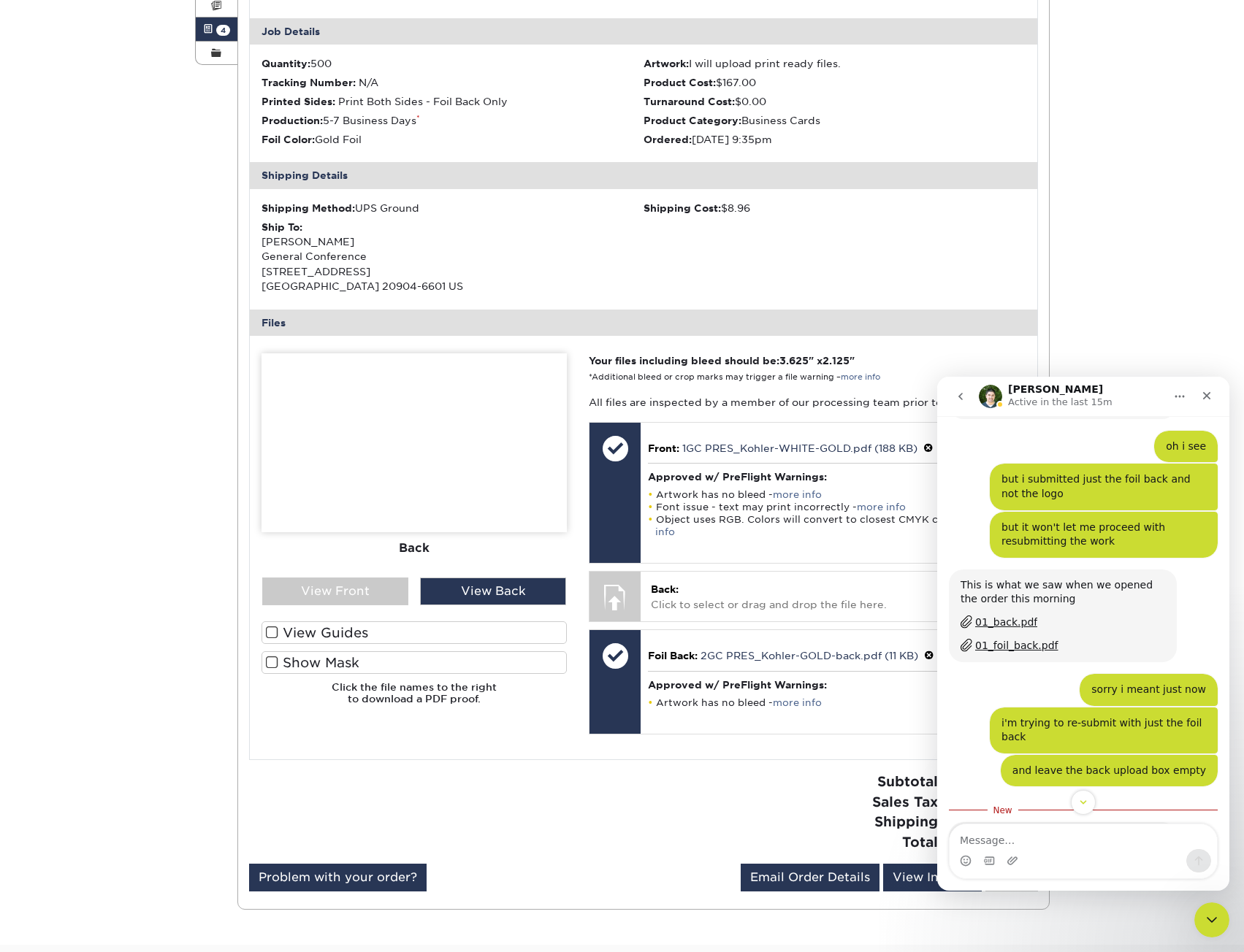
scroll to position [1346, 0]
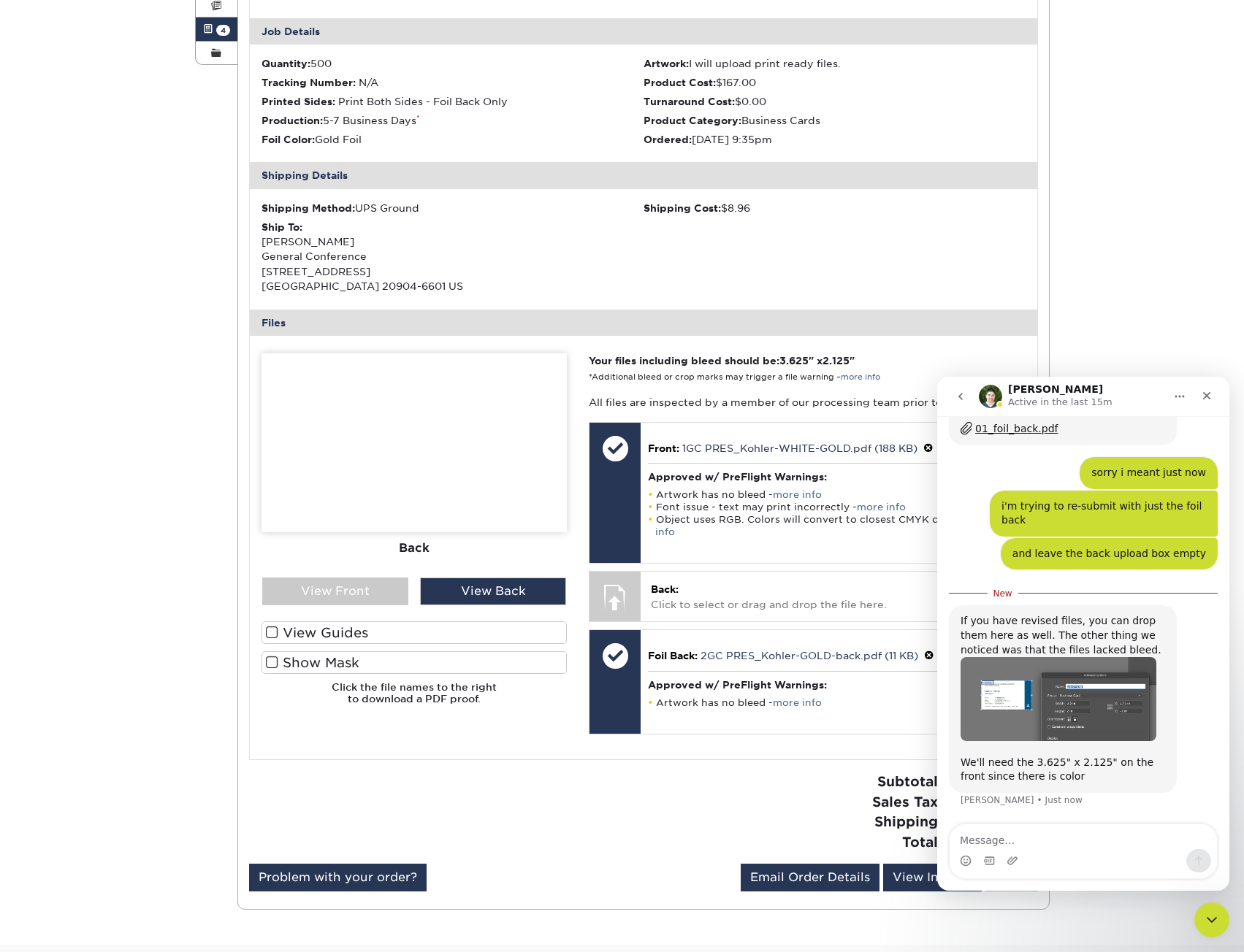
click at [1049, 657] on img "Matthew says…" at bounding box center [1058, 699] width 195 height 83
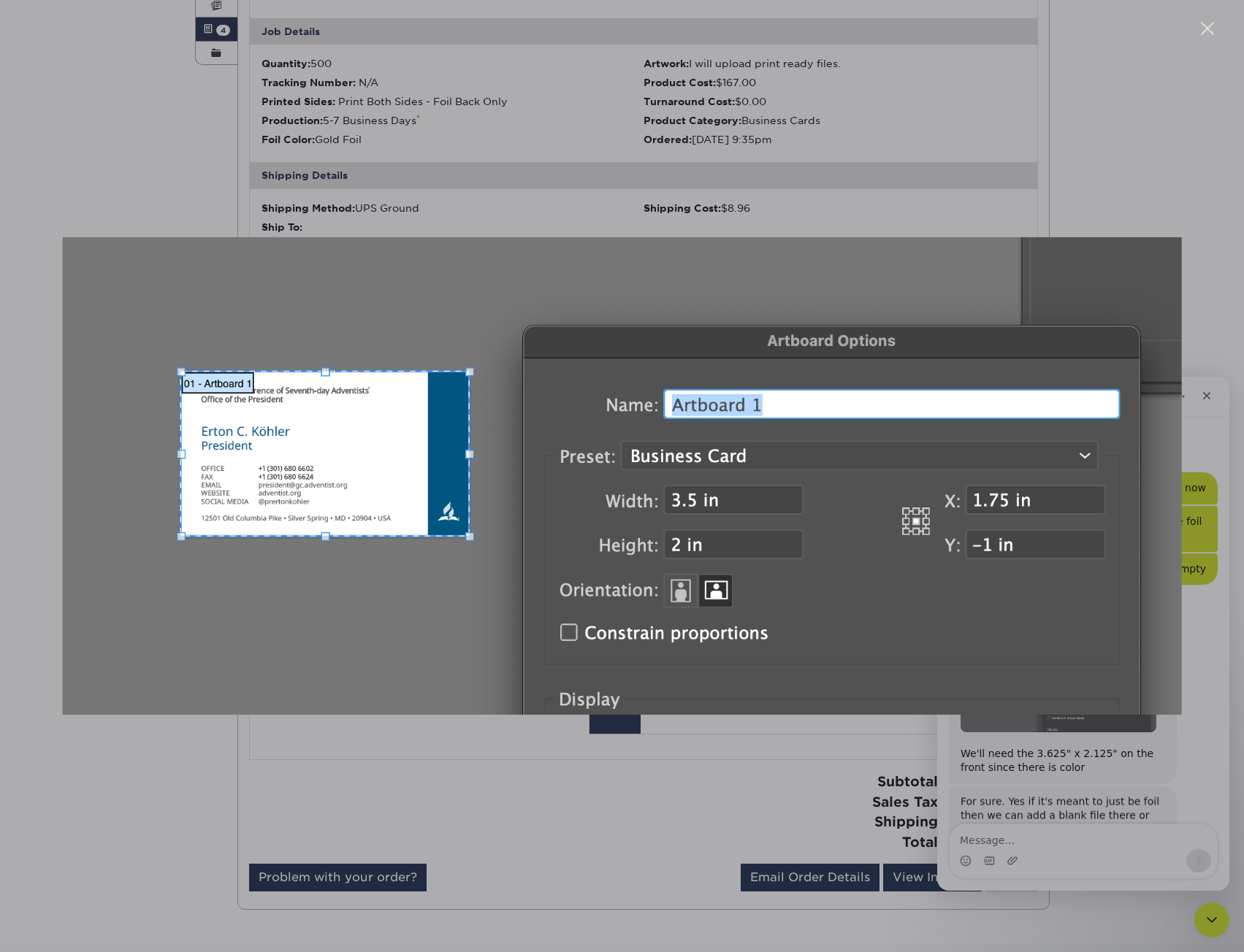
scroll to position [1328, 0]
click at [1055, 784] on div "Intercom messenger" at bounding box center [622, 476] width 1244 height 952
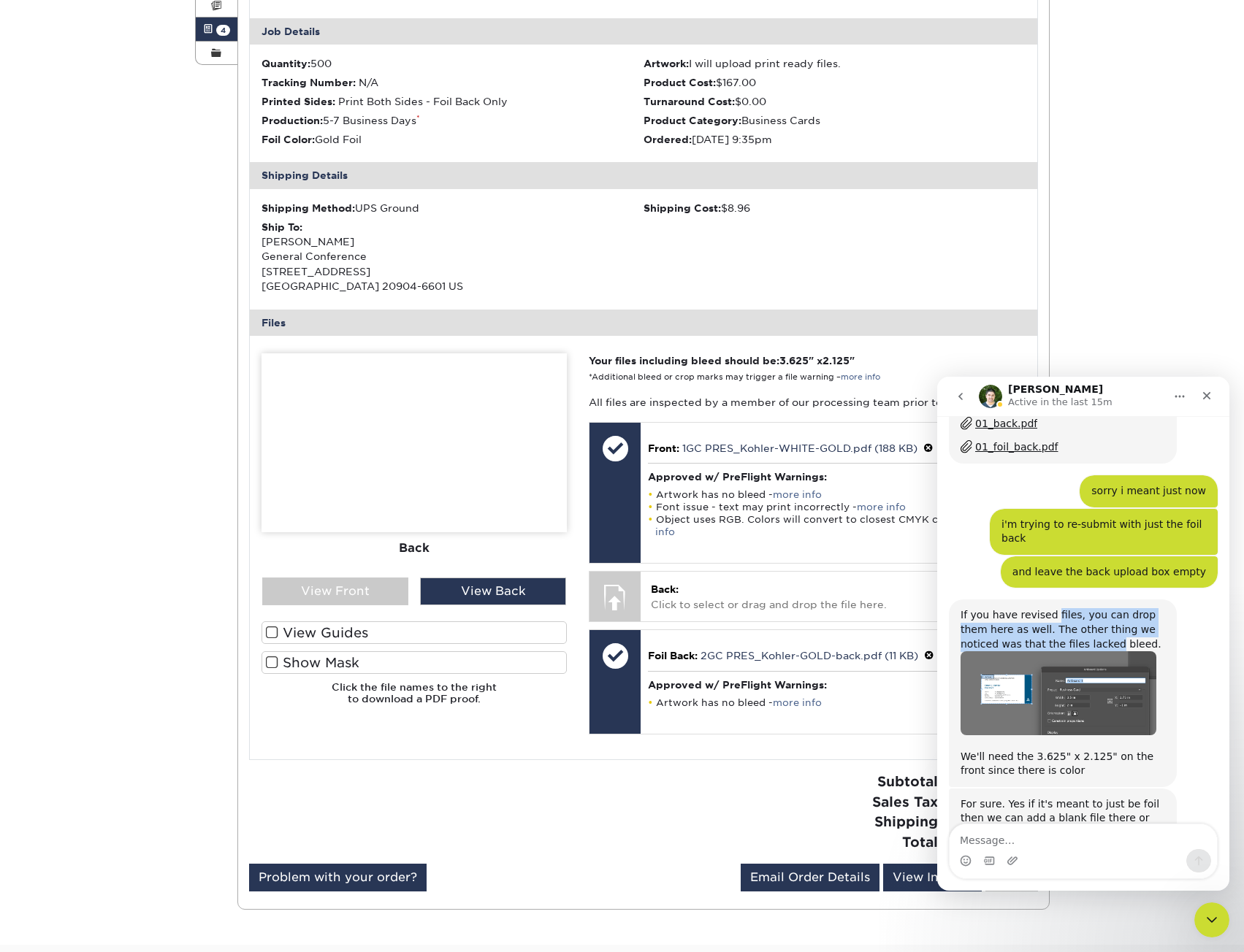
drag, startPoint x: 1069, startPoint y: 561, endPoint x: 1049, endPoint y: 588, distance: 33.6
click at [1049, 608] on div "If you have revised files, you can drop them here as well. The other thing we n…" at bounding box center [1062, 630] width 204 height 43
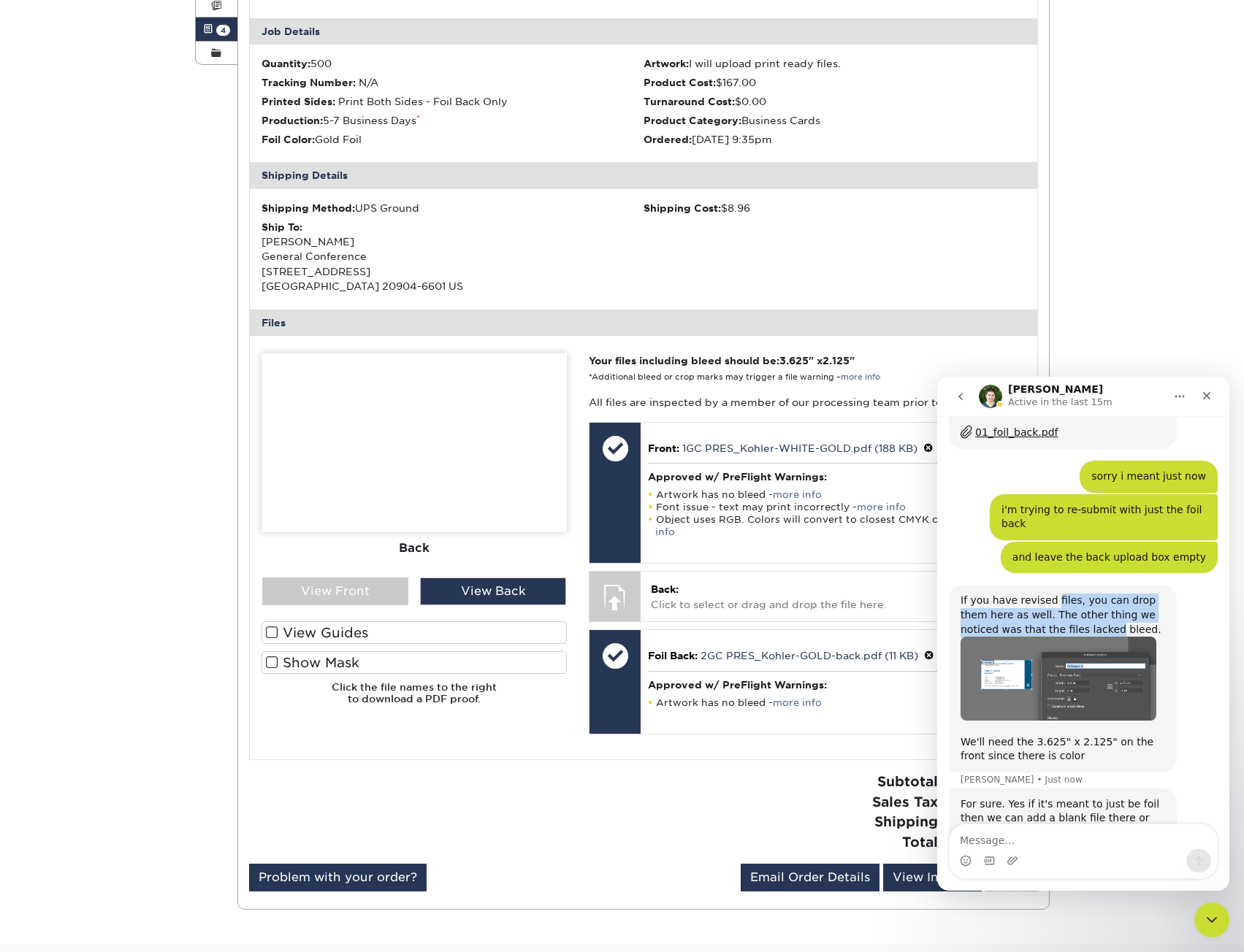
click at [1036, 594] on div "If you have revised files, you can drop them here as well. The other thing we n…" at bounding box center [1062, 615] width 204 height 43
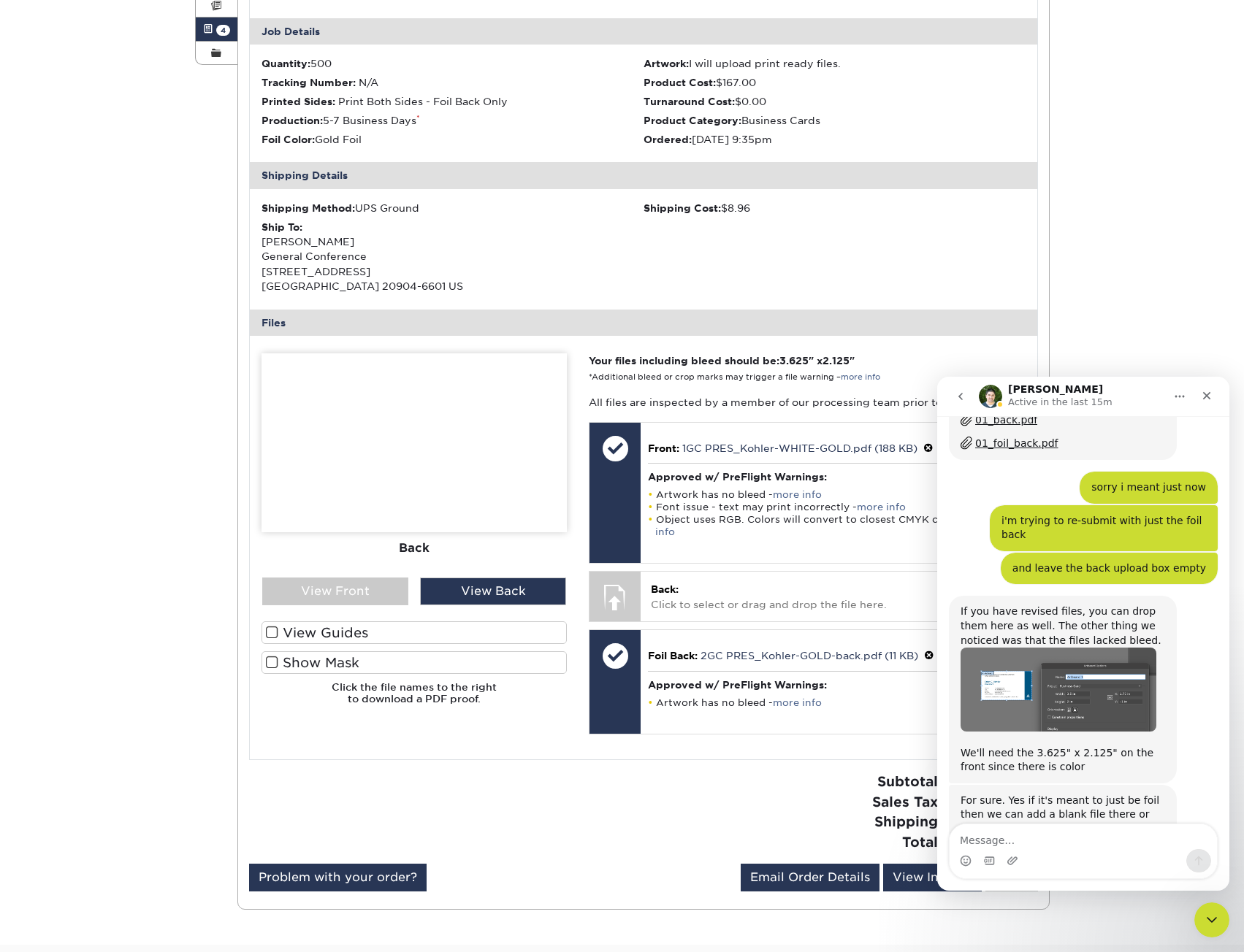
scroll to position [1328, 0]
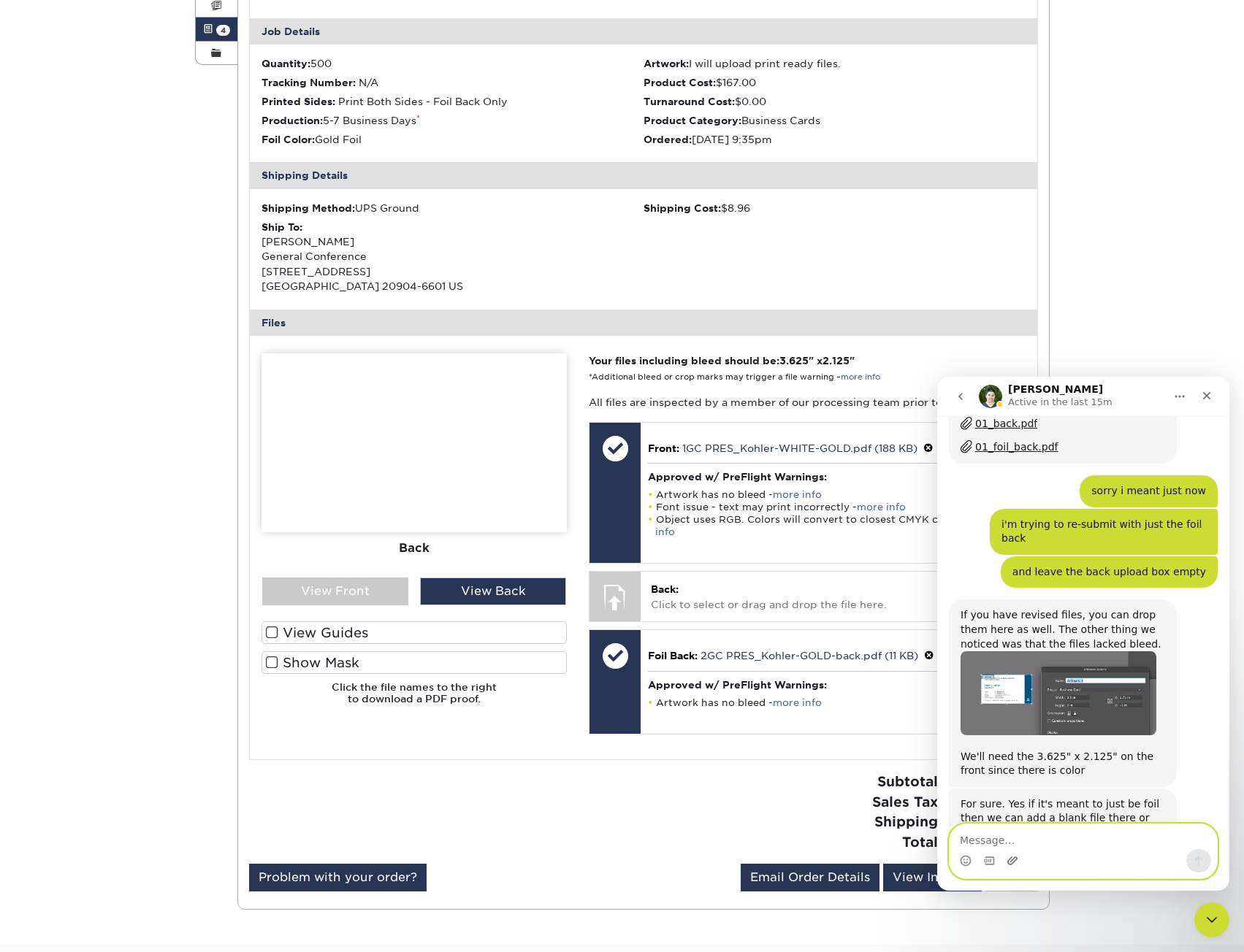
click at [1011, 856] on icon "Upload attachment" at bounding box center [1012, 861] width 12 height 12
drag, startPoint x: 1114, startPoint y: 573, endPoint x: 1168, endPoint y: 576, distance: 54.1
click at [1168, 599] on div "If you have revised files, you can drop them here as well. The other thing we n…" at bounding box center [1063, 692] width 228 height 187
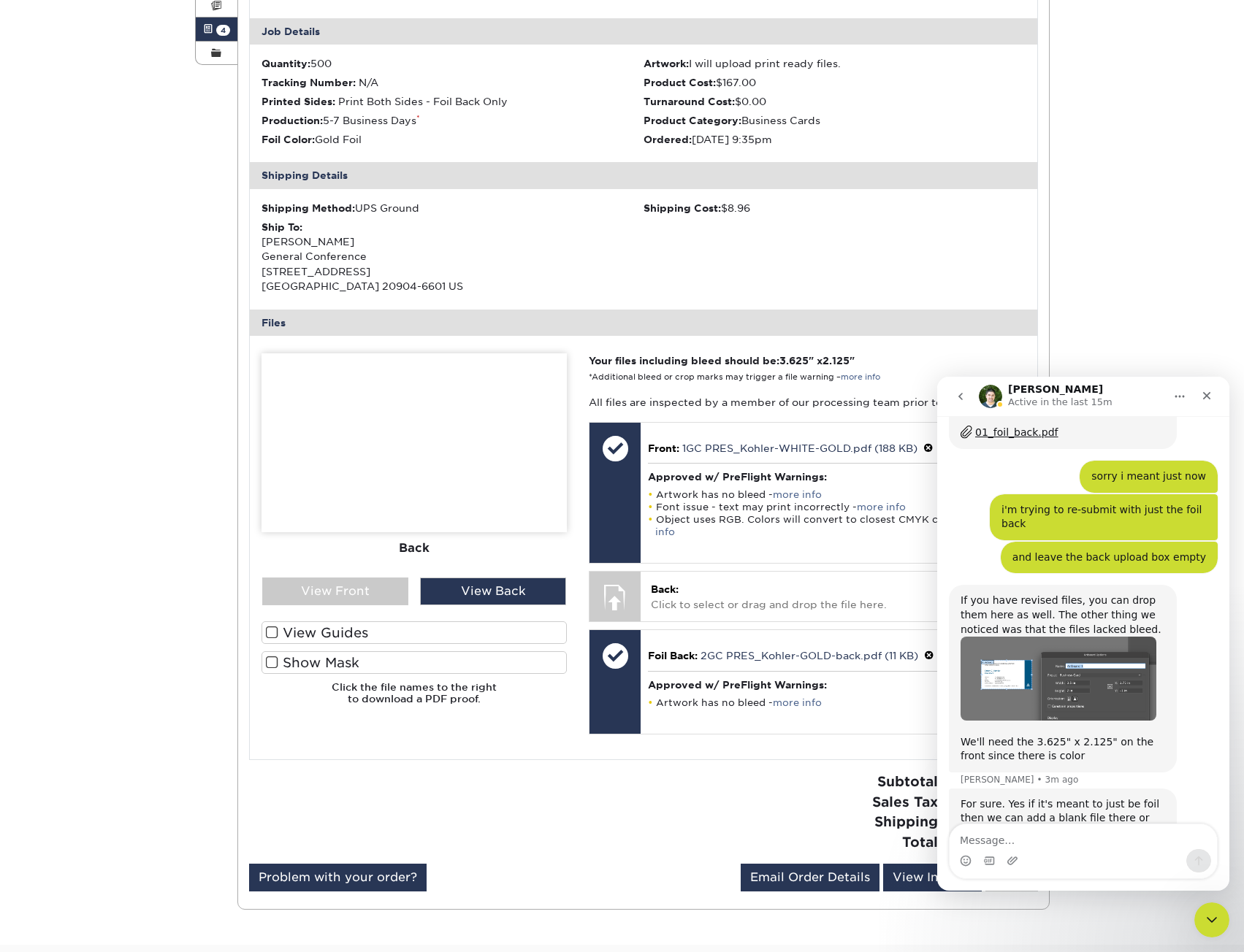
drag, startPoint x: 1138, startPoint y: 575, endPoint x: 1170, endPoint y: 616, distance: 52.0
click at [1170, 616] on div "If you have revised files, you can drop them here as well. The other thing we n…" at bounding box center [1063, 678] width 228 height 187
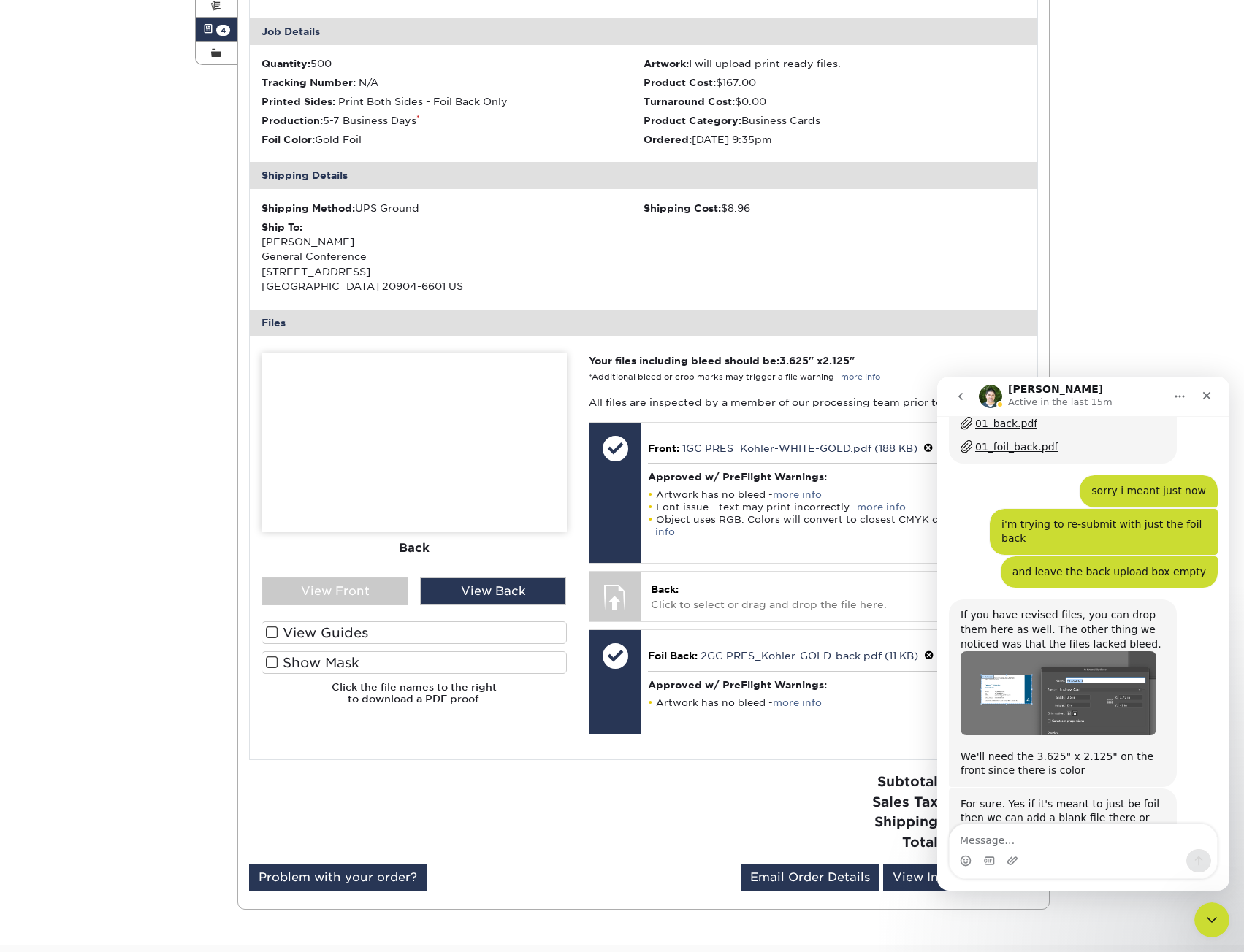
click at [1159, 742] on div "Matthew says…" at bounding box center [1062, 746] width 204 height 7
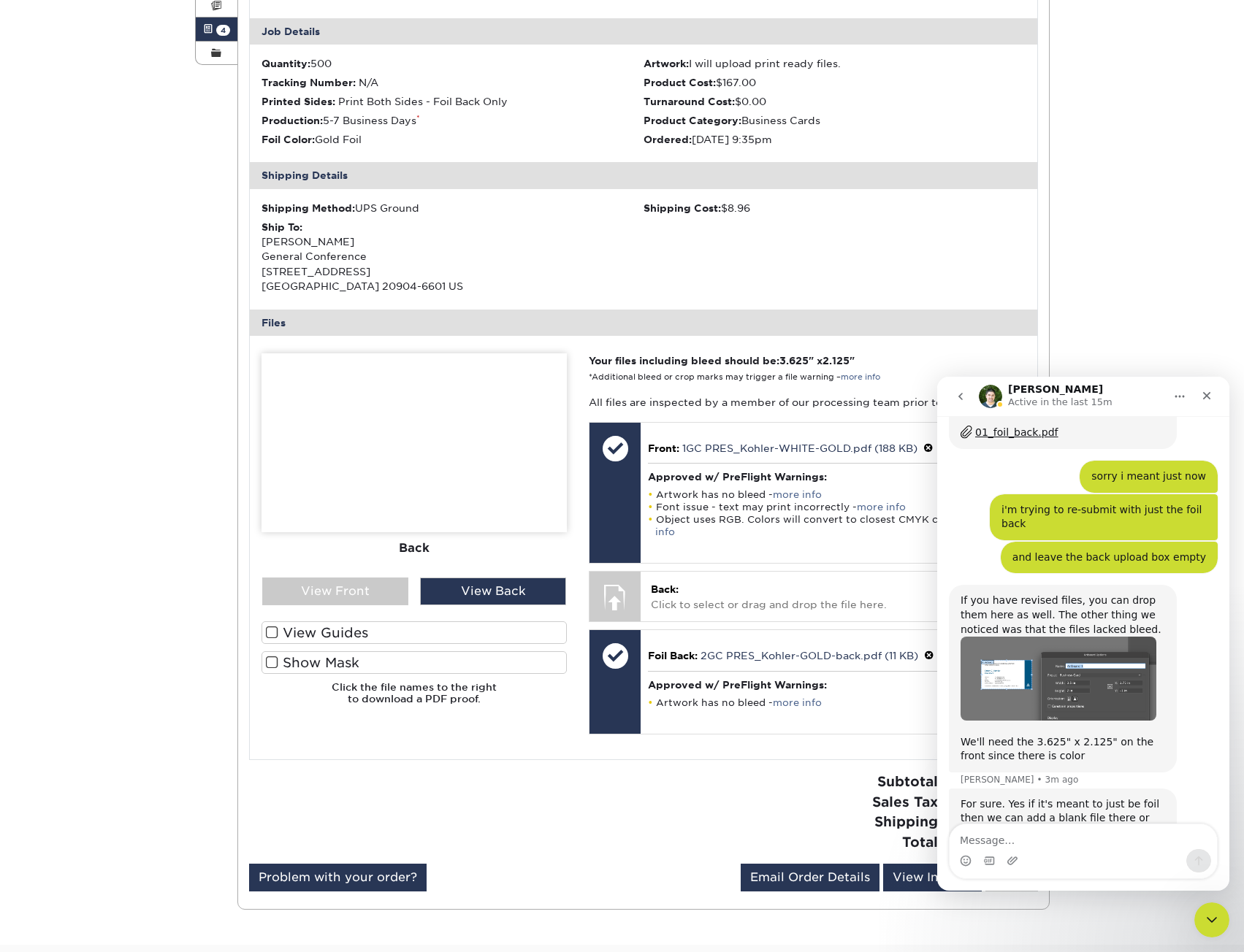
click at [1142, 715] on div "If you have revised files, you can drop them here as well. The other thing we n…" at bounding box center [1084, 687] width 269 height 203
click at [1085, 862] on div "Intercom messenger" at bounding box center [1083, 861] width 268 height 23
click at [1045, 842] on textarea "Message…" at bounding box center [1083, 836] width 268 height 25
type textarea "i"
type textarea "the files i uploaded did have the bleed markings though"
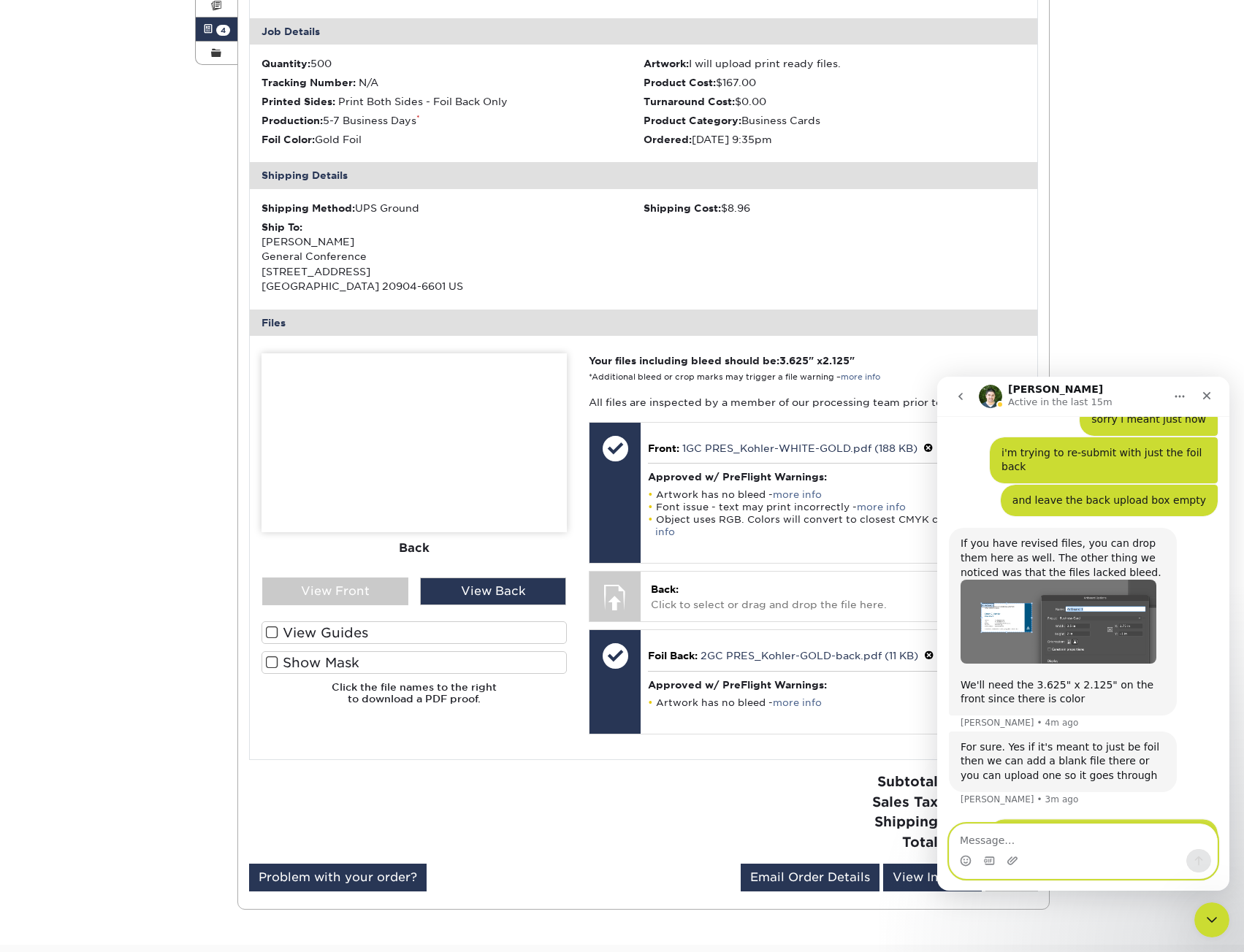
scroll to position [1400, 0]
type textarea "e"
type textarea "can i attach here and you can help troubleshoot please?"
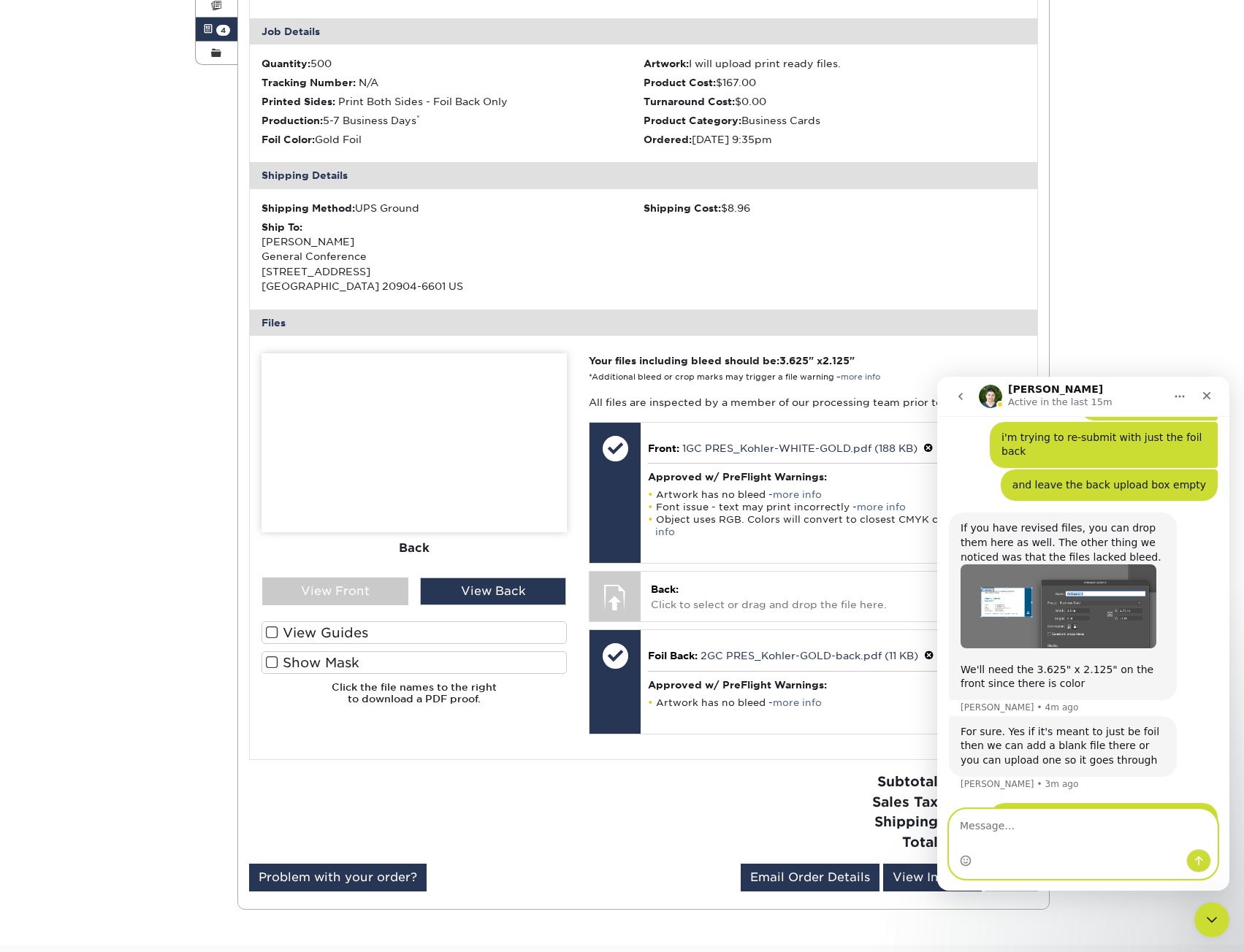
scroll to position [1448, 0]
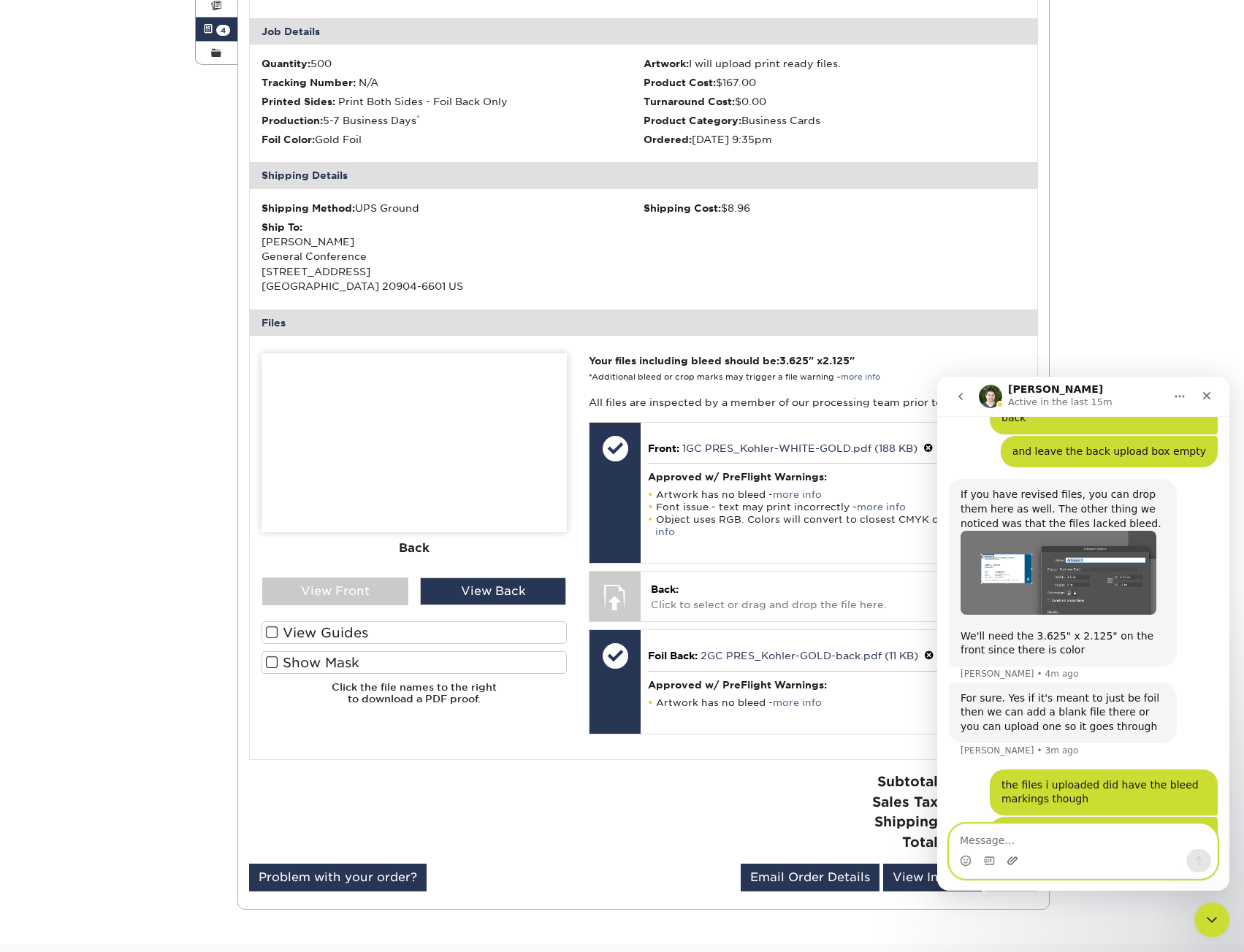
click at [1016, 856] on icon "Upload attachment" at bounding box center [1012, 861] width 12 height 12
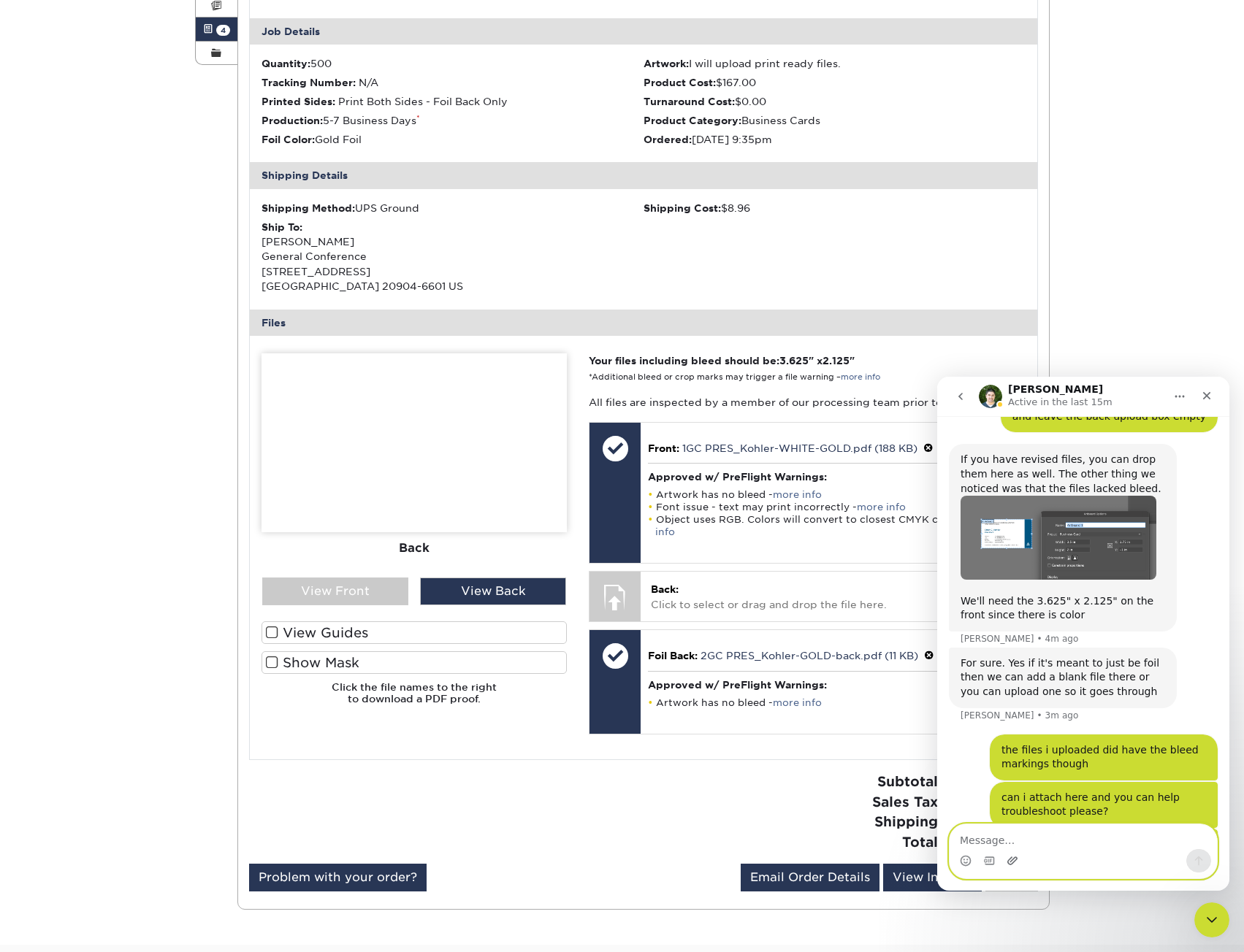
click at [1008, 858] on icon "Upload attachment" at bounding box center [1012, 861] width 12 height 12
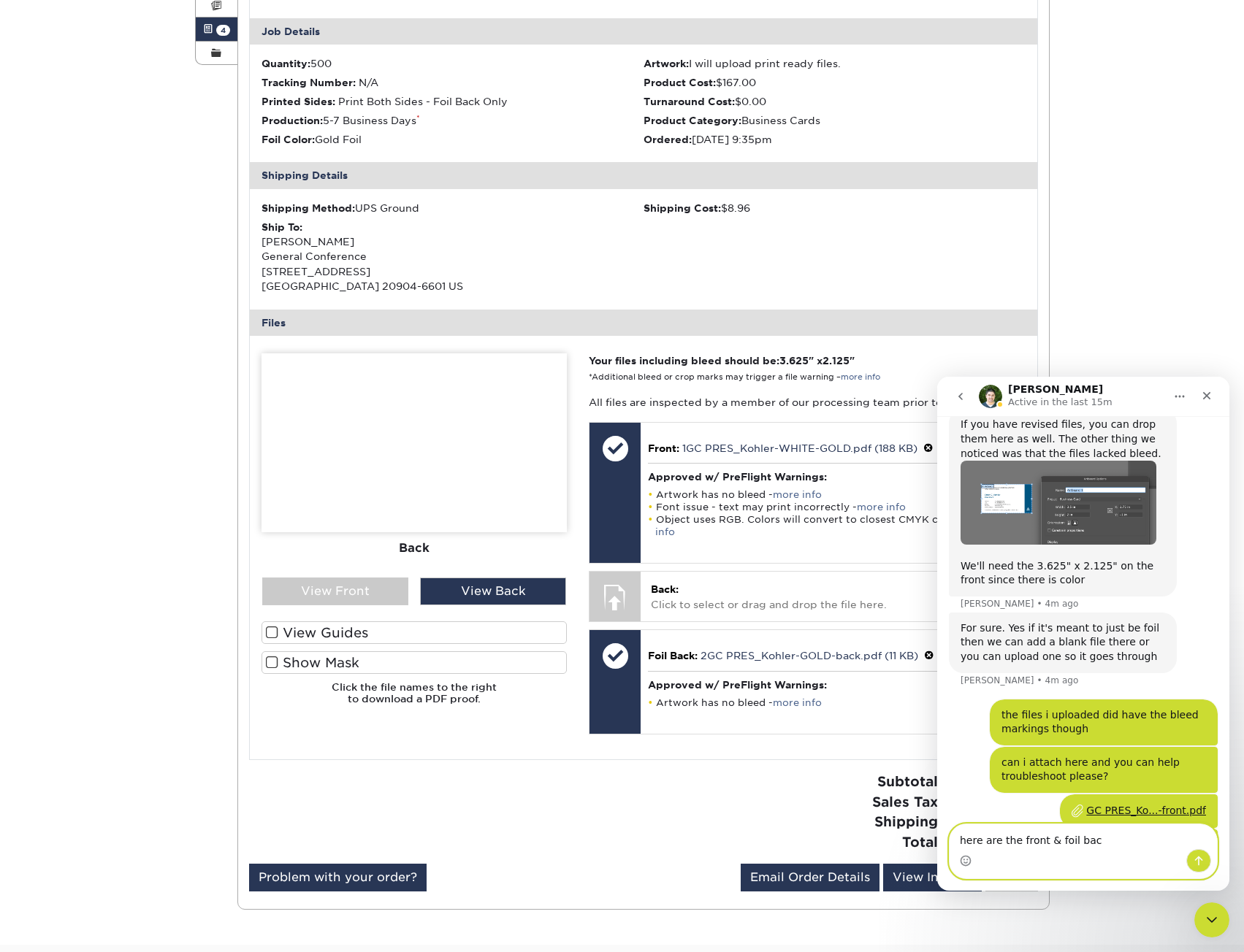
type textarea "here are the front & foil back"
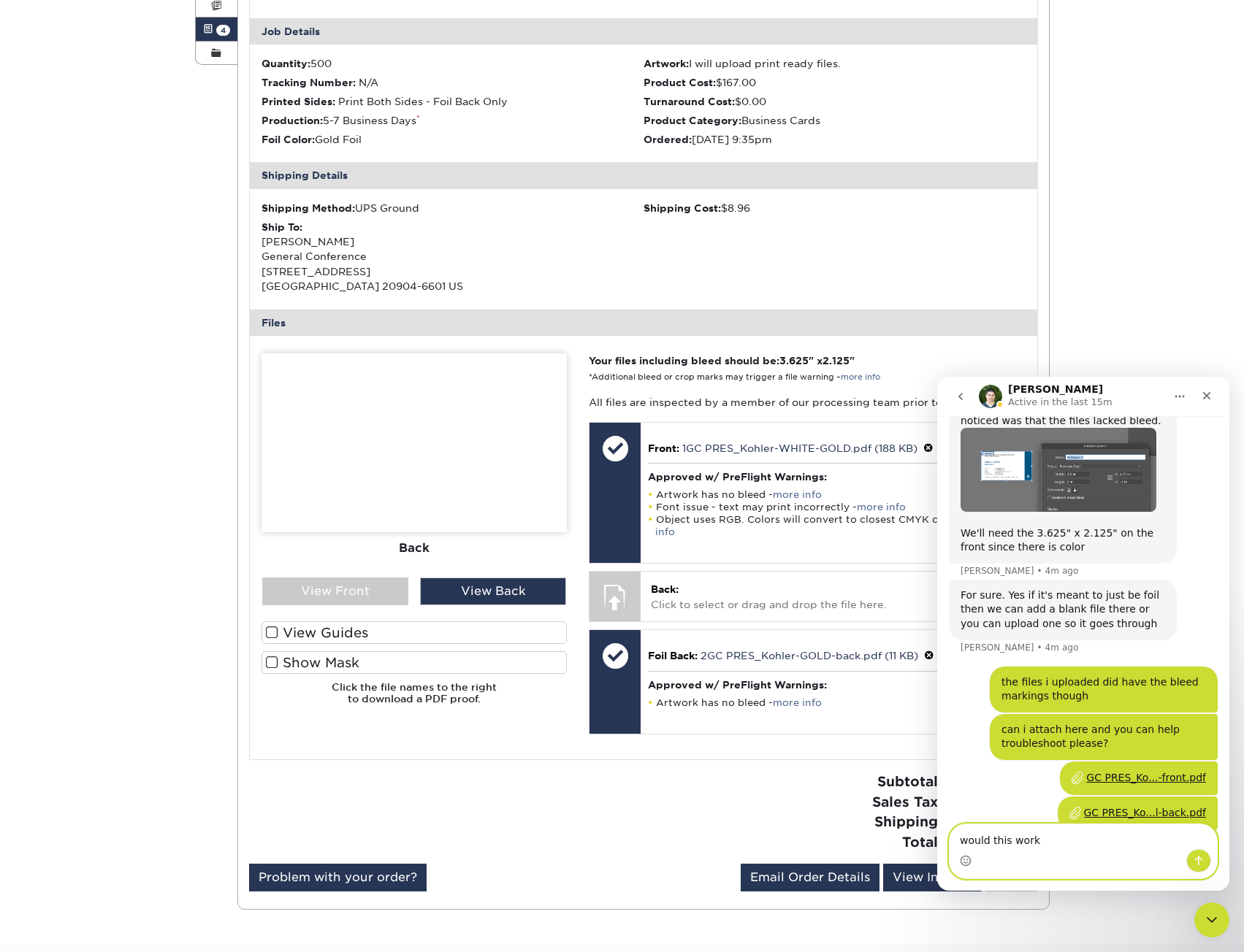
type textarea "would this work?"
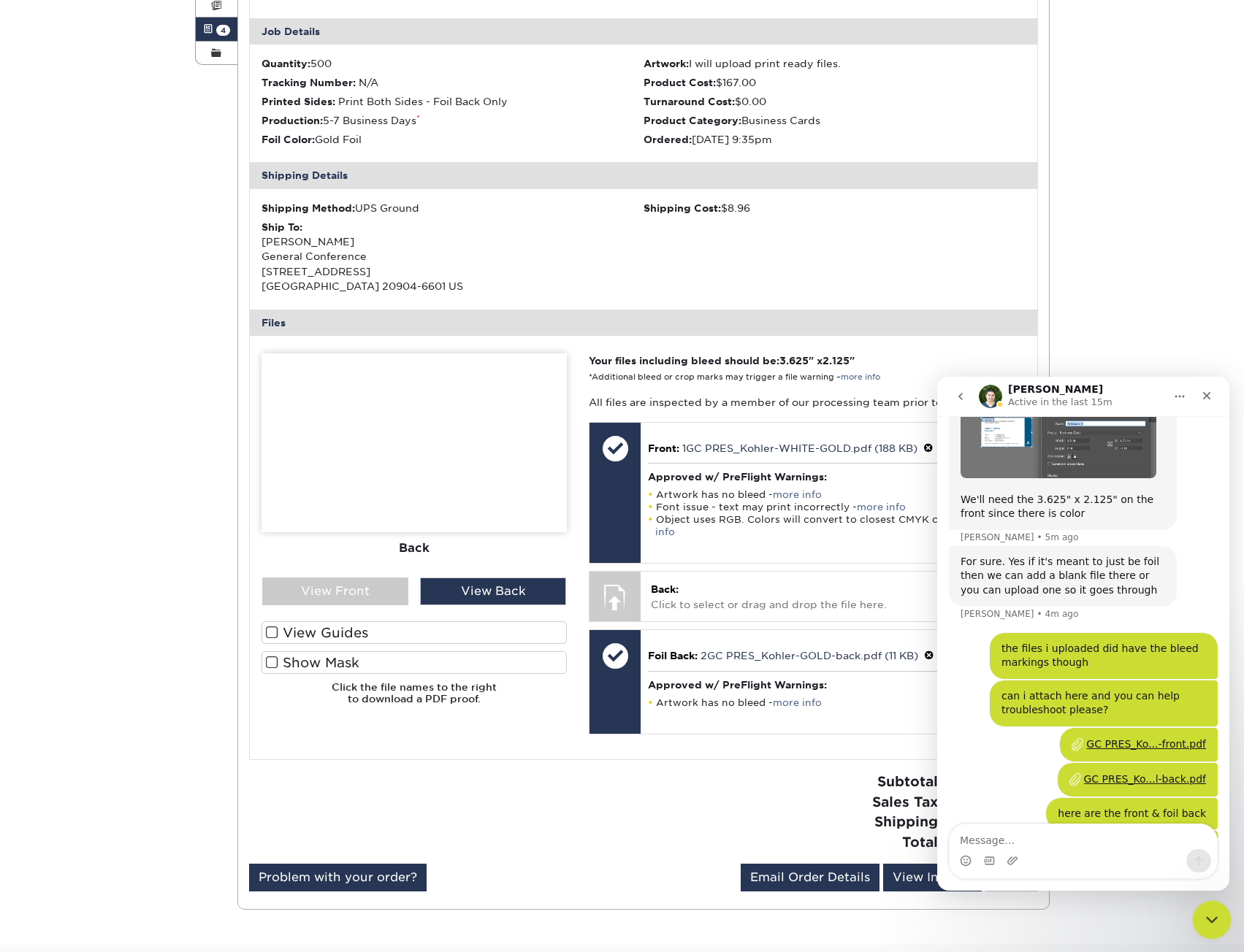
click at [1215, 919] on icon "Close Intercom Messenger" at bounding box center [1210, 918] width 17 height 17
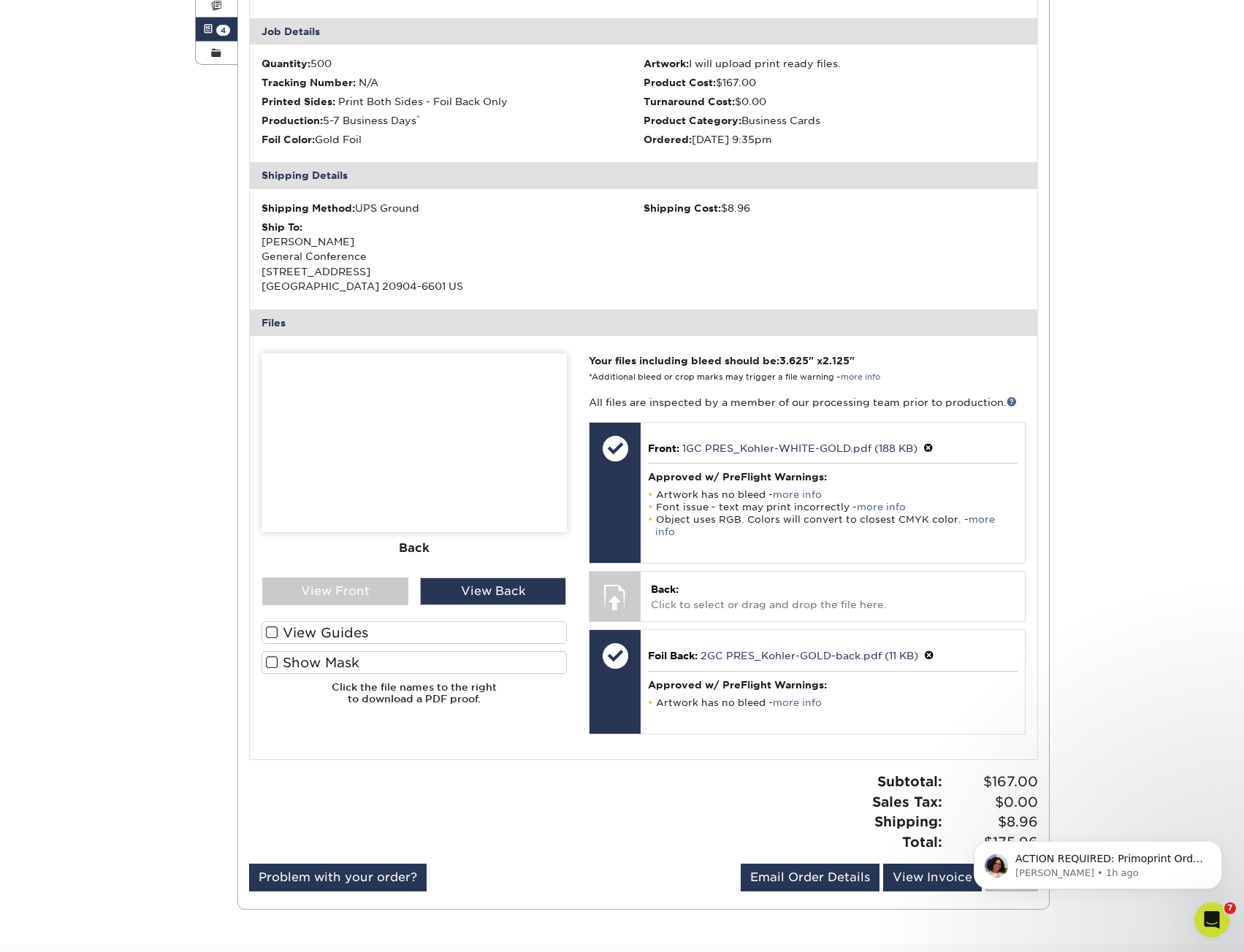
scroll to position [1640, 0]
click at [729, 588] on p "Back: Click to select or drag and drop the file here." at bounding box center [832, 597] width 363 height 30
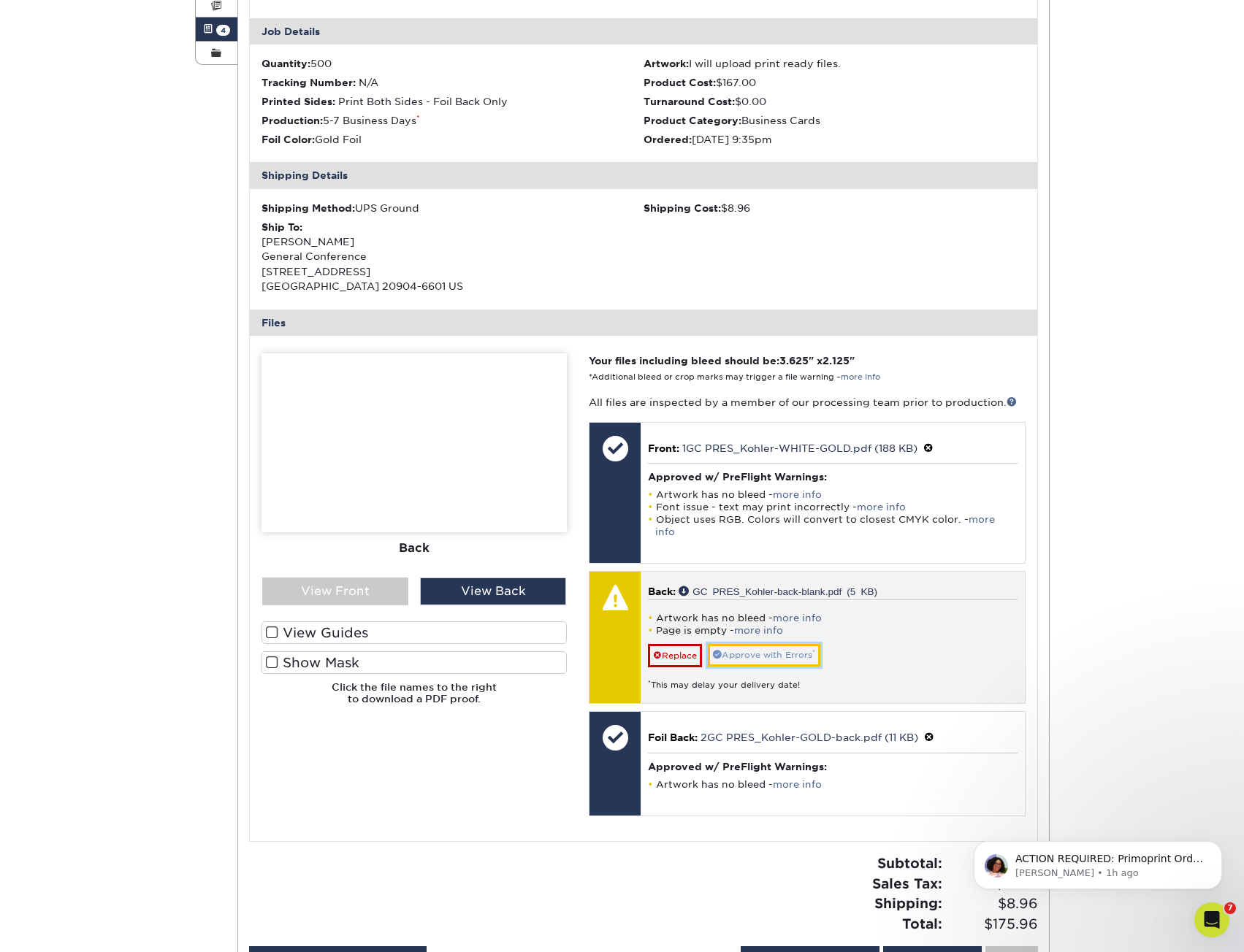
click at [775, 648] on link "Approve with Errors *" at bounding box center [764, 655] width 113 height 23
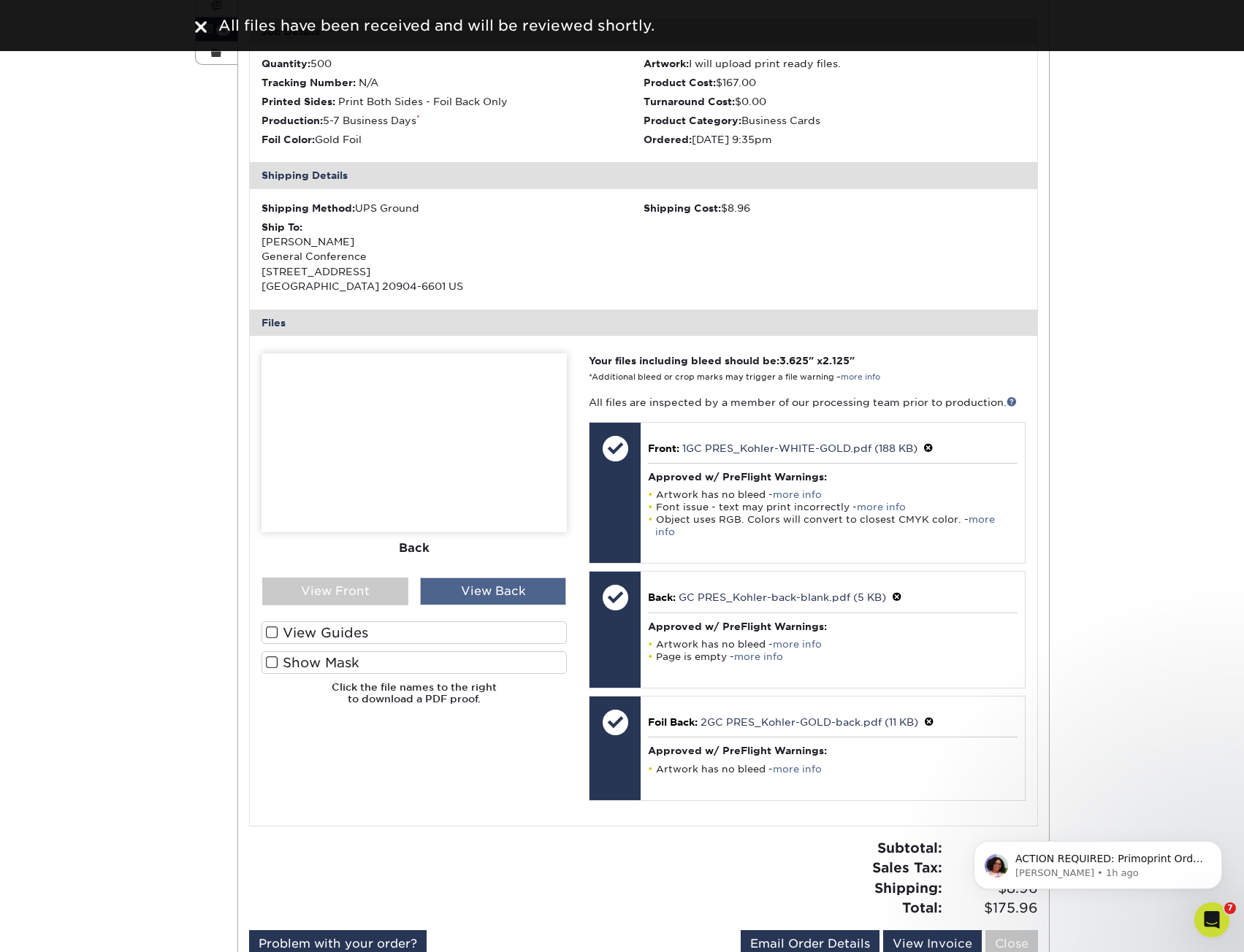
click at [488, 587] on div "View Back" at bounding box center [493, 591] width 146 height 28
click at [320, 582] on div "View Front" at bounding box center [335, 591] width 146 height 28
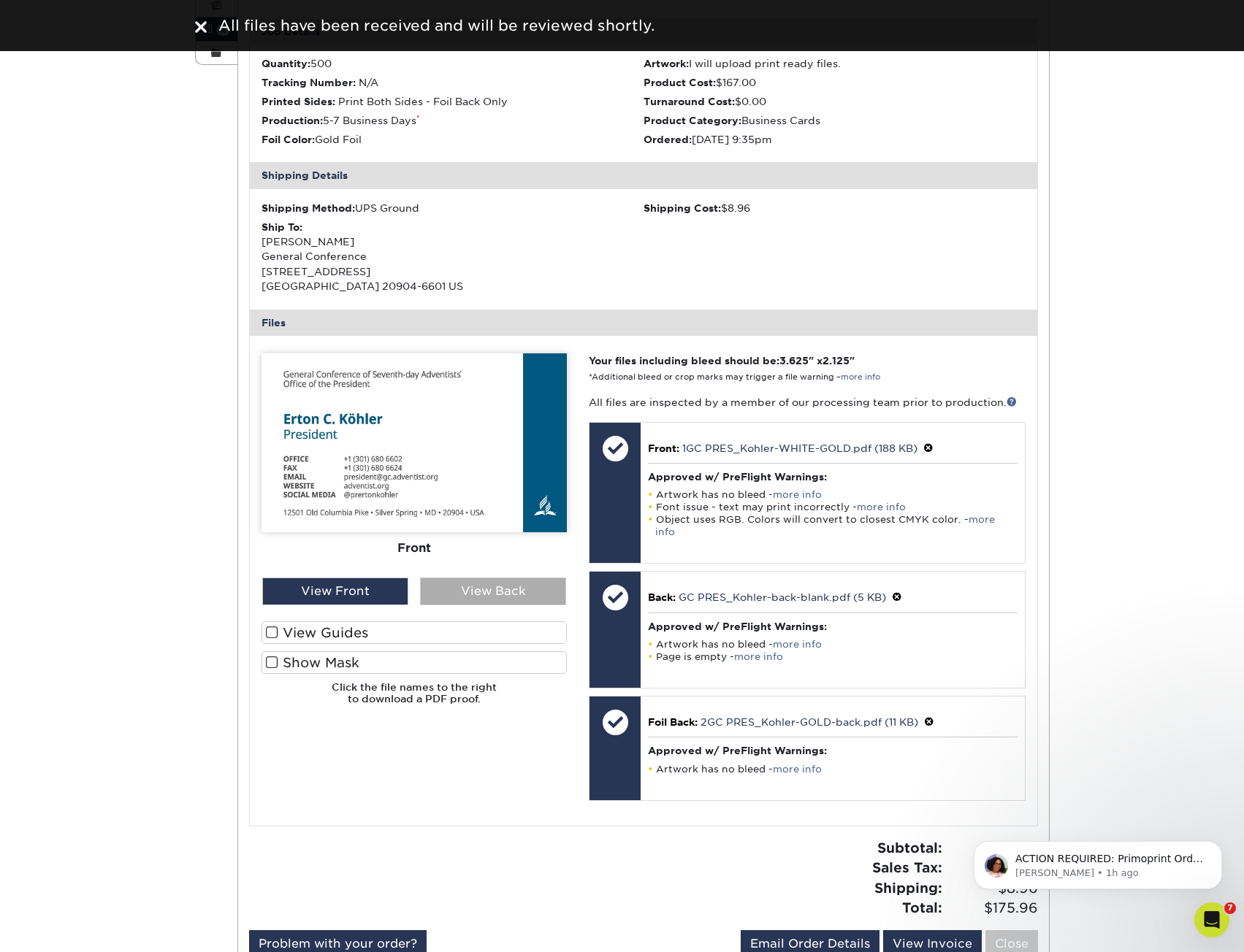
click at [456, 589] on div "View Back" at bounding box center [493, 591] width 146 height 28
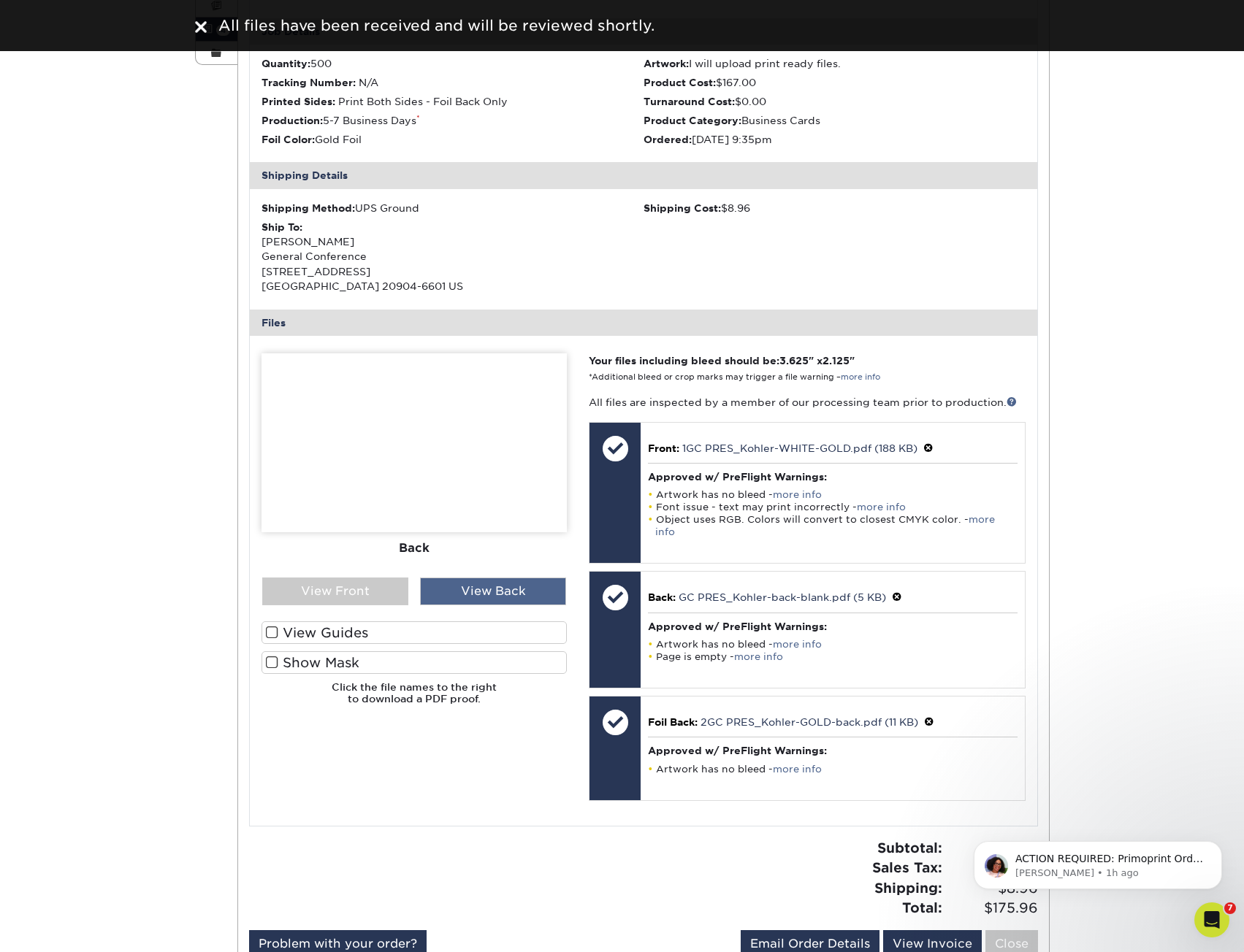
click at [456, 588] on div "View Back" at bounding box center [493, 591] width 146 height 28
click at [338, 587] on div "View Front" at bounding box center [335, 591] width 146 height 28
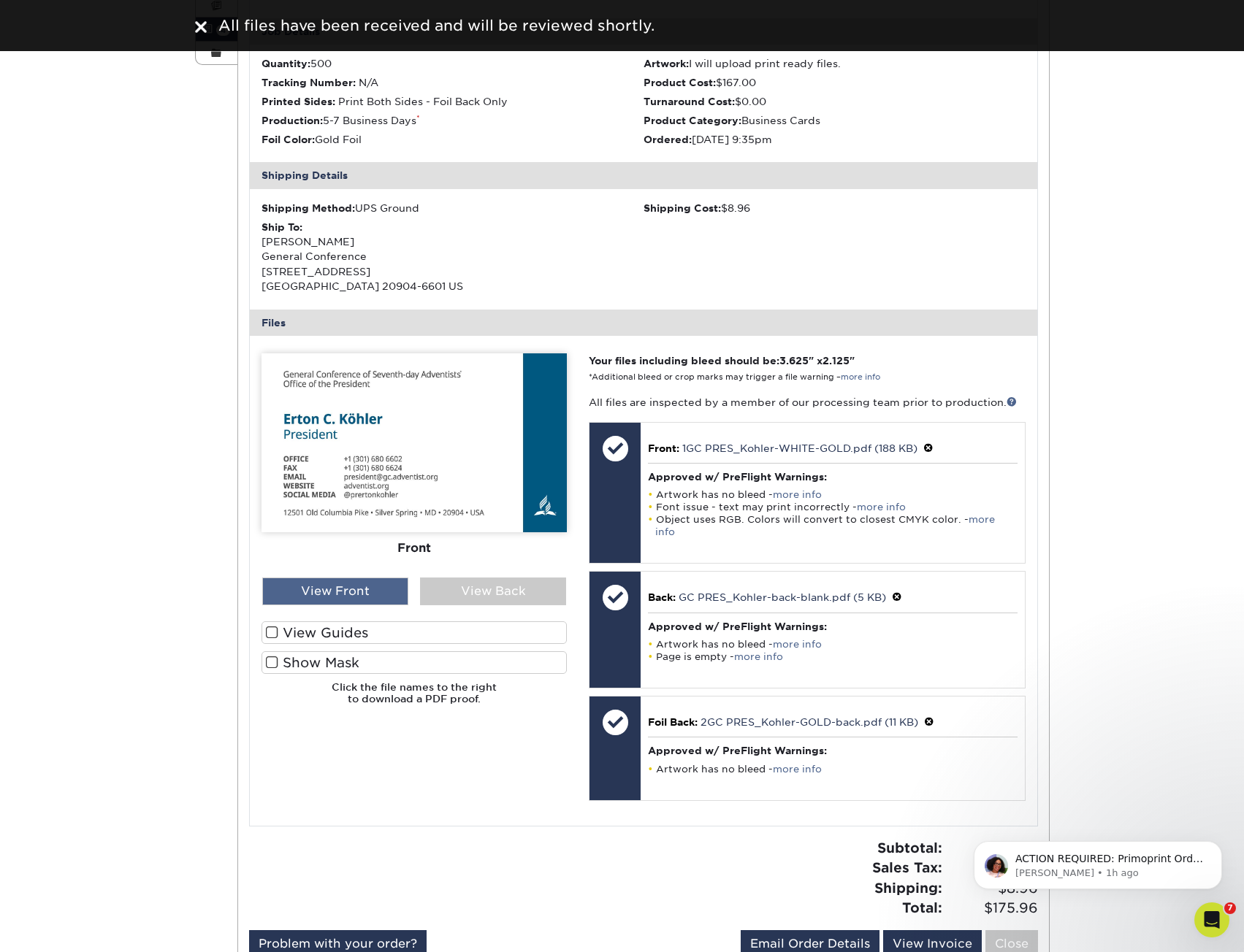
click at [338, 587] on div "View Front" at bounding box center [335, 591] width 146 height 28
click at [340, 587] on div "View Front" at bounding box center [335, 591] width 146 height 28
drag, startPoint x: 341, startPoint y: 587, endPoint x: 382, endPoint y: 589, distance: 41.0
click at [342, 587] on div "View Front" at bounding box center [335, 591] width 146 height 28
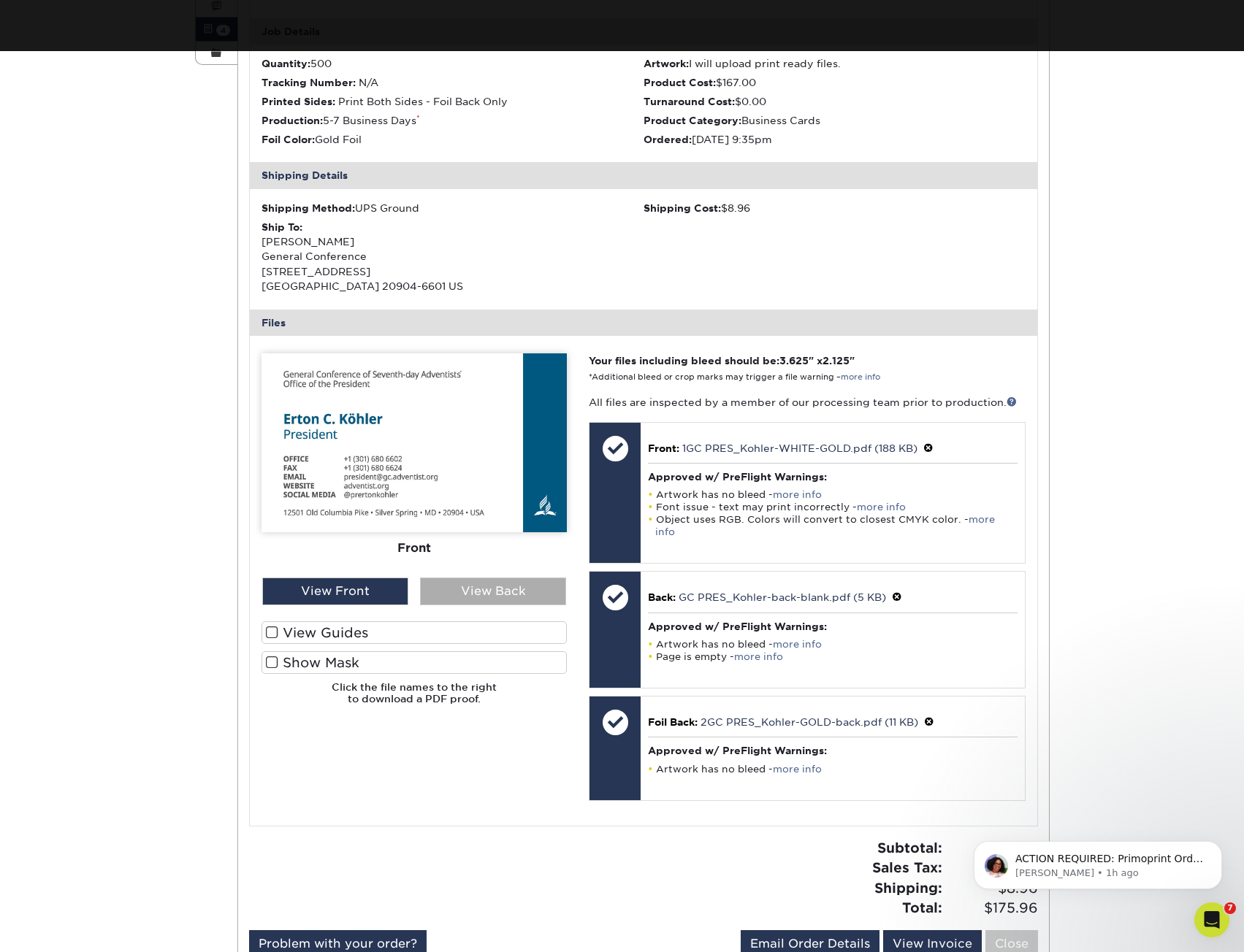
click at [479, 592] on div "View Back" at bounding box center [493, 591] width 146 height 28
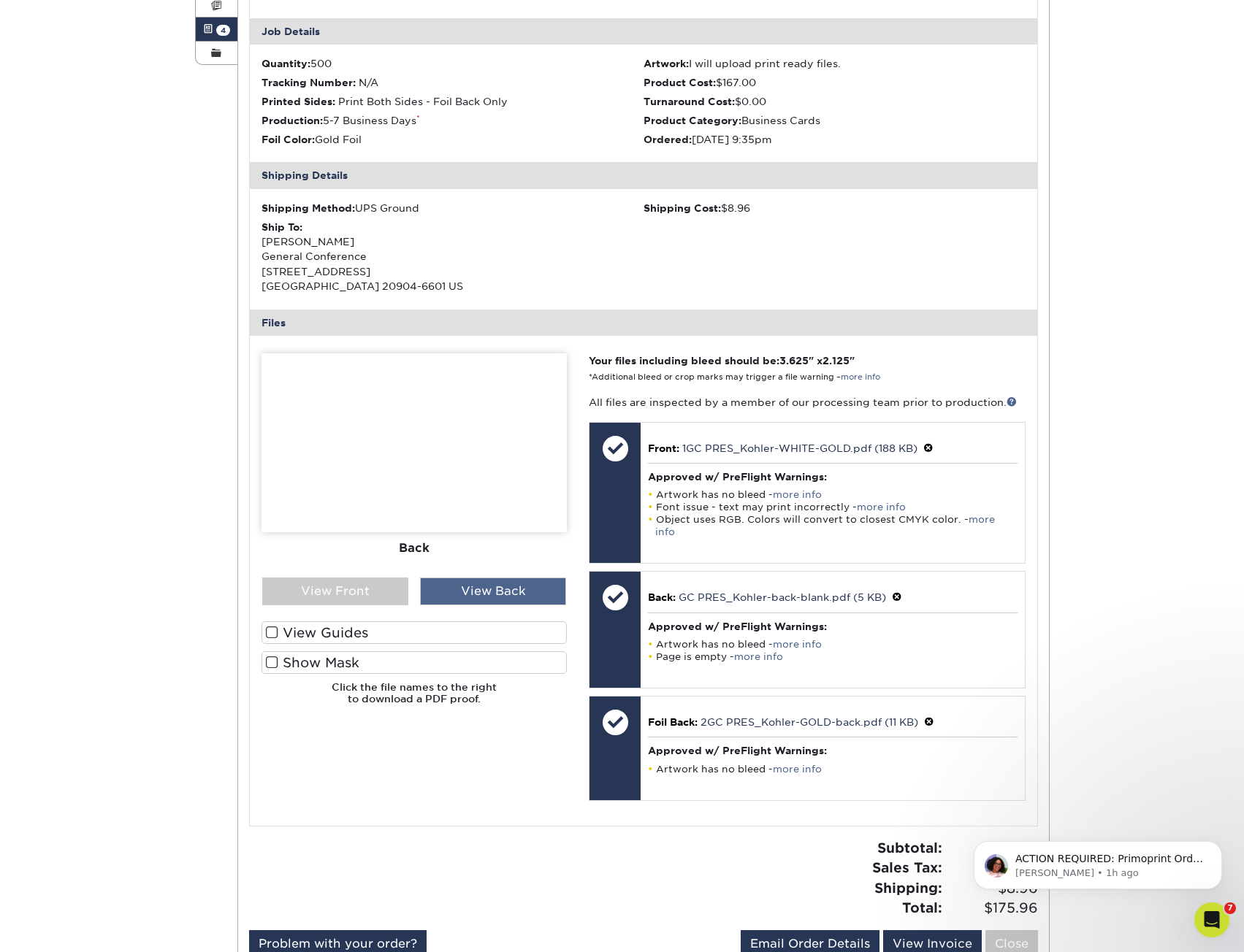
click at [479, 592] on div "View Back" at bounding box center [493, 591] width 146 height 28
click at [376, 580] on div "View Front" at bounding box center [335, 591] width 146 height 28
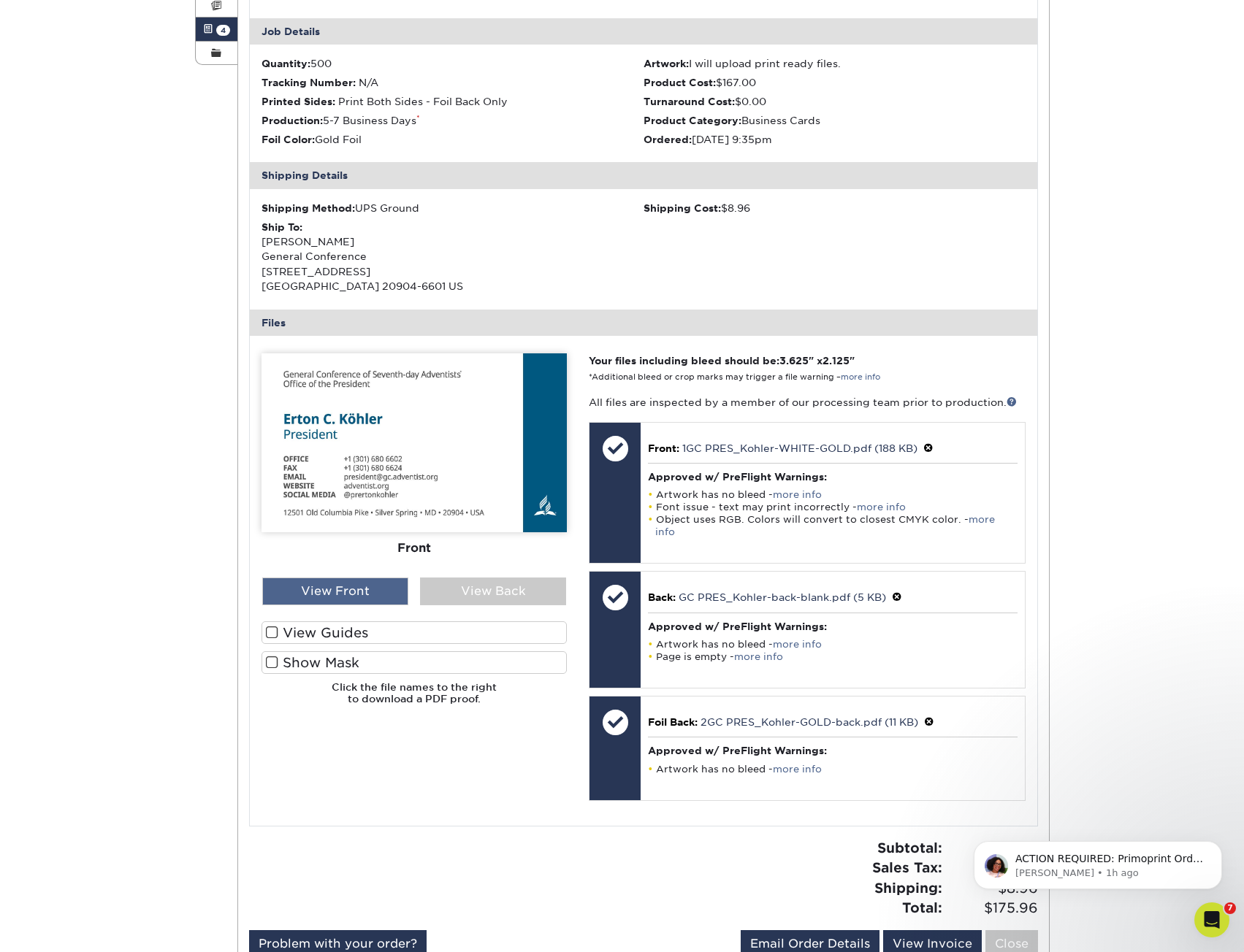
click at [376, 580] on div "View Front" at bounding box center [335, 591] width 146 height 28
click at [483, 594] on div "View Back" at bounding box center [493, 591] width 146 height 28
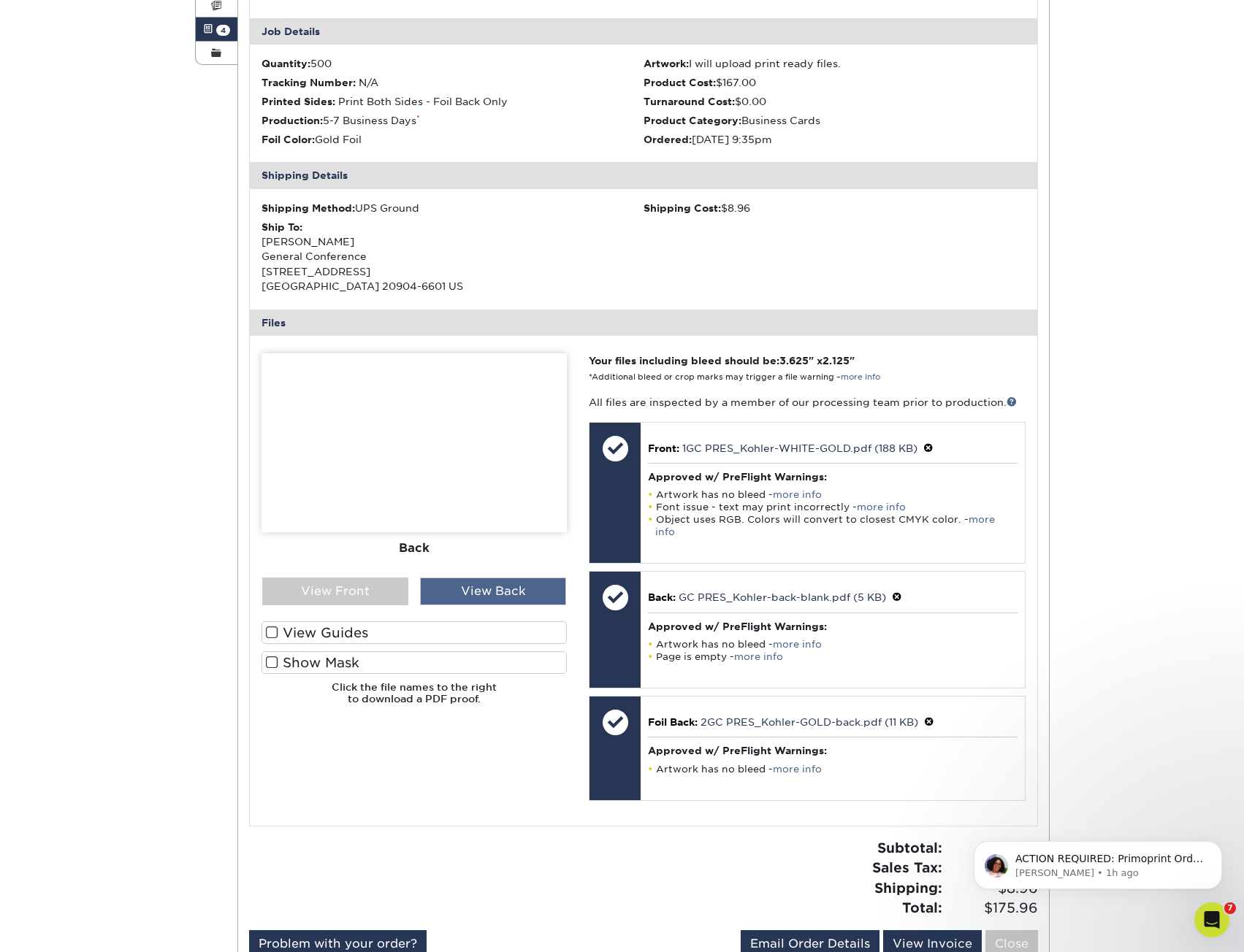
click at [483, 594] on div "View Back" at bounding box center [493, 591] width 146 height 28
click at [479, 593] on div "View Back" at bounding box center [493, 591] width 146 height 28
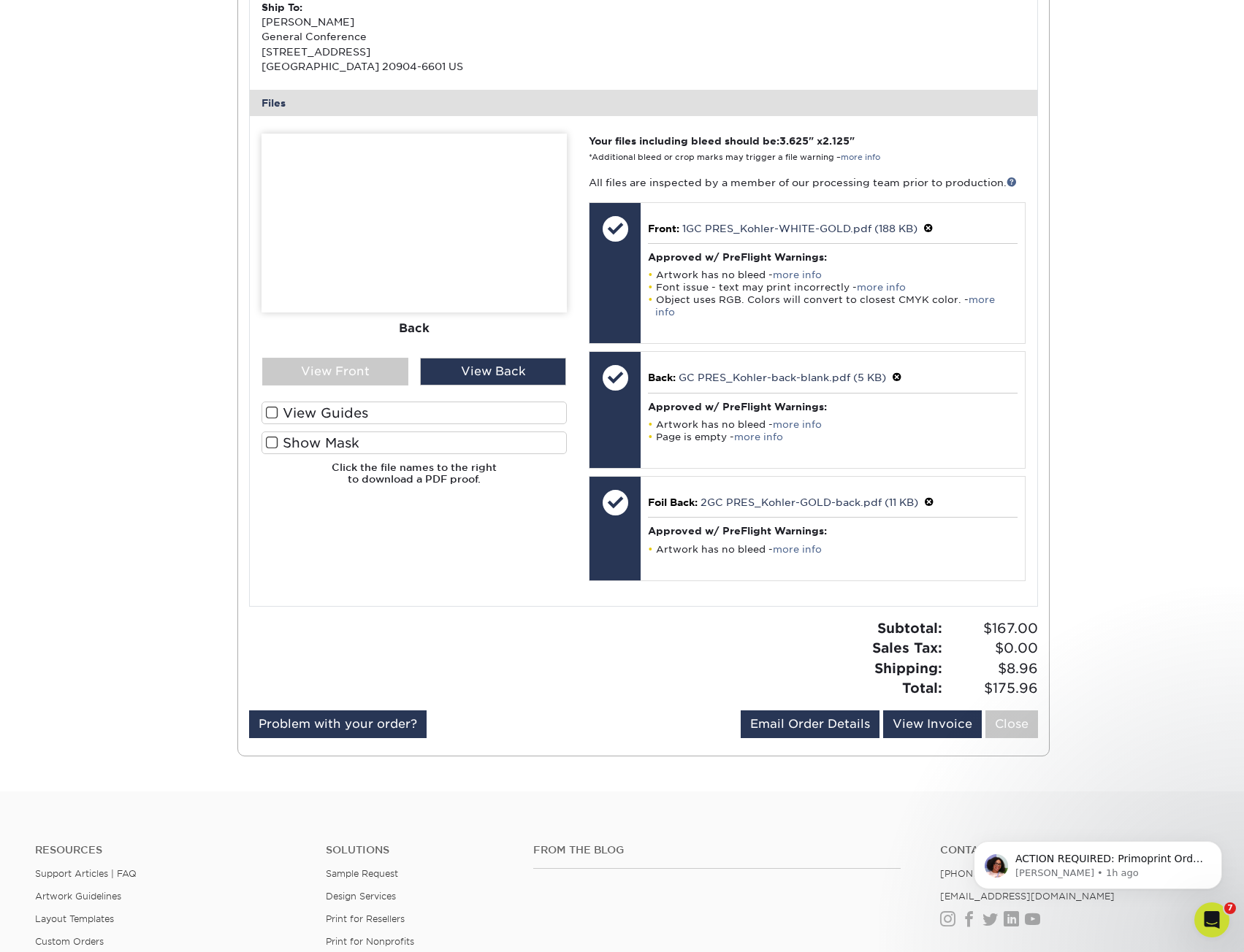
scroll to position [657, 0]
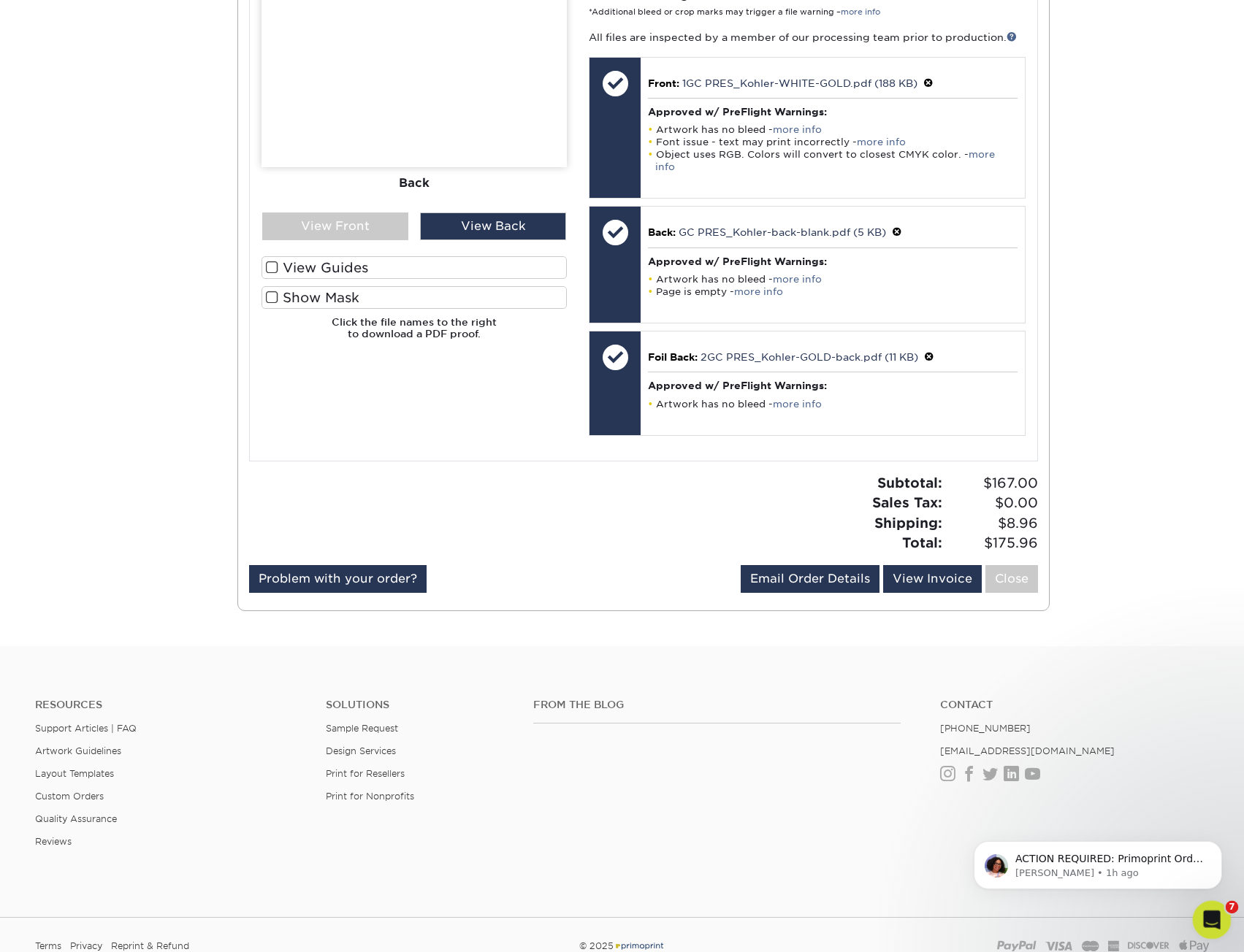
click at [1219, 914] on icon "Open Intercom Messenger" at bounding box center [1210, 918] width 24 height 24
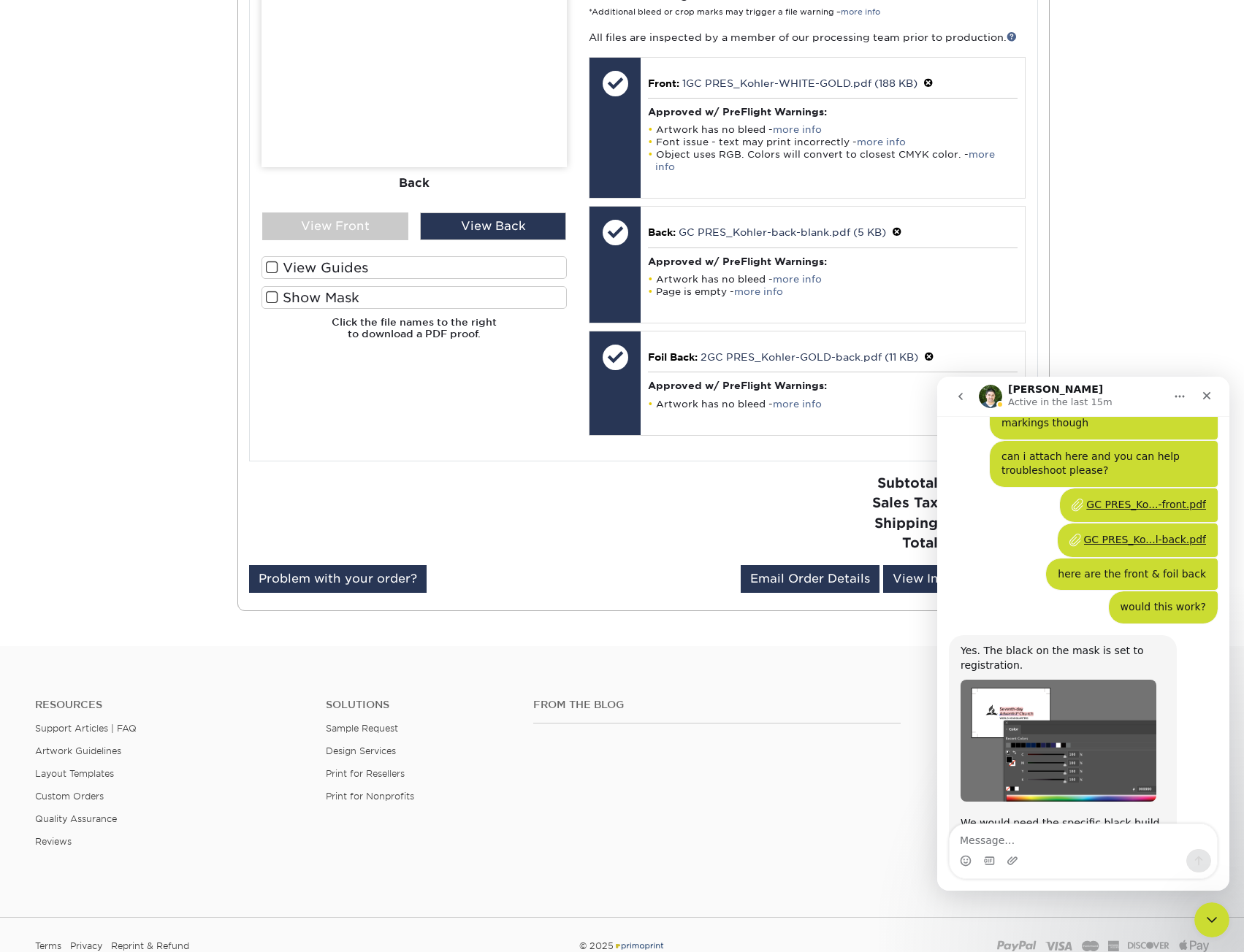
scroll to position [1800, 0]
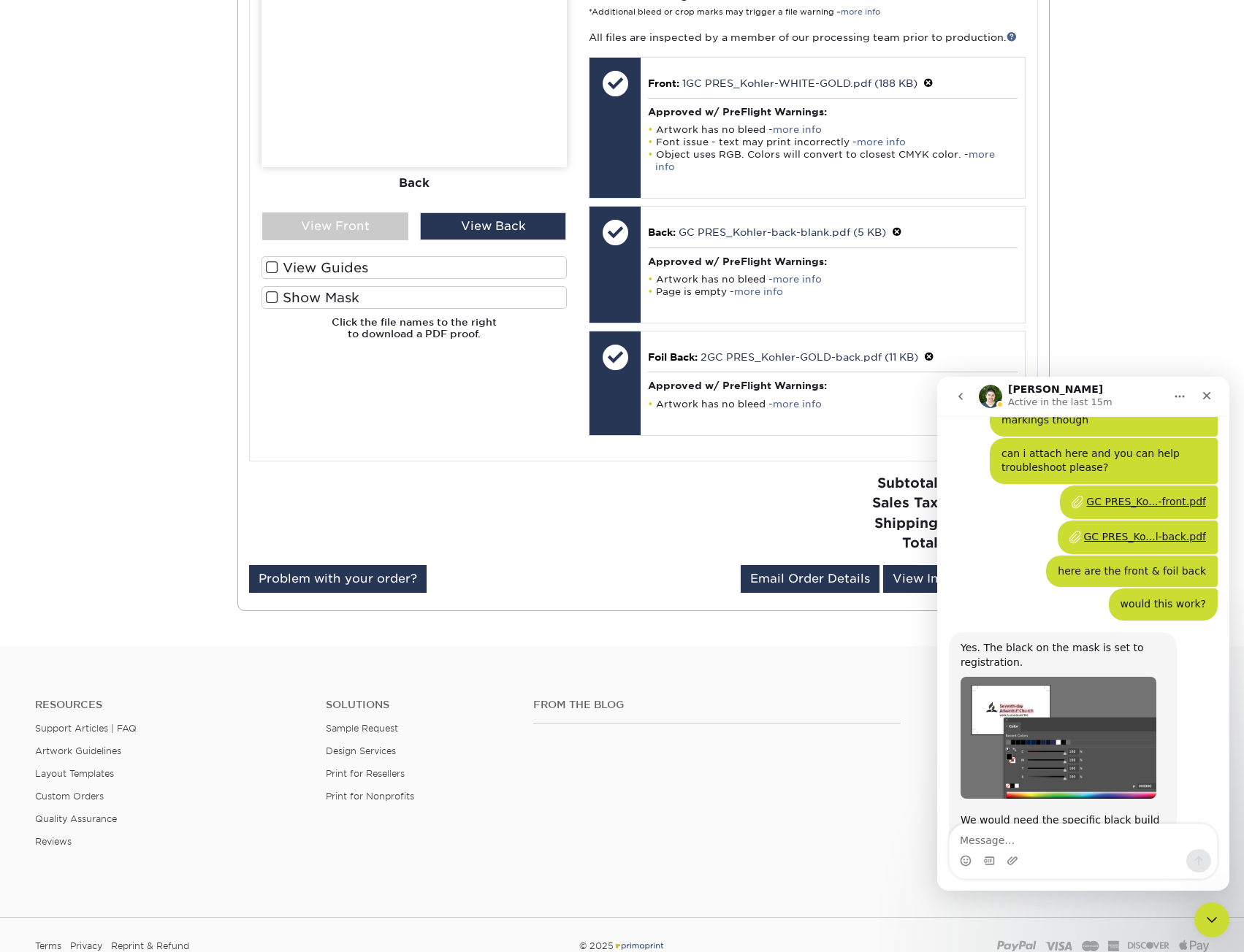
click at [1001, 684] on img "Matthew says…" at bounding box center [1058, 737] width 195 height 121
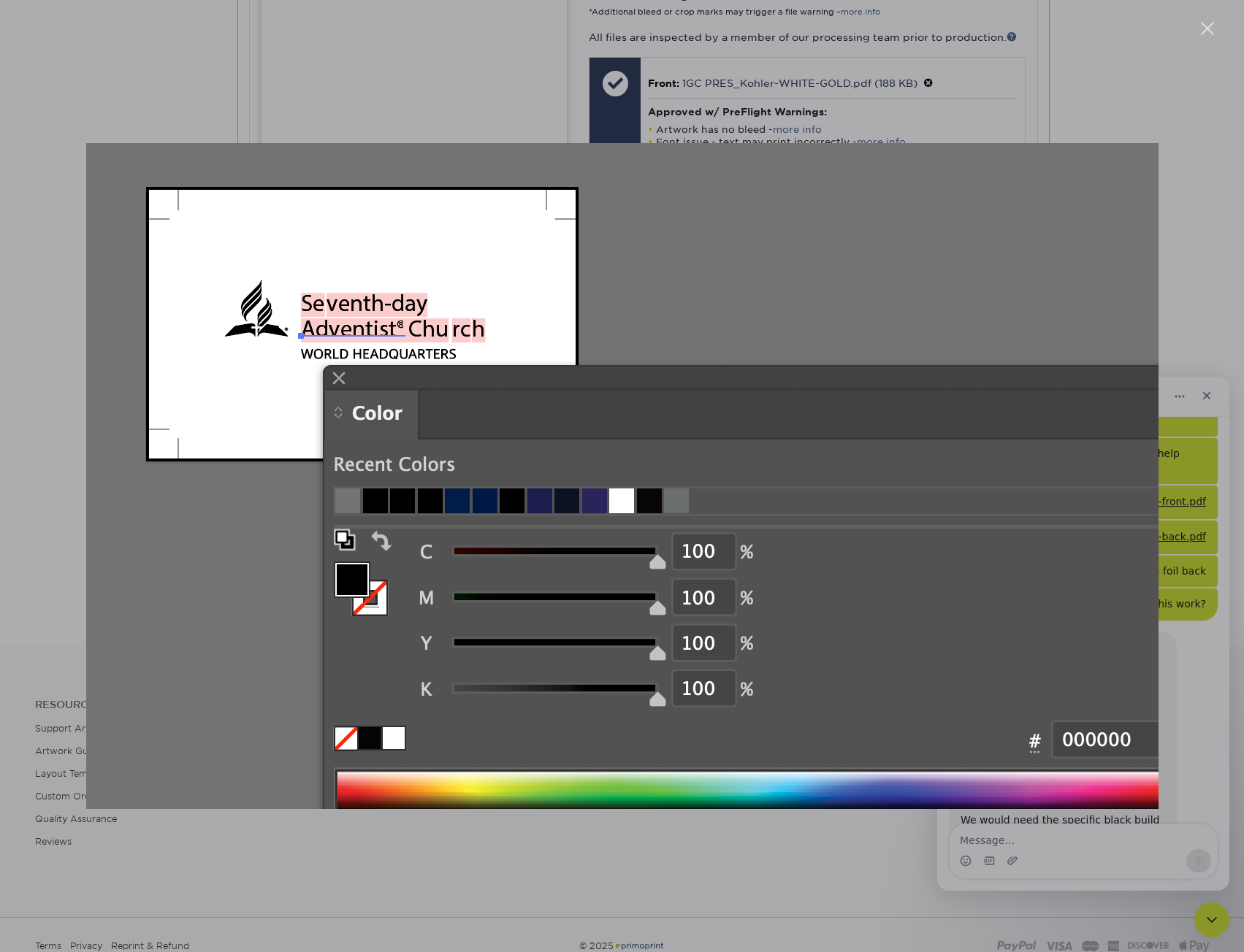
click at [1174, 629] on div "Intercom messenger" at bounding box center [622, 476] width 1244 height 952
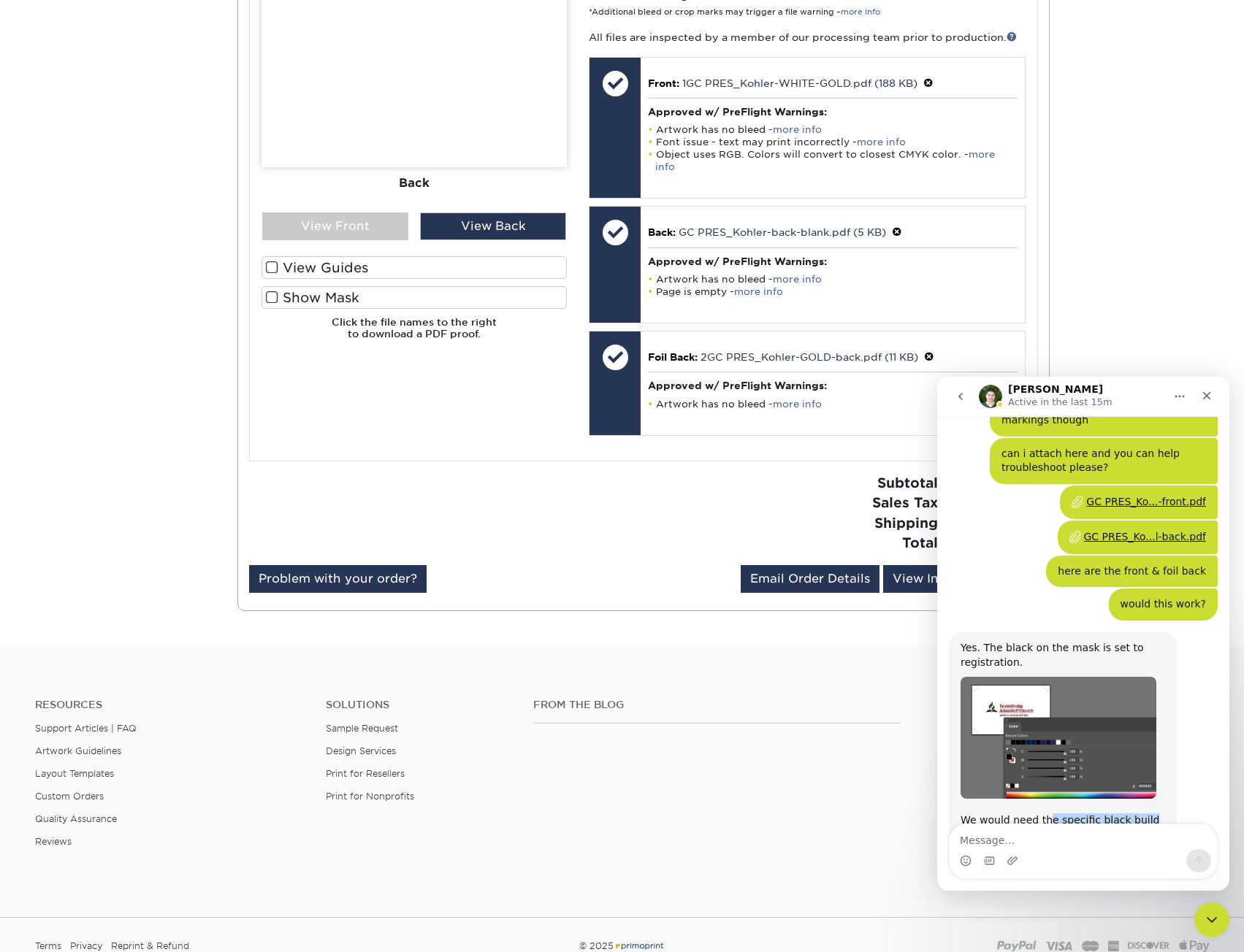
drag, startPoint x: 1044, startPoint y: 763, endPoint x: 1136, endPoint y: 761, distance: 92.0
click at [1136, 813] on div "We would need the specific black build of C0 M0 Y0 K100." at bounding box center [1062, 827] width 204 height 29
drag, startPoint x: 1047, startPoint y: 772, endPoint x: 1016, endPoint y: 793, distance: 37.4
click at [1016, 793] on div "Yes. The black on the mask is set to registration. We would need the specific b…" at bounding box center [1063, 741] width 228 height 218
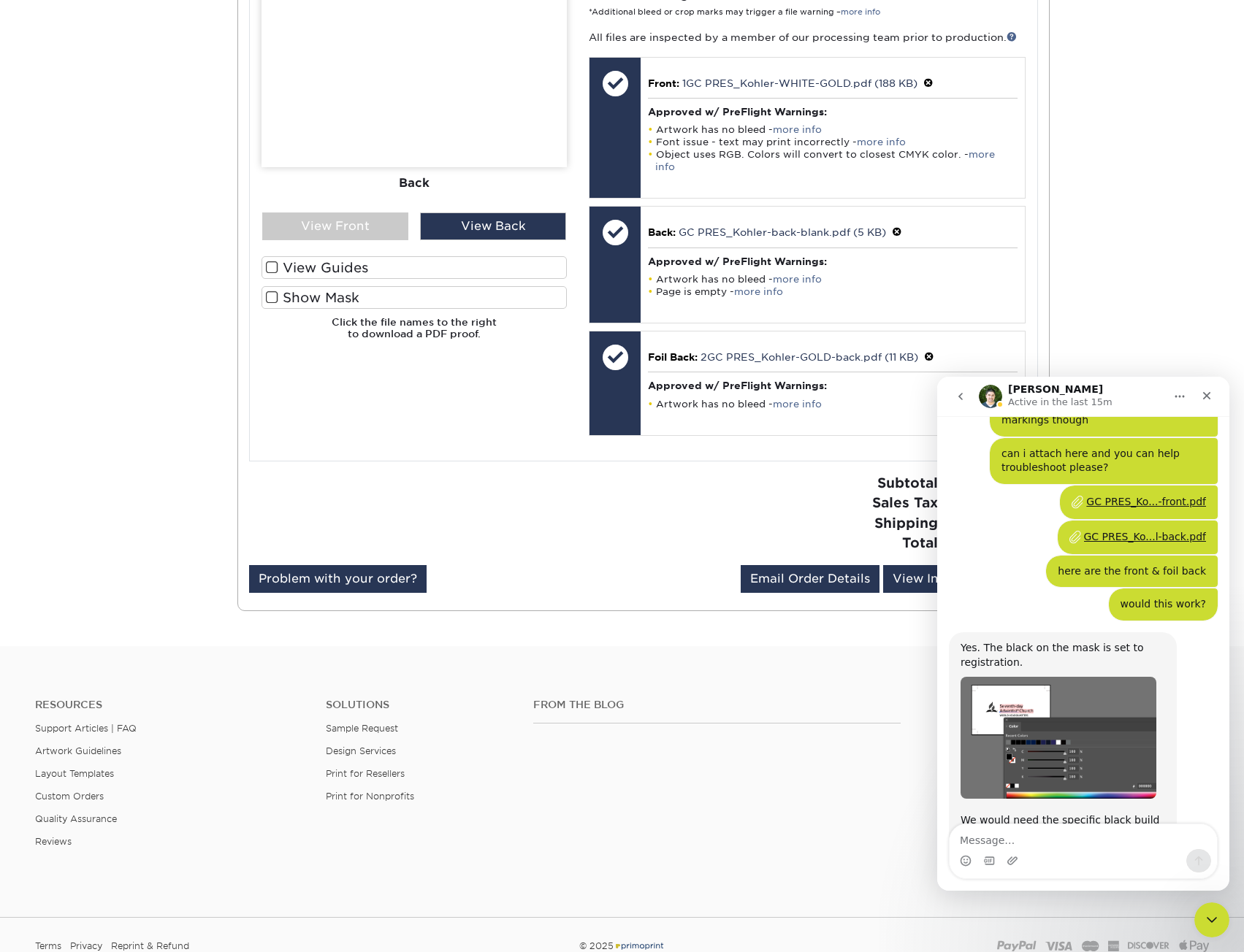
drag, startPoint x: 1009, startPoint y: 784, endPoint x: 1014, endPoint y: 774, distance: 11.2
click at [1009, 828] on b "C0 M0 Y0 K100." at bounding box center [1016, 834] width 91 height 12
click at [1045, 742] on div "Yes. The black on the mask is set to registration. We would need the specific b…" at bounding box center [1062, 741] width 204 height 201
click at [1047, 703] on img "Matthew says…" at bounding box center [1058, 737] width 195 height 121
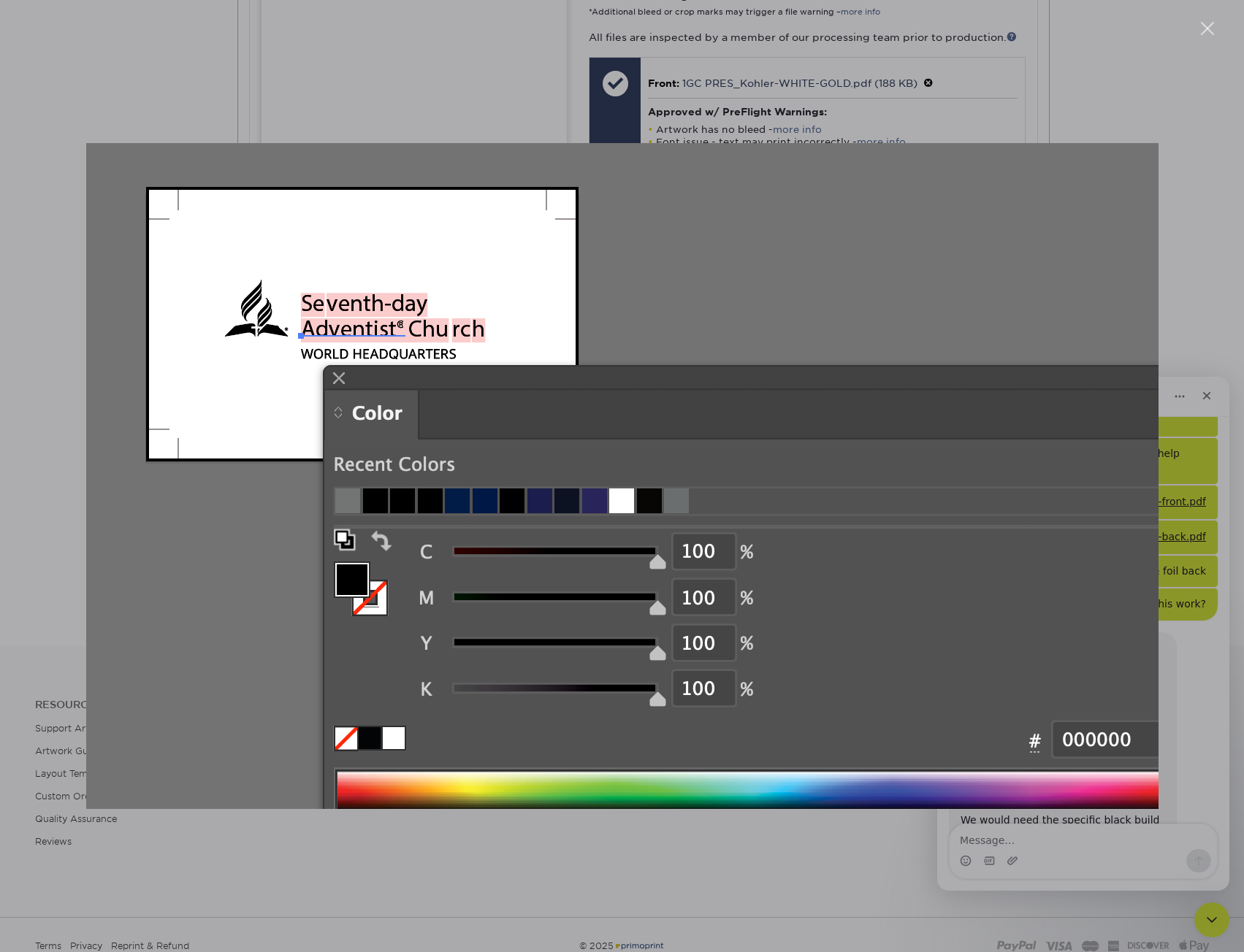
click at [1179, 657] on div "Intercom messenger" at bounding box center [622, 476] width 1244 height 952
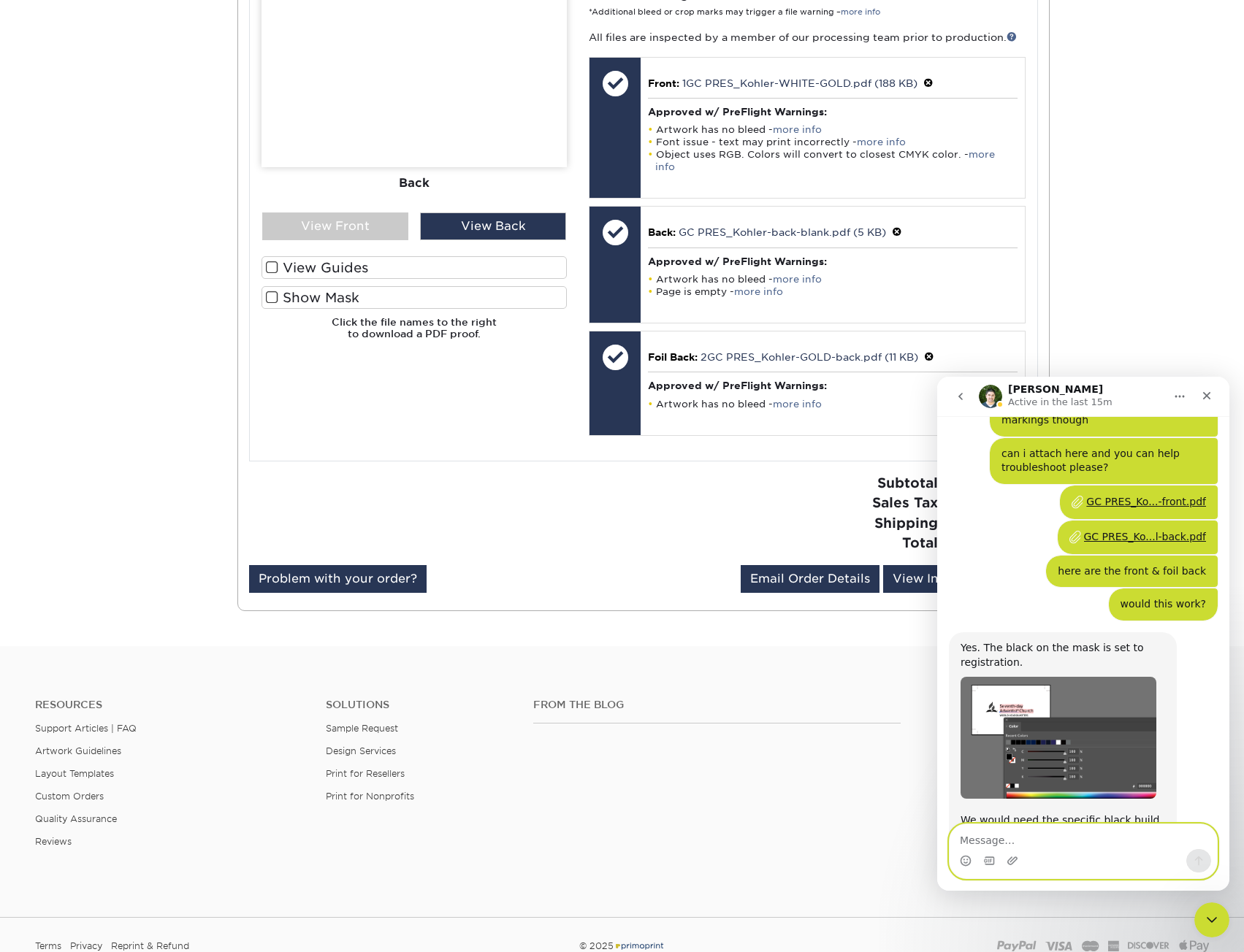
click at [1038, 844] on textarea "Message…" at bounding box center [1083, 836] width 268 height 25
type textarea "thanks"
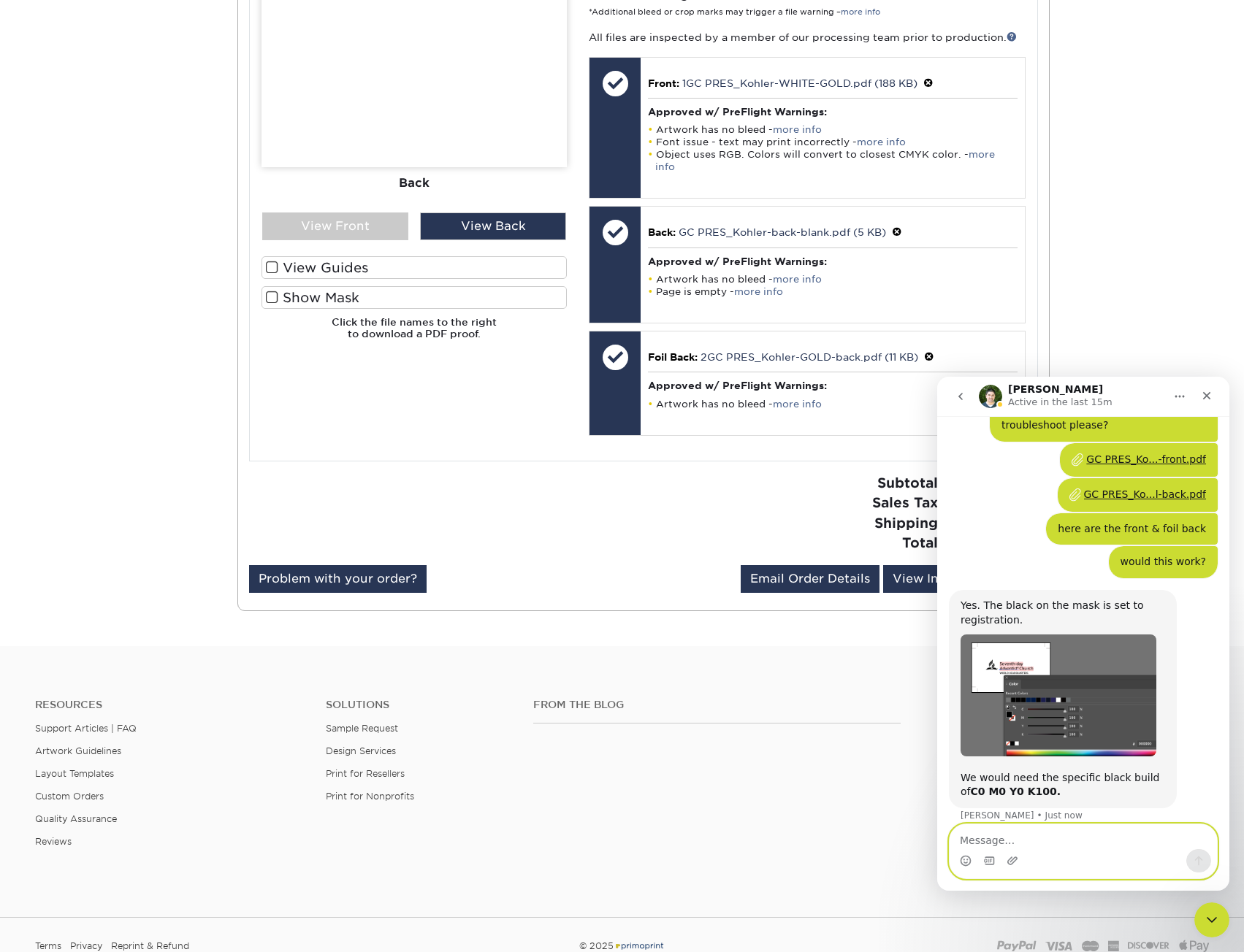
scroll to position [1843, 0]
type textarea "we can start production now>"
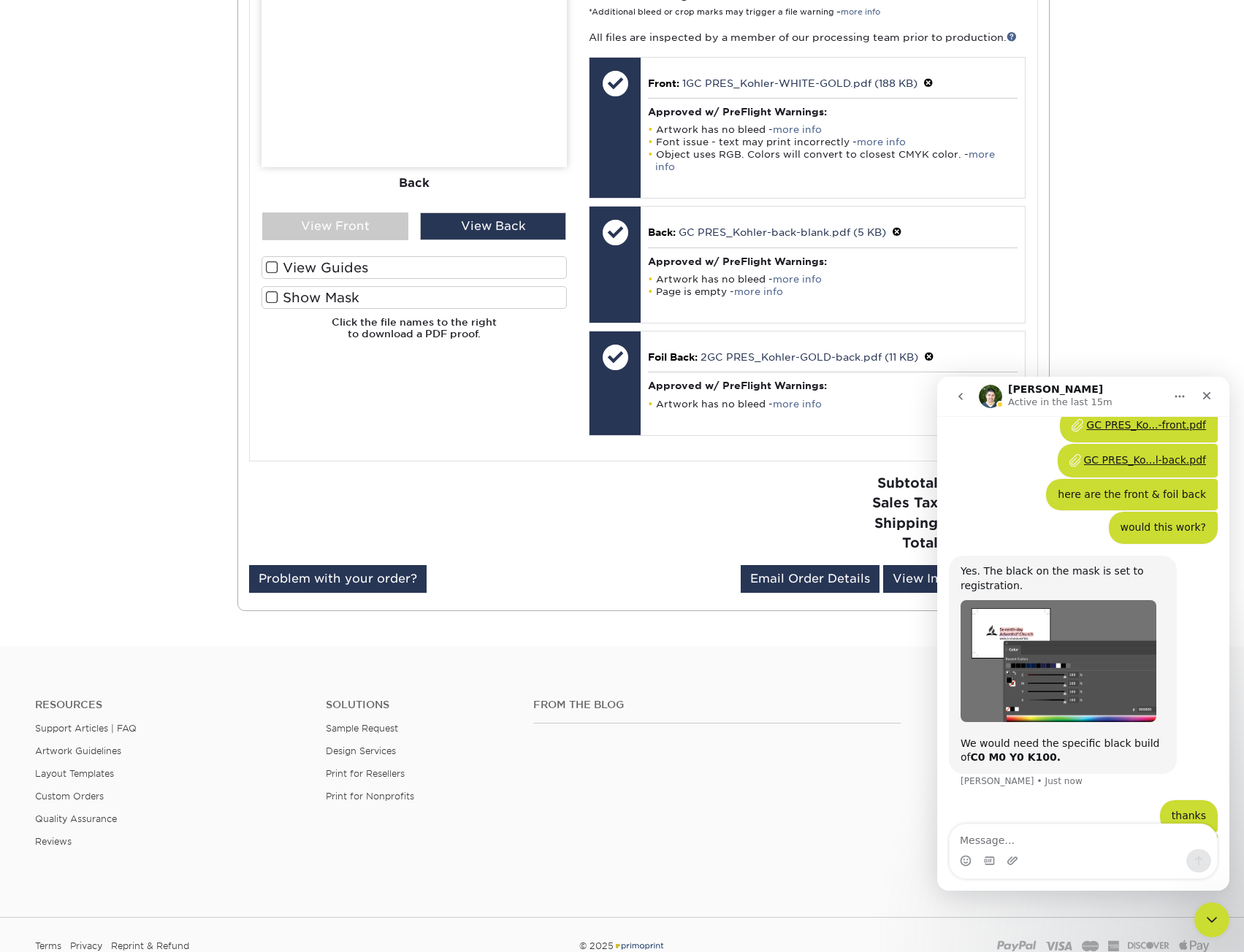
drag, startPoint x: 1098, startPoint y: 796, endPoint x: 1160, endPoint y: 795, distance: 62.0
click at [1160, 842] on div "we can start production now>" at bounding box center [1129, 850] width 154 height 14
click at [1130, 341] on div "Active Orders Account Overview Contact Information Change Password Address Book…" at bounding box center [622, 60] width 1244 height 1171
click at [967, 393] on button "go back" at bounding box center [960, 396] width 28 height 28
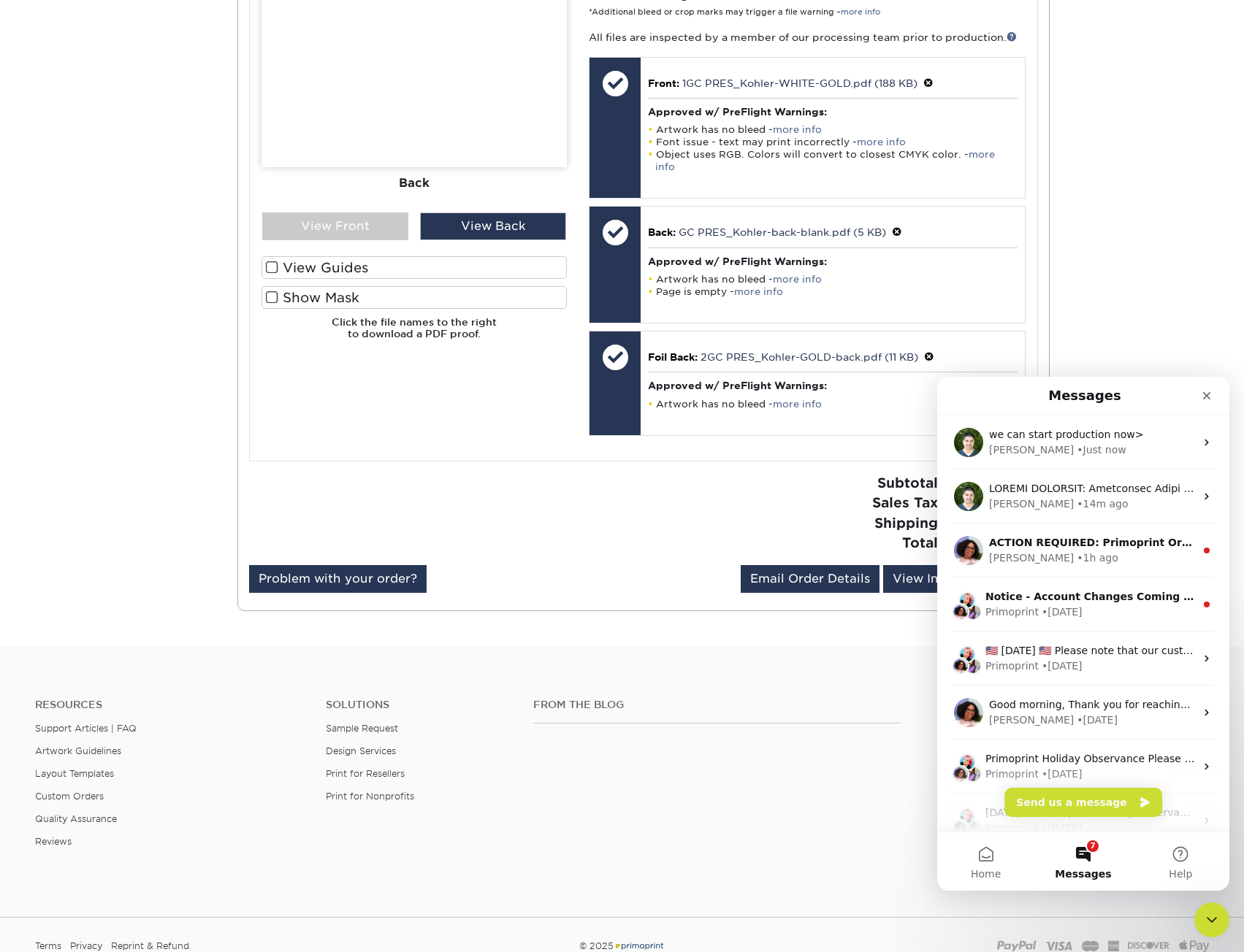
scroll to position [0, 0]
click at [1168, 341] on div "Active Orders Account Overview Contact Information Change Password Address Book…" at bounding box center [622, 60] width 1244 height 1171
drag, startPoint x: 1213, startPoint y: 923, endPoint x: 1207, endPoint y: 904, distance: 19.9
click at [1213, 926] on icon "Close Intercom Messenger" at bounding box center [1210, 918] width 17 height 17
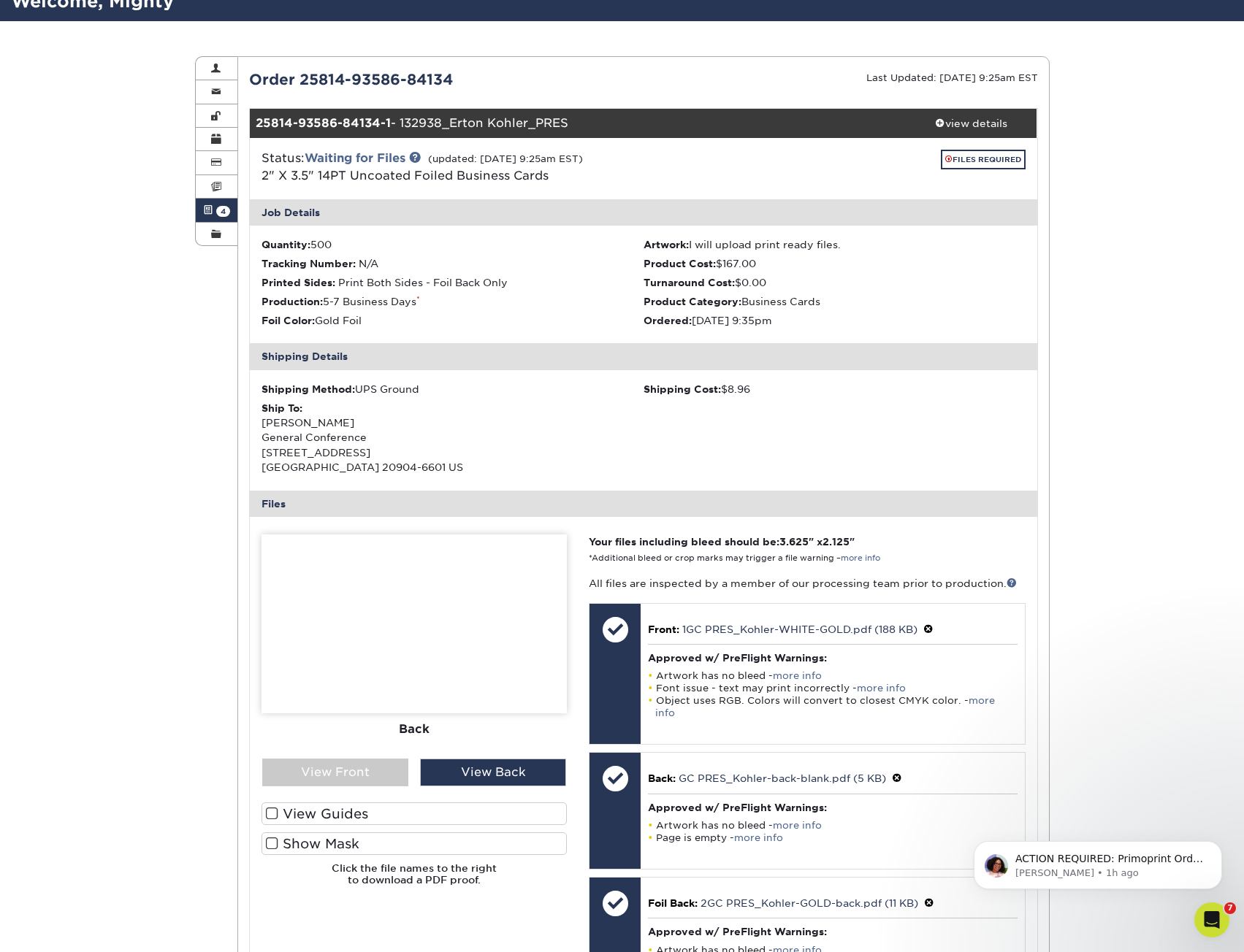
scroll to position [109, 0]
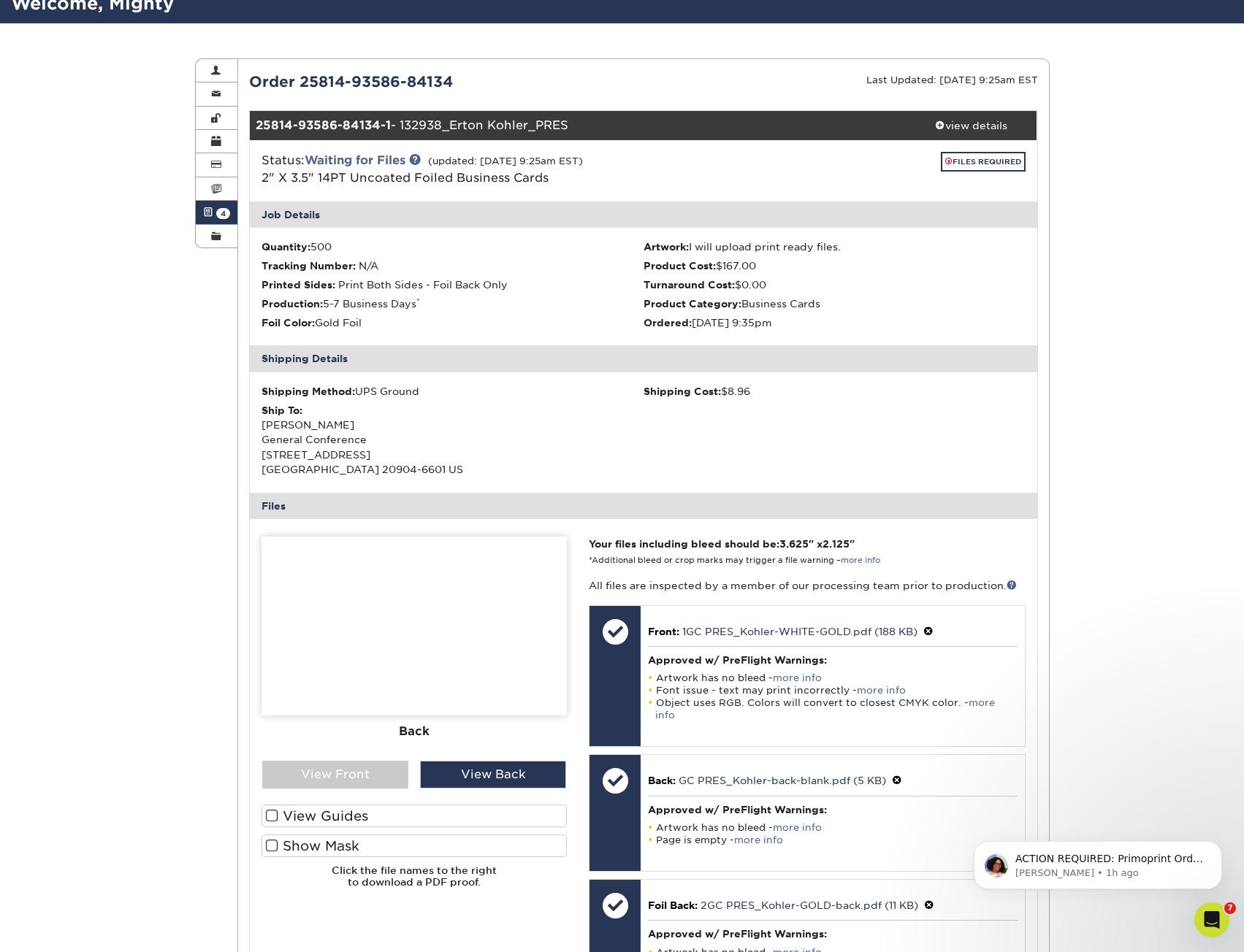
click at [1104, 657] on div "Active Orders Account Overview Contact Information Change Password Address Book…" at bounding box center [622, 608] width 1244 height 1171
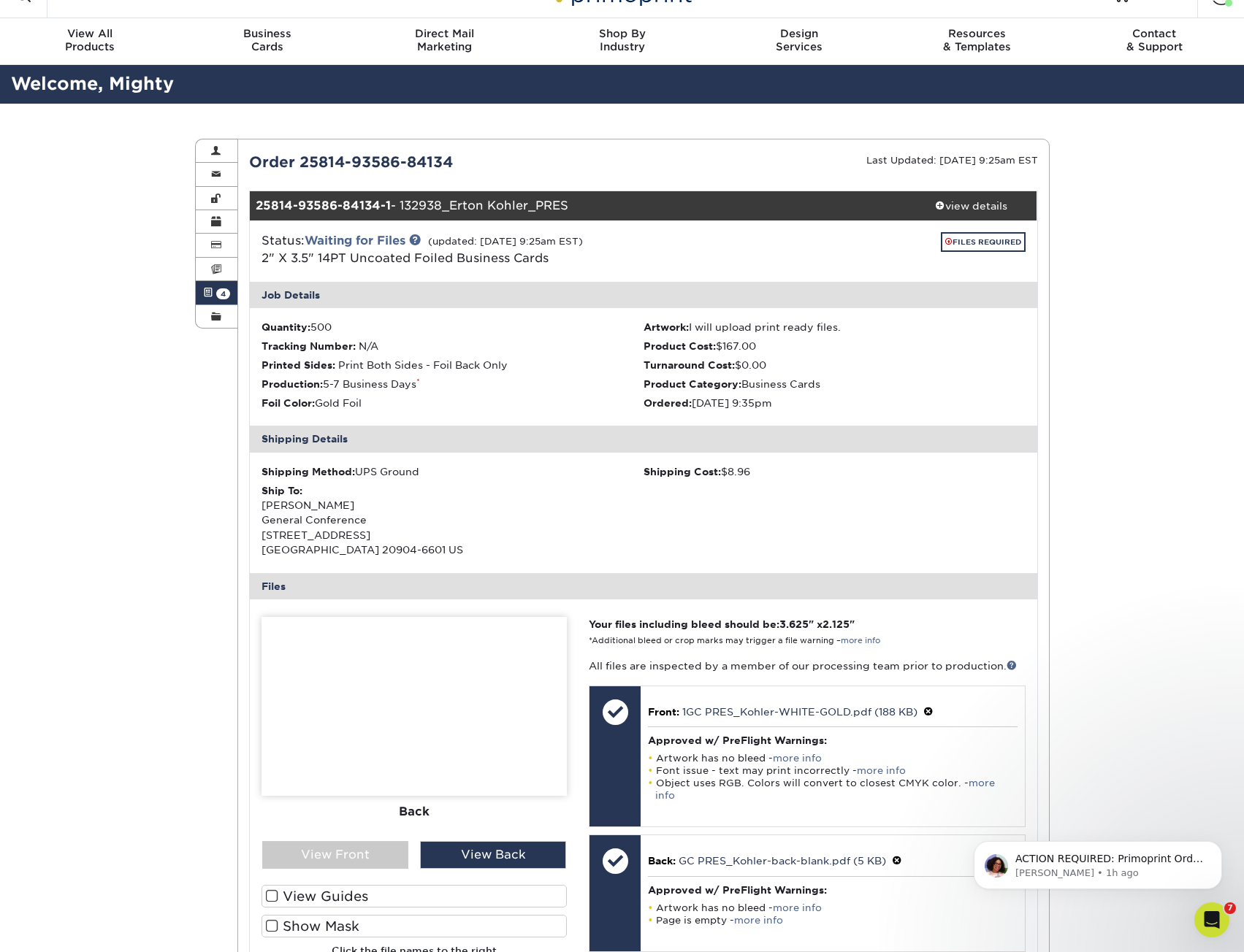
scroll to position [0, 0]
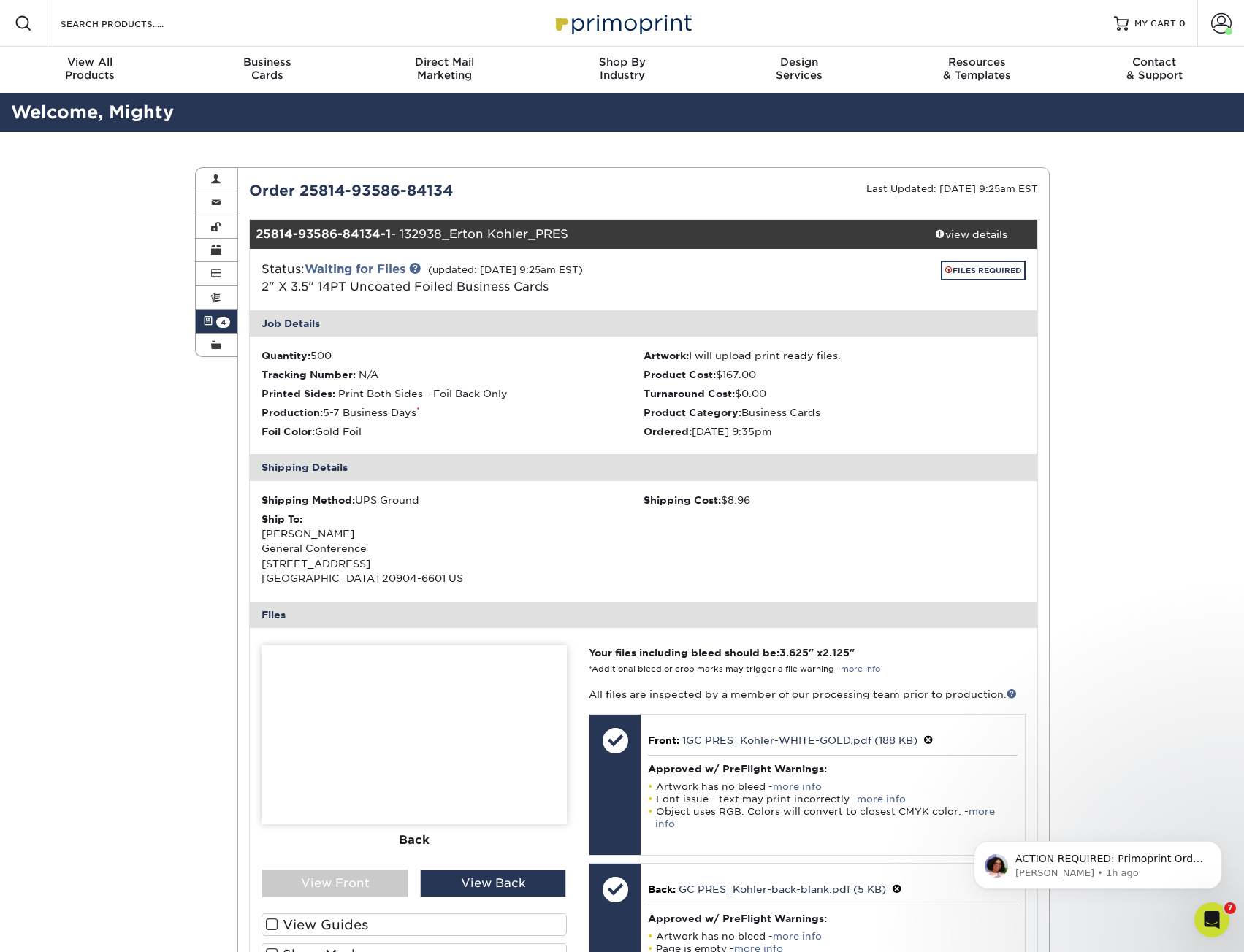
click at [628, 19] on img at bounding box center [623, 23] width 146 height 32
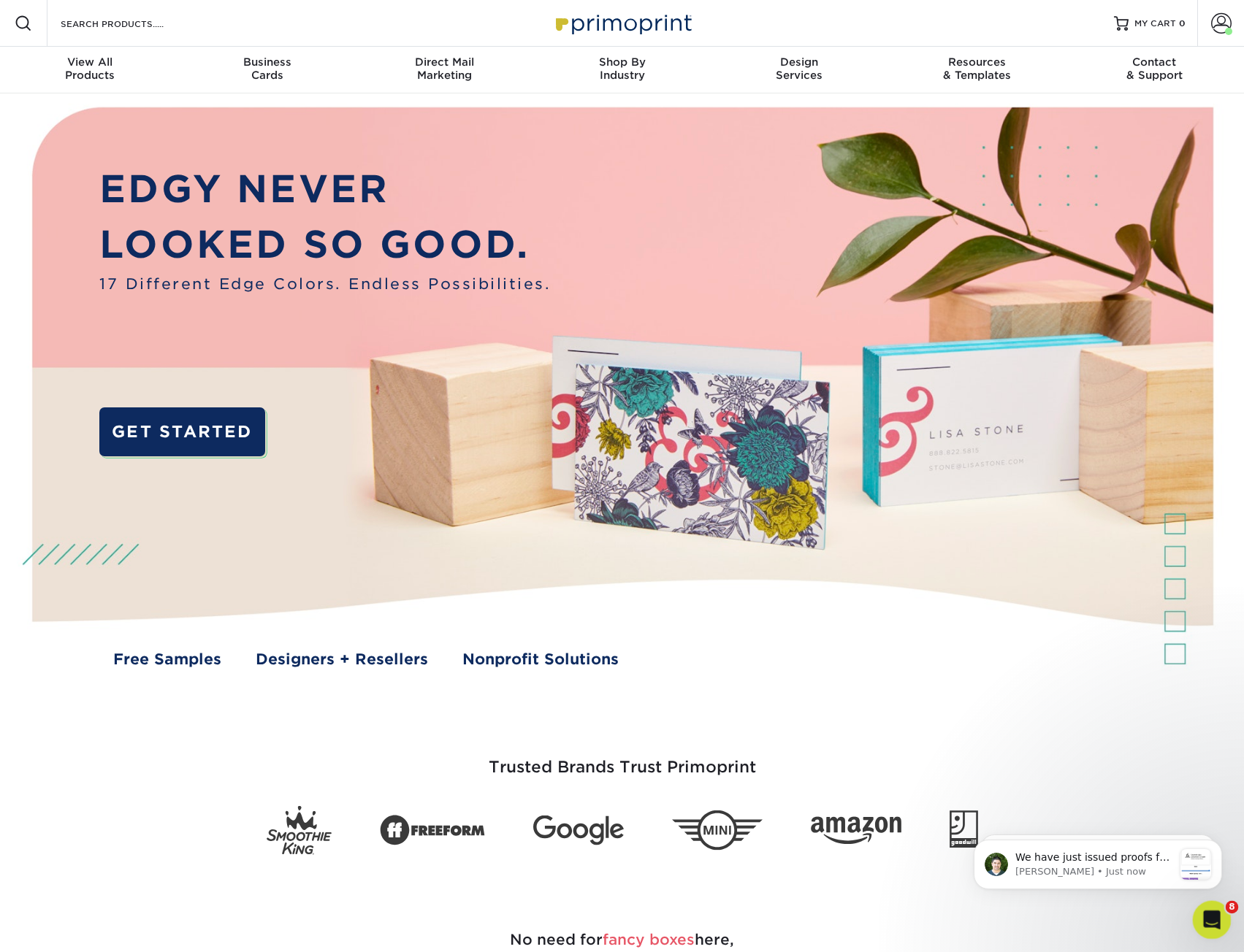
click at [1212, 914] on icon "Open Intercom Messenger" at bounding box center [1210, 918] width 24 height 24
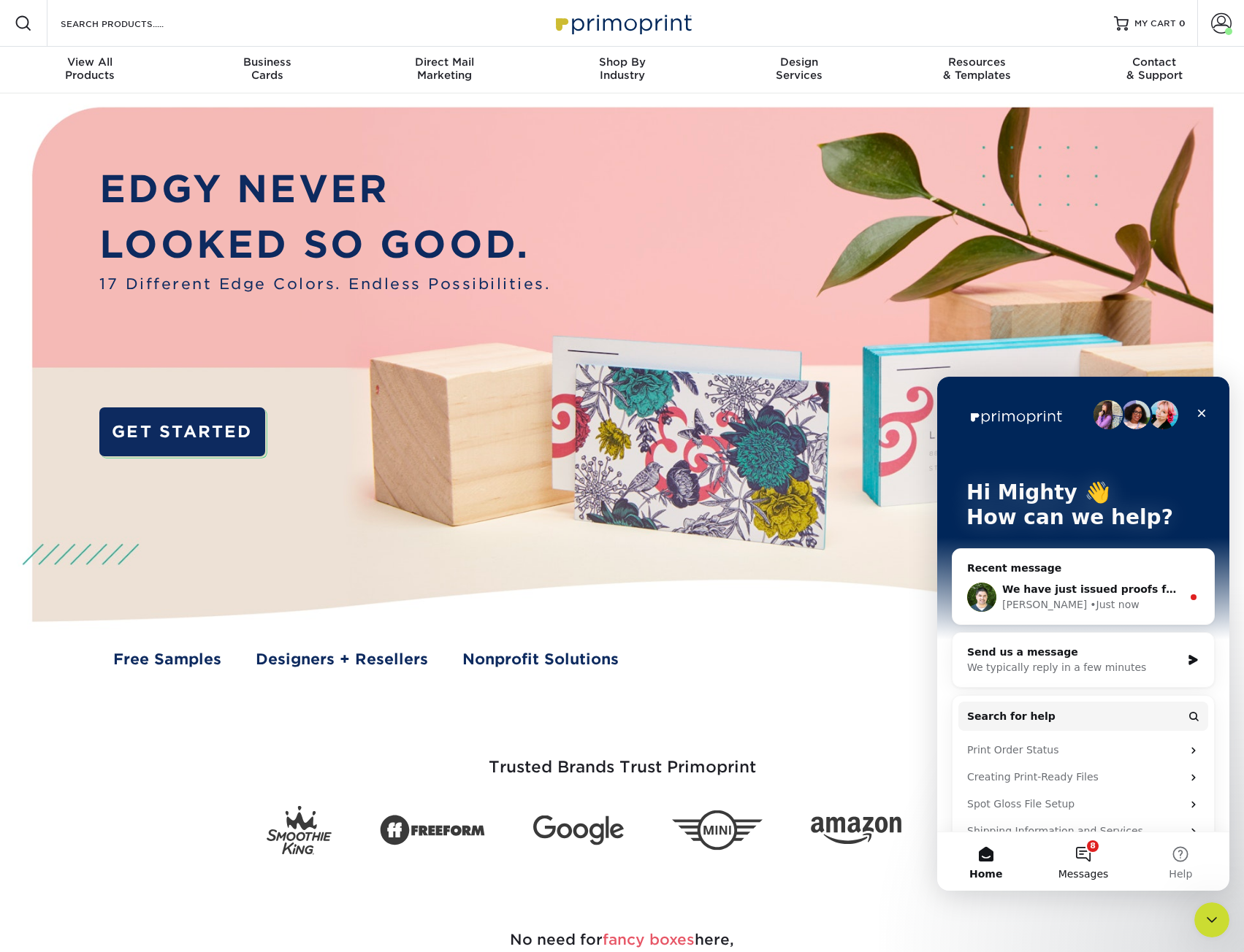
click at [1076, 887] on button "8 Messages" at bounding box center [1083, 861] width 97 height 59
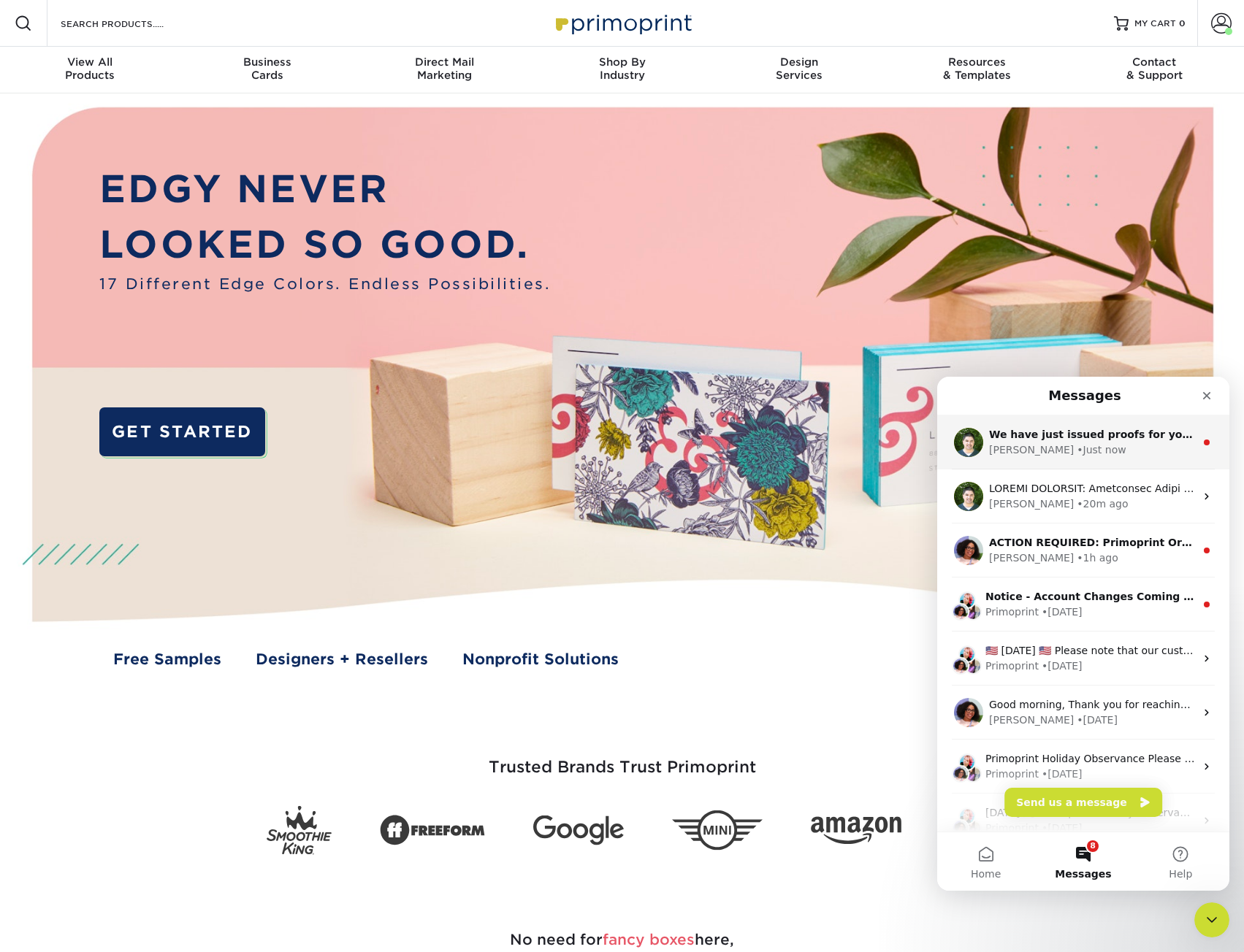
click at [1076, 448] on div "• Just now" at bounding box center [1101, 449] width 49 height 15
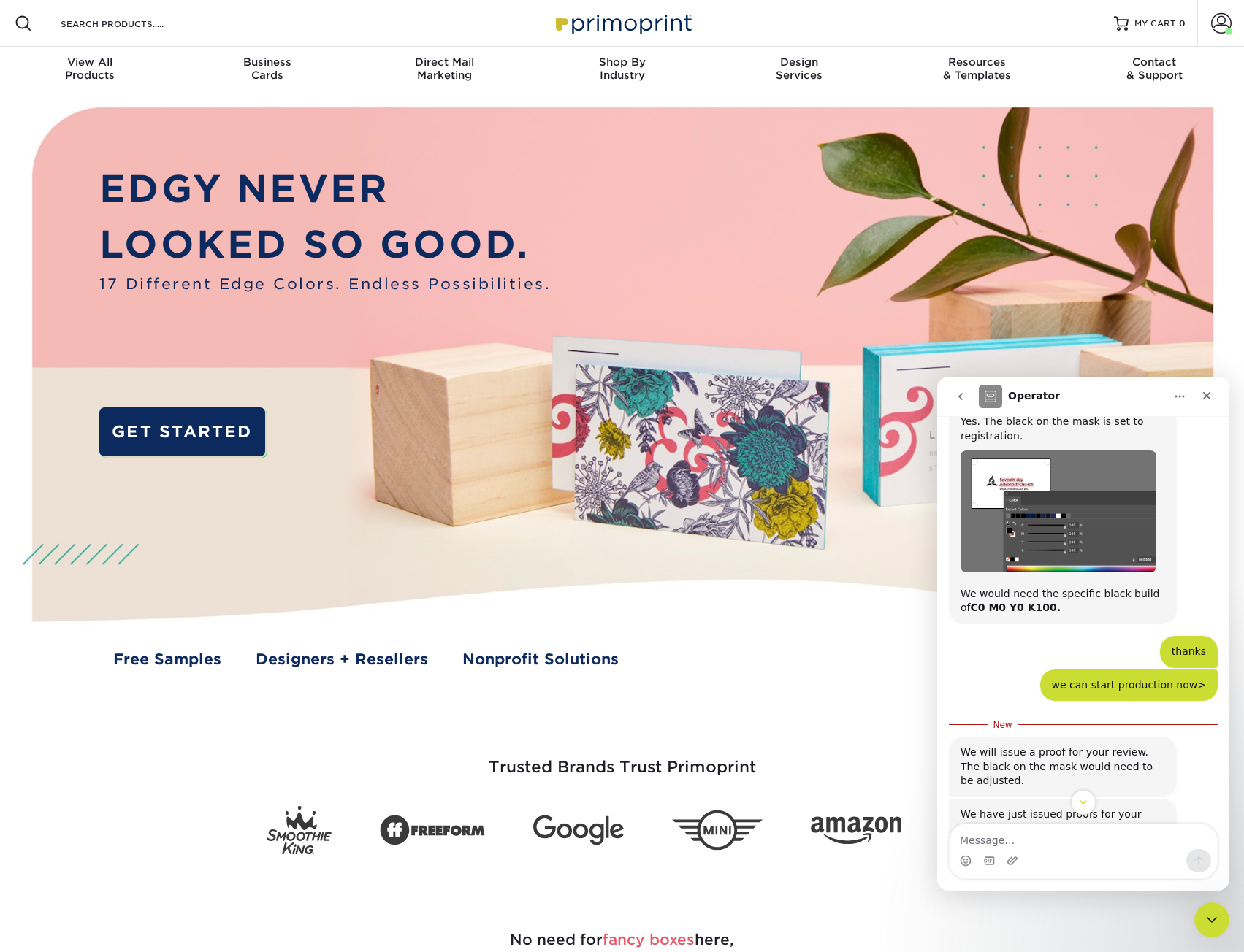
scroll to position [2007, 0]
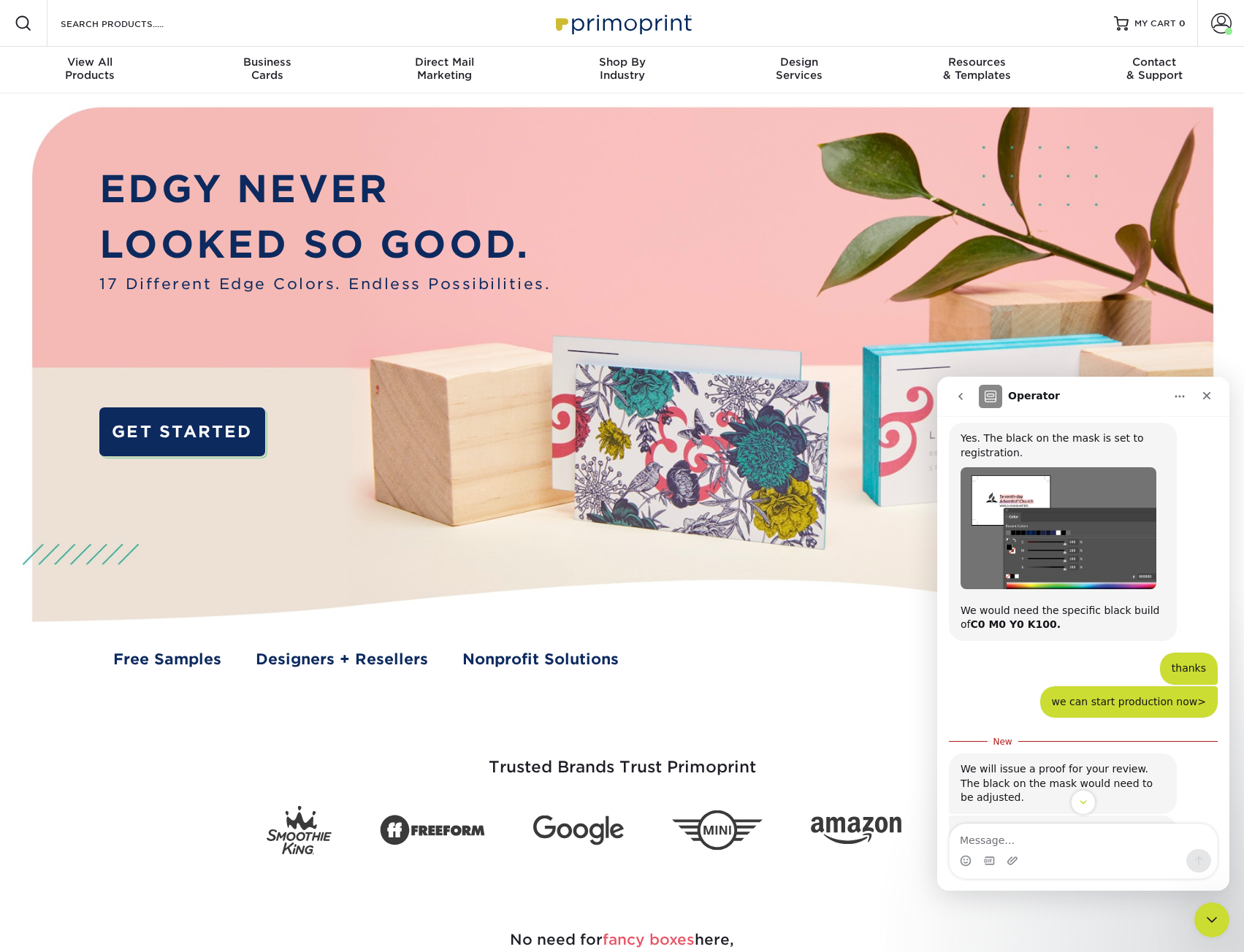
click at [1100, 468] on img "Matthew says…" at bounding box center [1058, 528] width 195 height 121
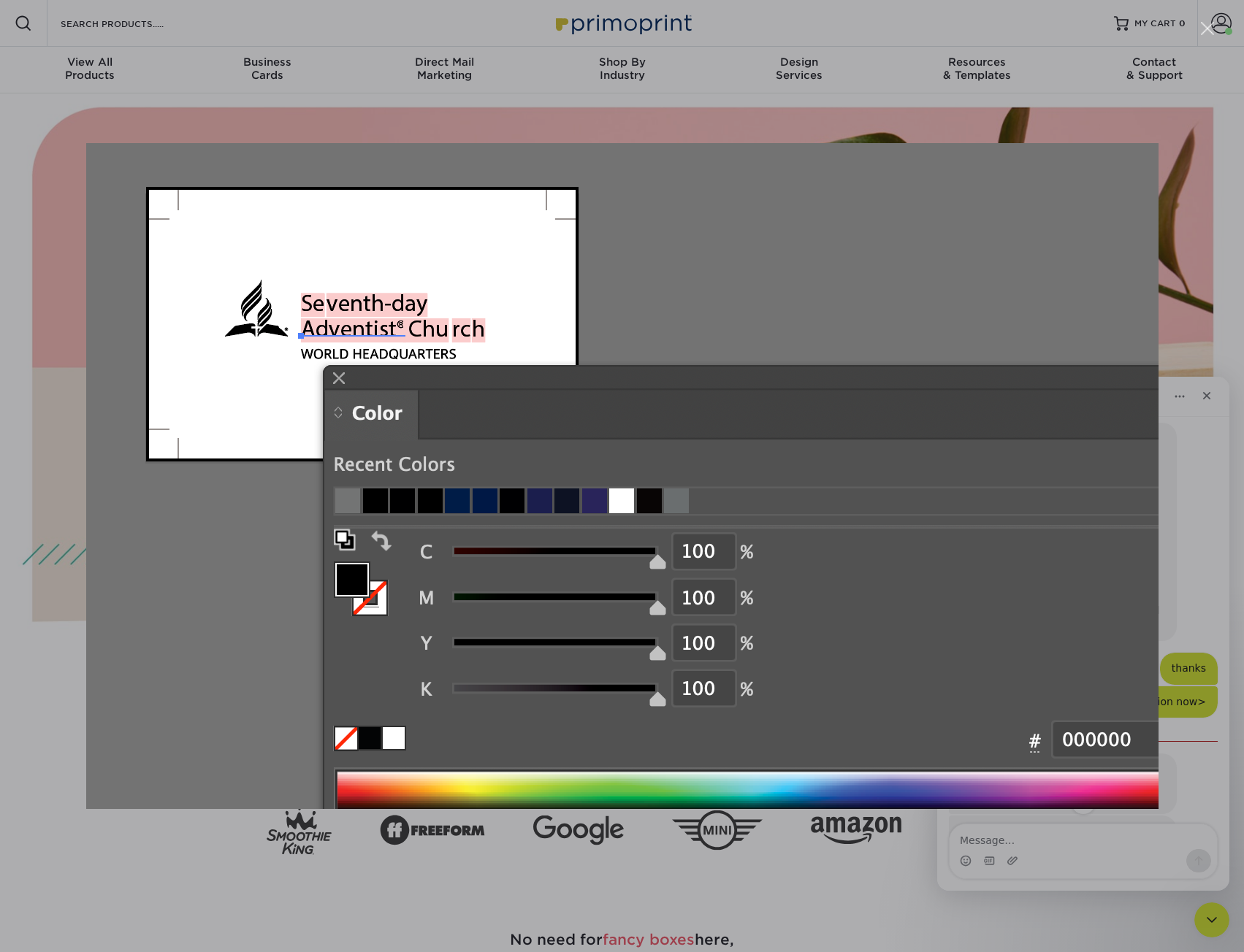
scroll to position [0, 0]
click at [1191, 506] on div "Intercom messenger" at bounding box center [622, 476] width 1244 height 952
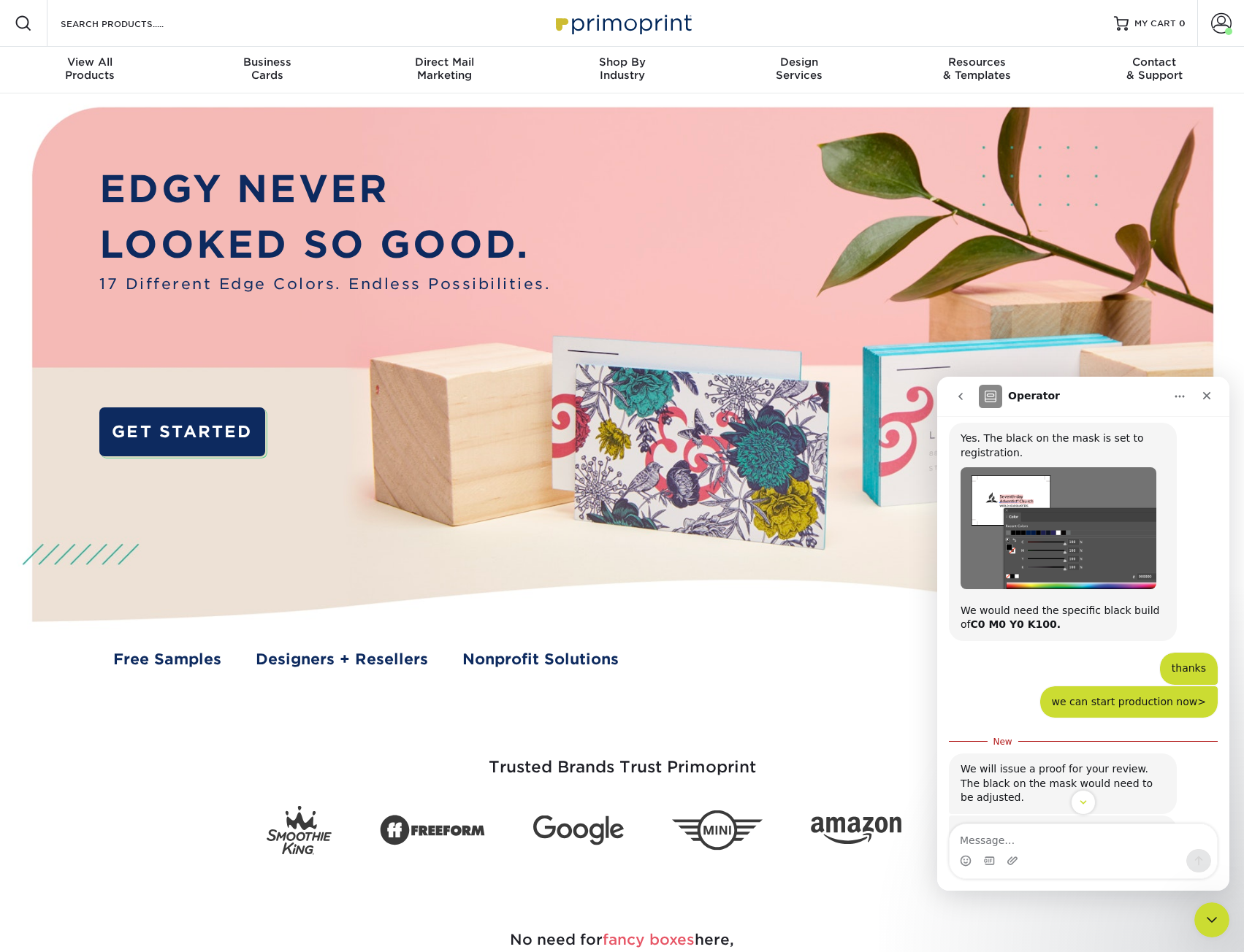
scroll to position [2002, 0]
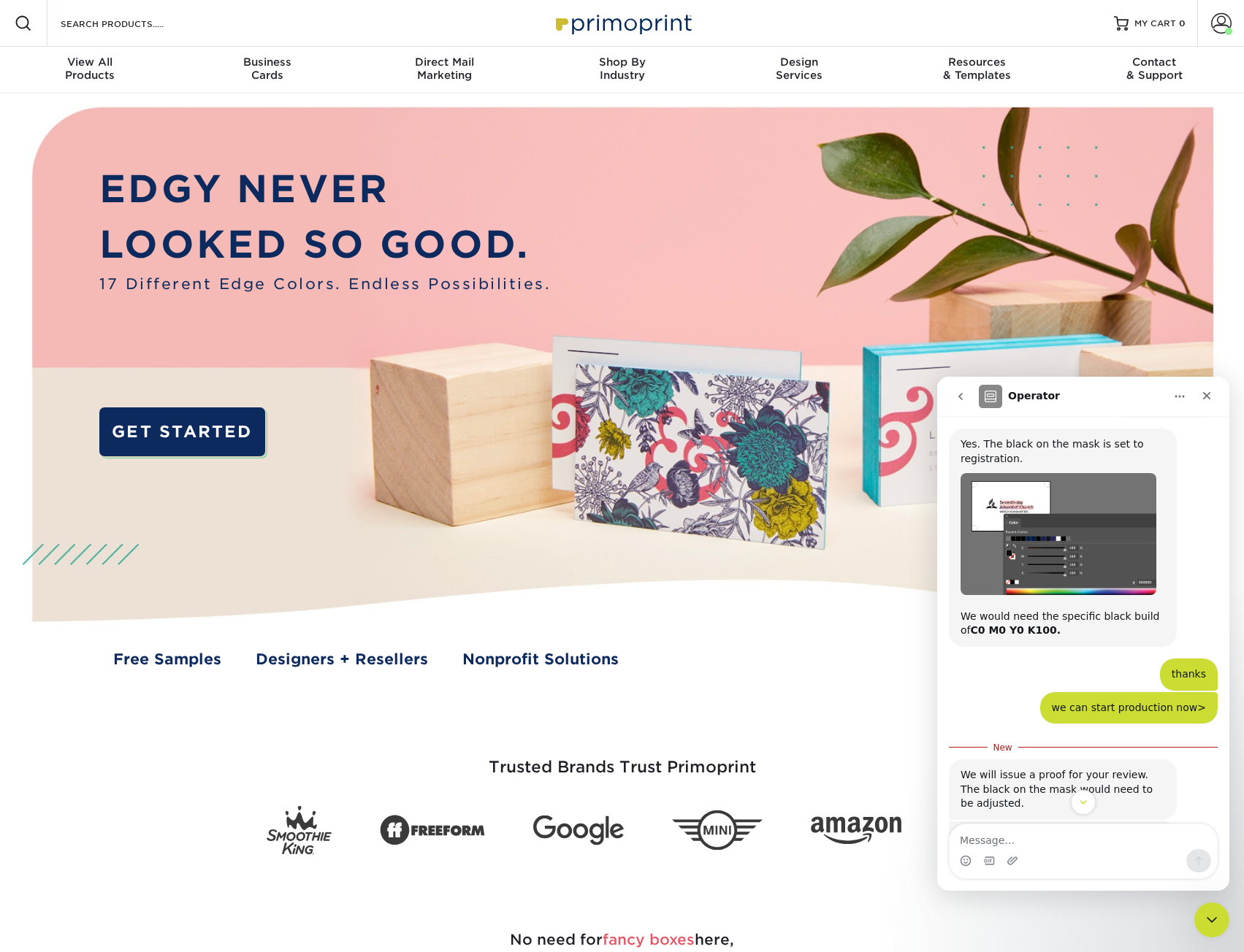
click at [960, 401] on icon "go back" at bounding box center [960, 396] width 12 height 12
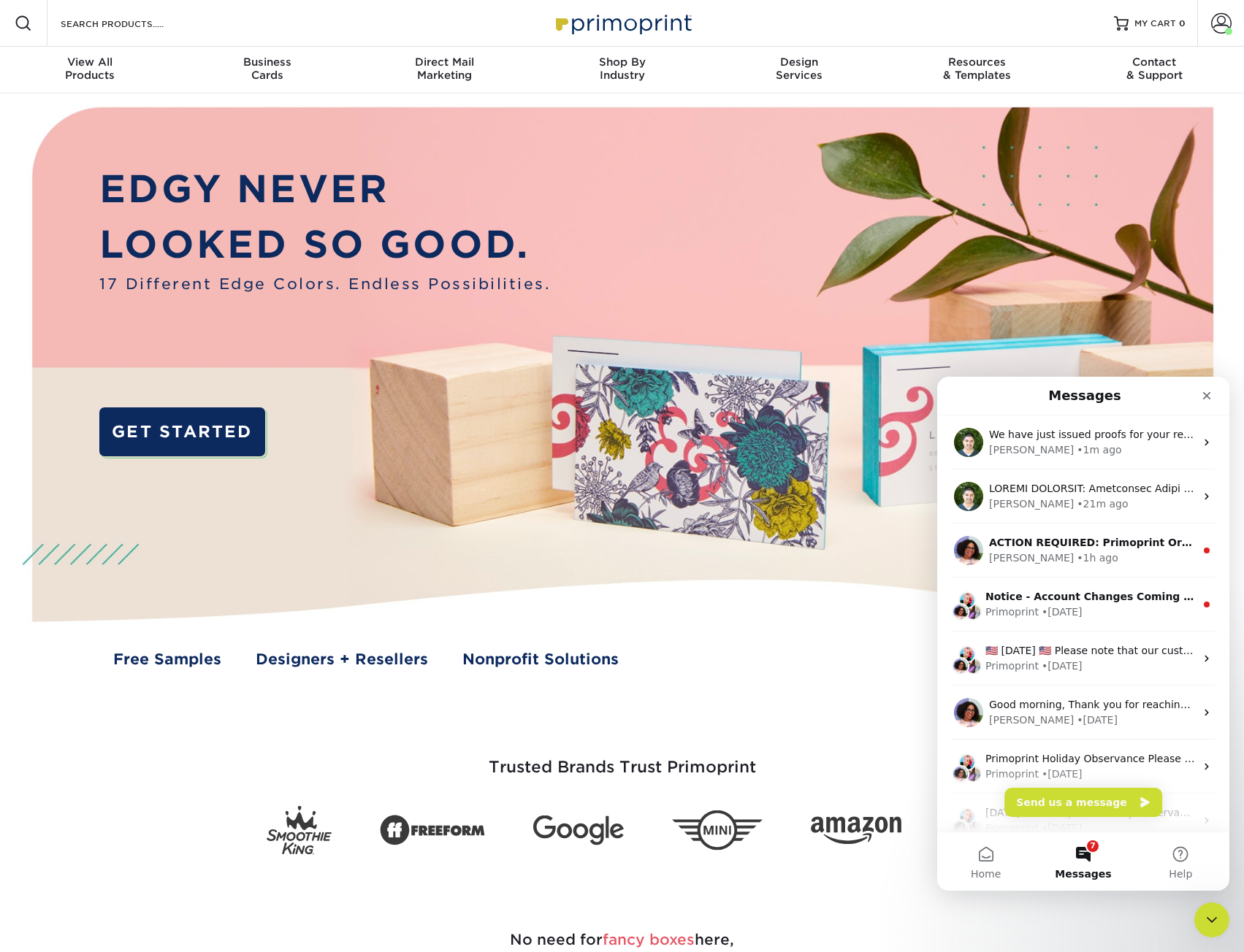
click at [1111, 347] on img at bounding box center [622, 401] width 1231 height 615
click at [1088, 378] on nav "Messages" at bounding box center [1084, 396] width 292 height 39
click at [1091, 392] on h1 "Messages" at bounding box center [1084, 395] width 79 height 25
click at [1205, 920] on icon "Close Intercom Messenger" at bounding box center [1210, 918] width 17 height 17
